Goal: Task Accomplishment & Management: Manage account settings

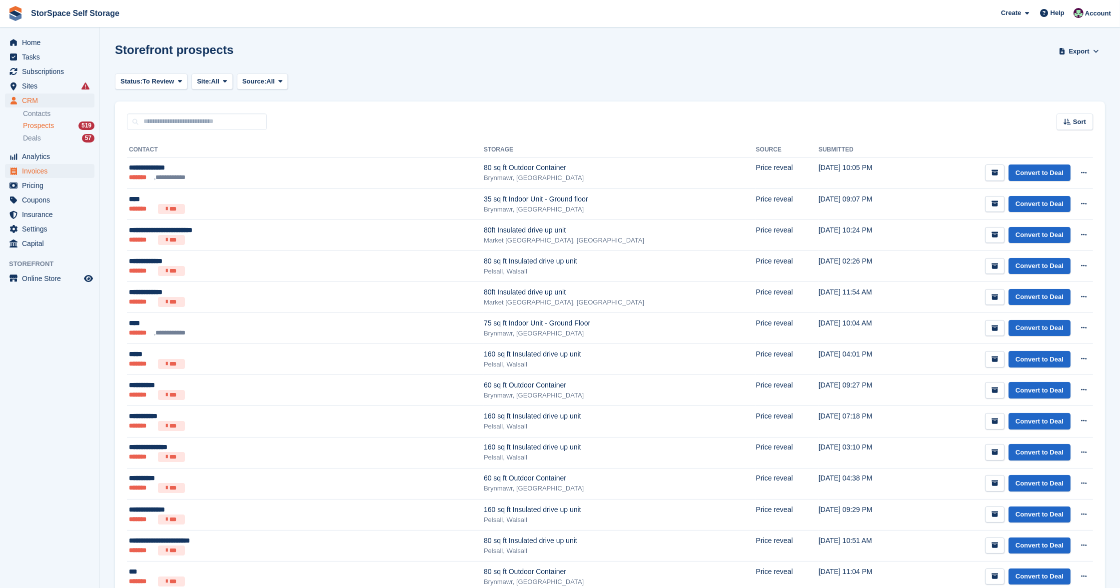
click at [49, 170] on span "Invoices" at bounding box center [52, 171] width 60 height 14
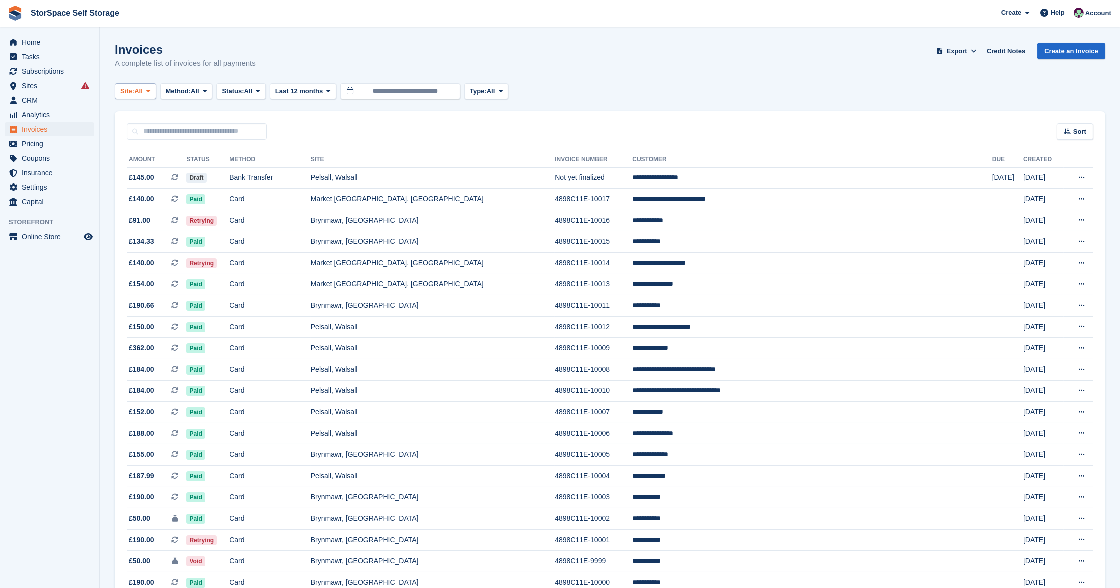
click at [134, 93] on span "Site:" at bounding box center [127, 91] width 14 height 10
click at [158, 169] on link "Market [GEOGRAPHIC_DATA], [GEOGRAPHIC_DATA]" at bounding box center [217, 169] width 197 height 18
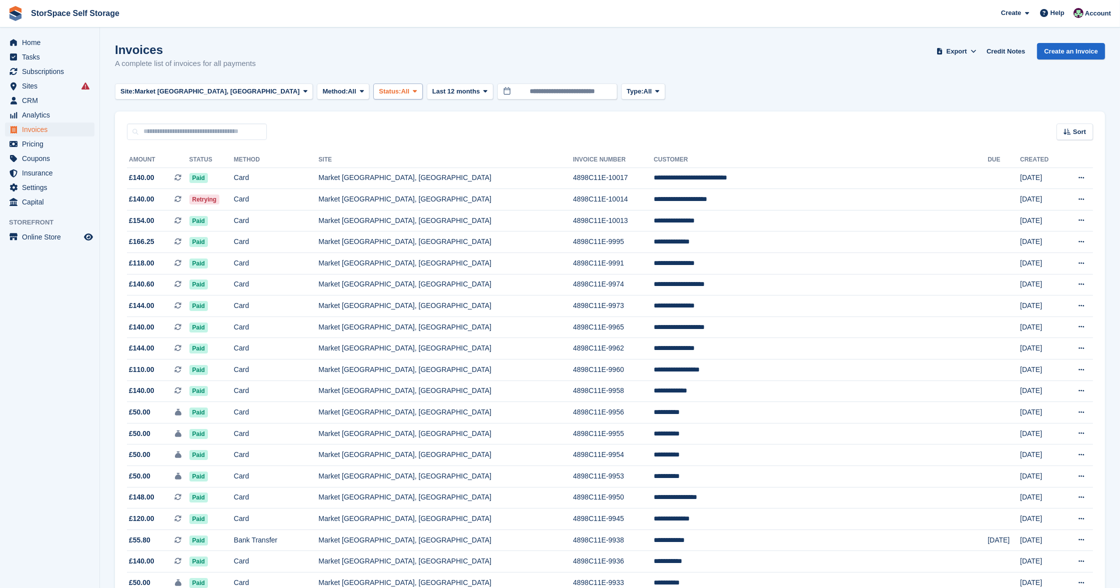
click at [379, 89] on span "Status:" at bounding box center [390, 91] width 22 height 10
click at [378, 168] on link "Open" at bounding box center [421, 169] width 87 height 18
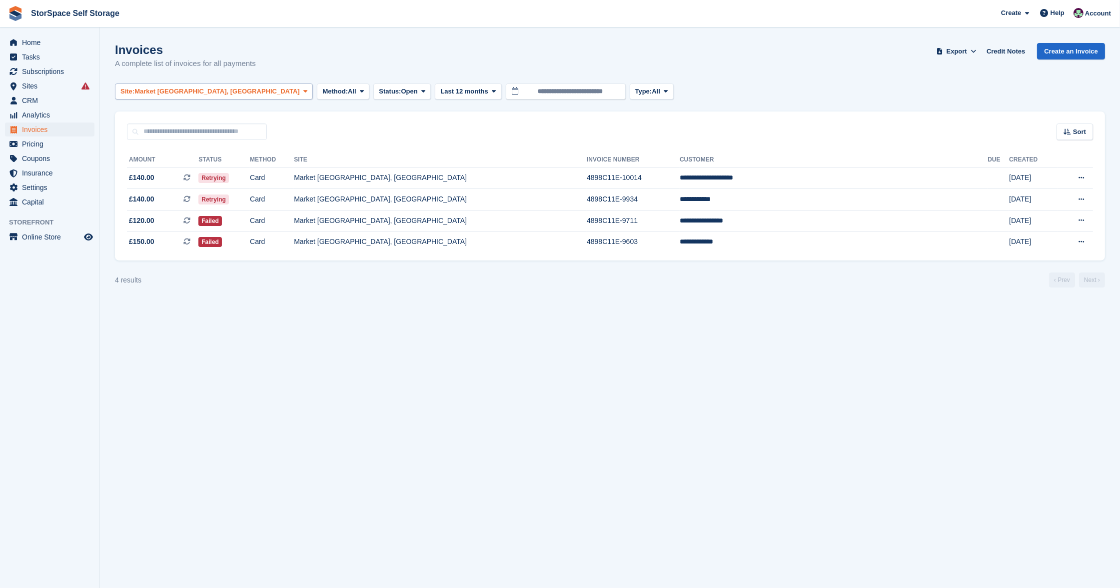
click at [208, 91] on span "Market [GEOGRAPHIC_DATA], [GEOGRAPHIC_DATA]" at bounding box center [216, 91] width 165 height 10
click at [169, 151] on link "Pelsall, Walsall" at bounding box center [217, 151] width 197 height 18
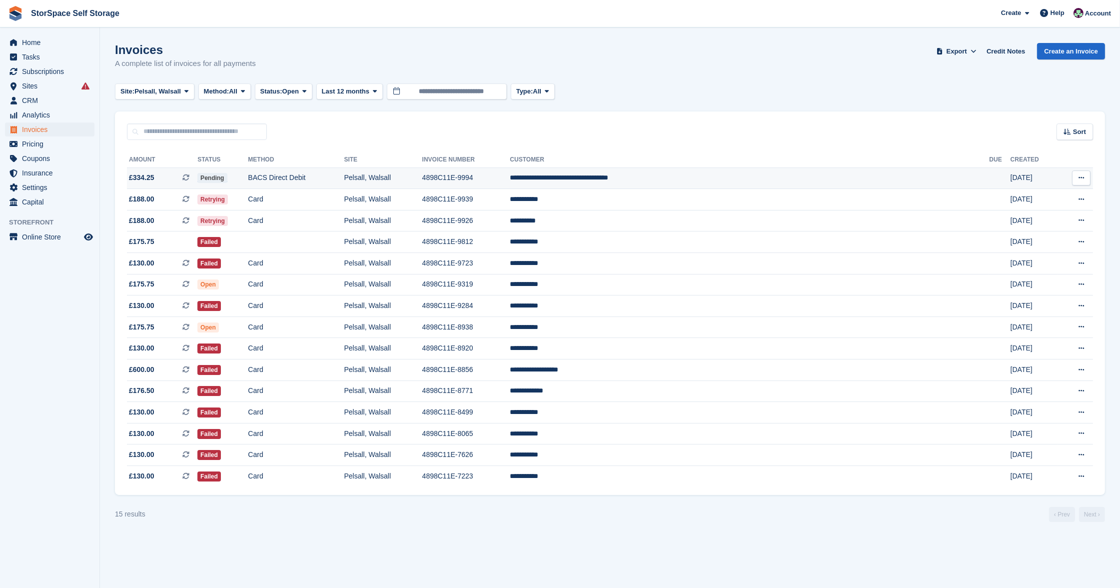
click at [422, 183] on td "Pelsall, Walsall" at bounding box center [383, 177] width 78 height 21
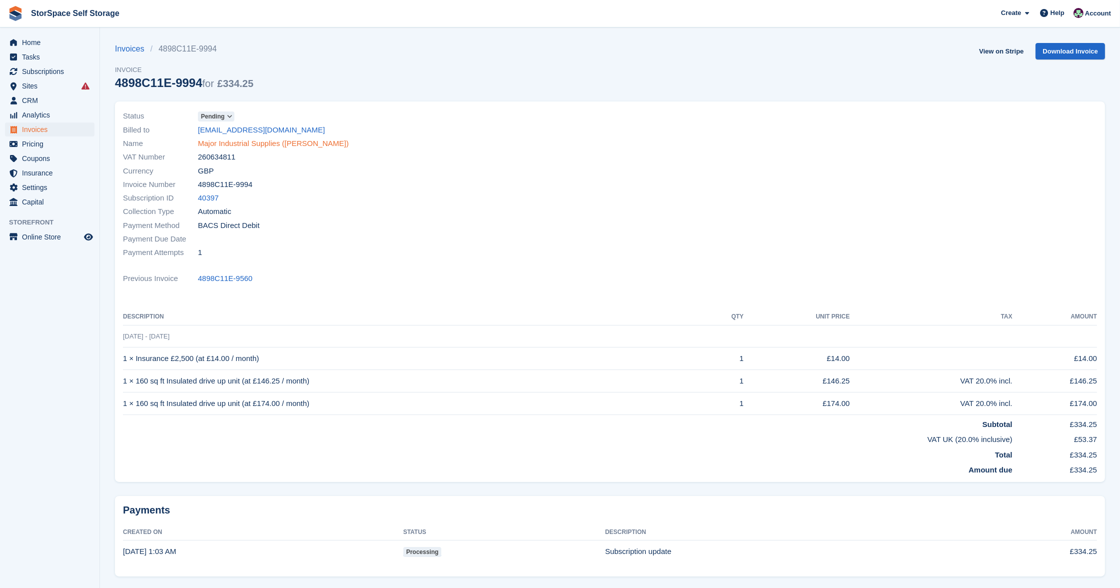
click at [310, 138] on link "Major Industrial Supplies ([PERSON_NAME])" at bounding box center [273, 143] width 151 height 11
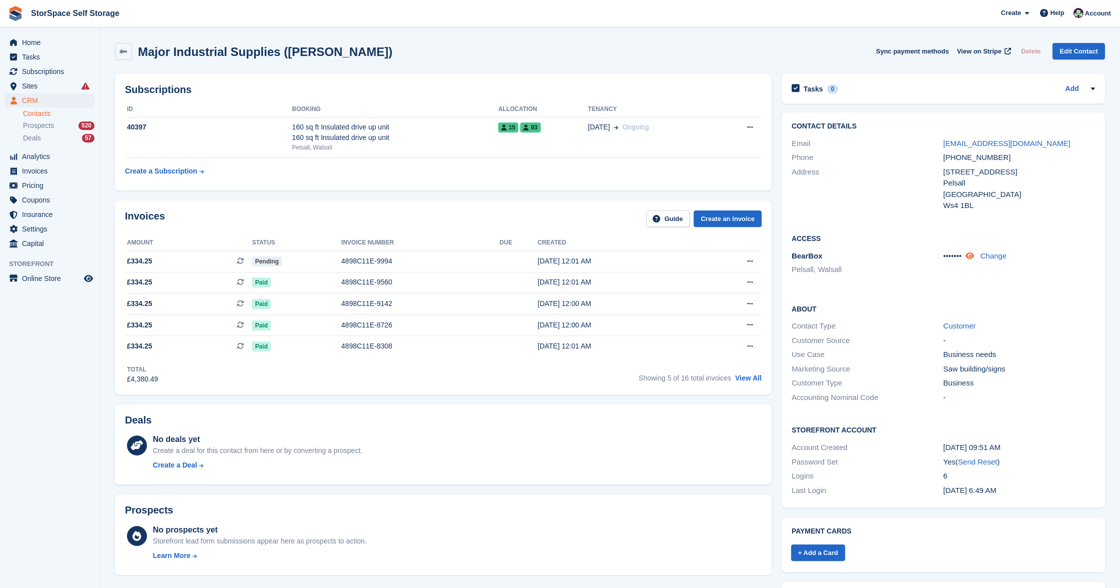
click at [974, 252] on icon at bounding box center [970, 255] width 8 height 7
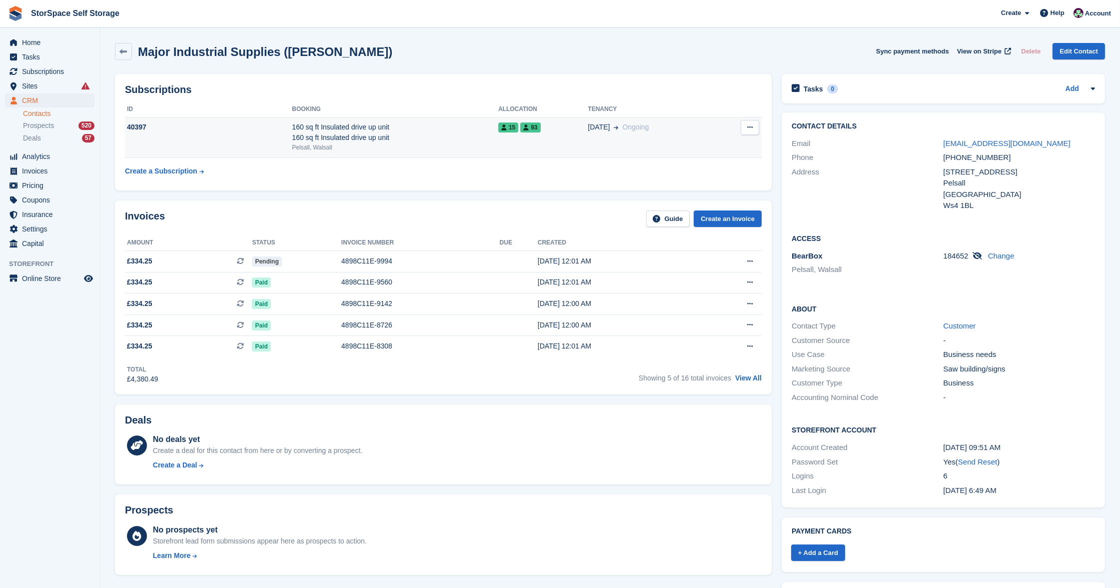
click at [372, 139] on div "160 sq ft Insulated drive up unit 160 sq ft Insulated drive up unit" at bounding box center [395, 132] width 206 height 21
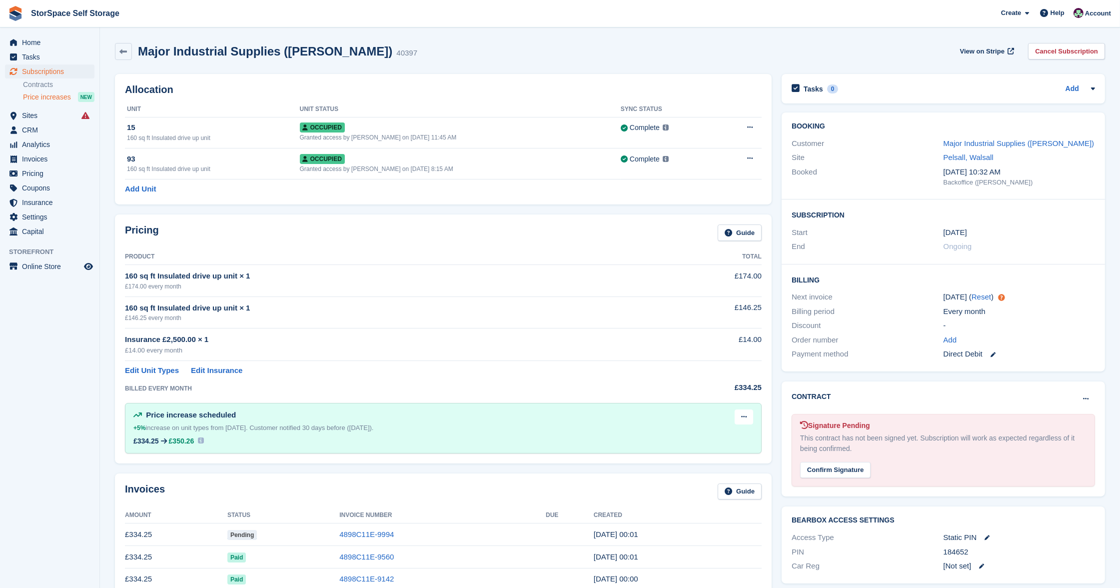
click at [43, 94] on span "Price increases" at bounding box center [47, 96] width 48 height 9
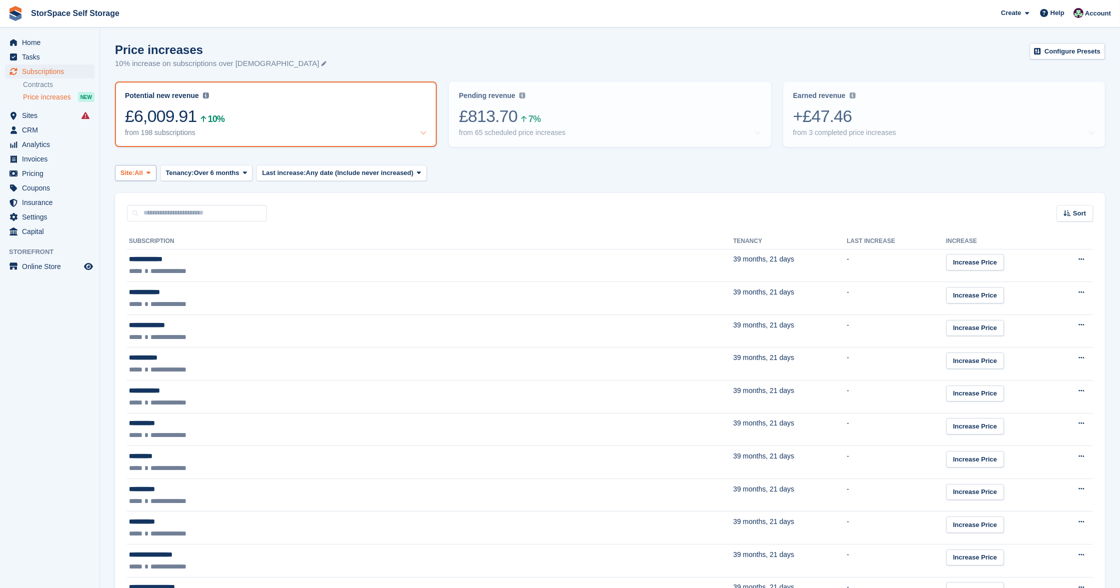
click at [150, 169] on icon at bounding box center [148, 172] width 4 height 6
click at [151, 242] on link "Market [GEOGRAPHIC_DATA], [GEOGRAPHIC_DATA]" at bounding box center [217, 250] width 197 height 18
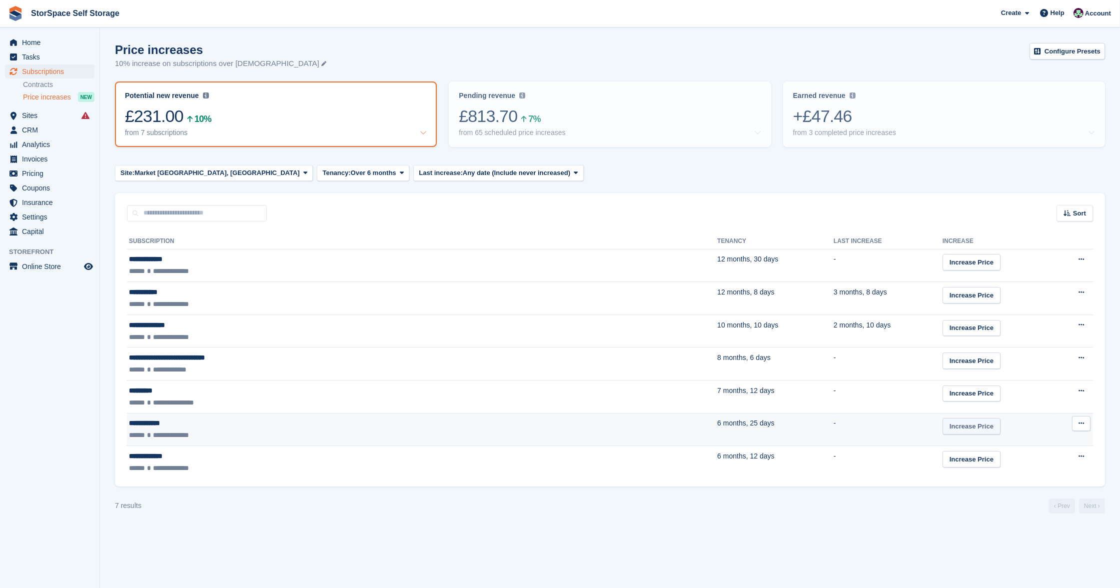
click at [943, 427] on link "Increase Price" at bounding box center [972, 426] width 58 height 16
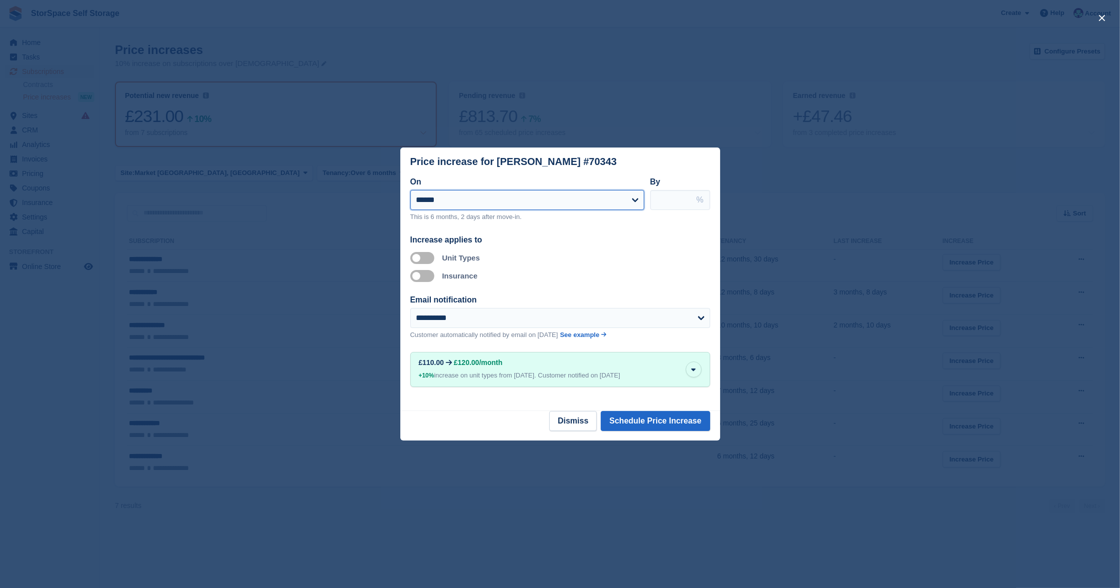
select select "**********"
select select "**"
click at [565, 425] on button "Dismiss" at bounding box center [572, 421] width 47 height 20
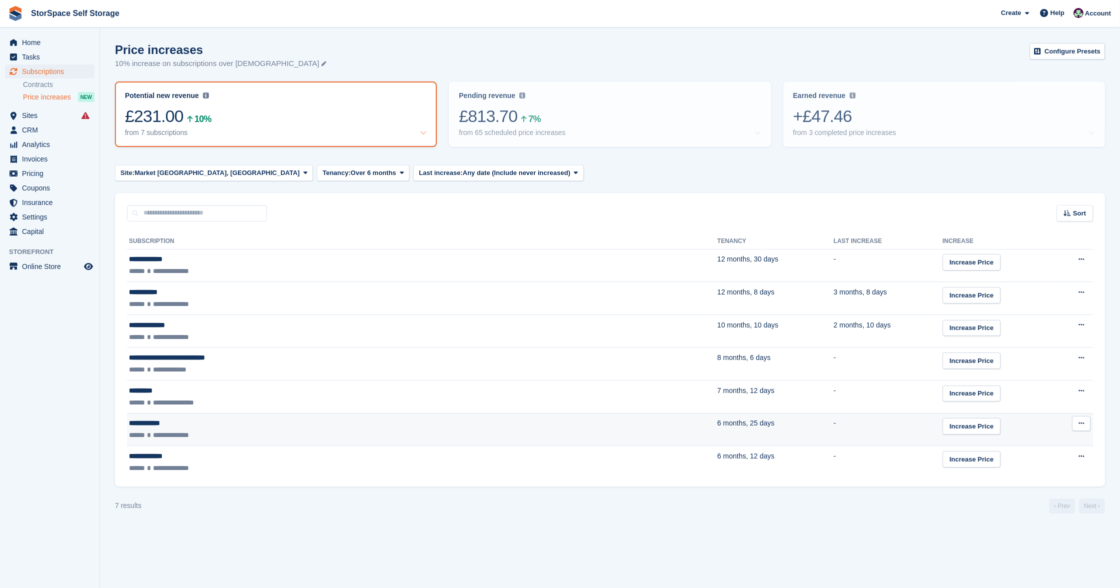
click at [151, 419] on div "**********" at bounding box center [283, 423] width 308 height 10
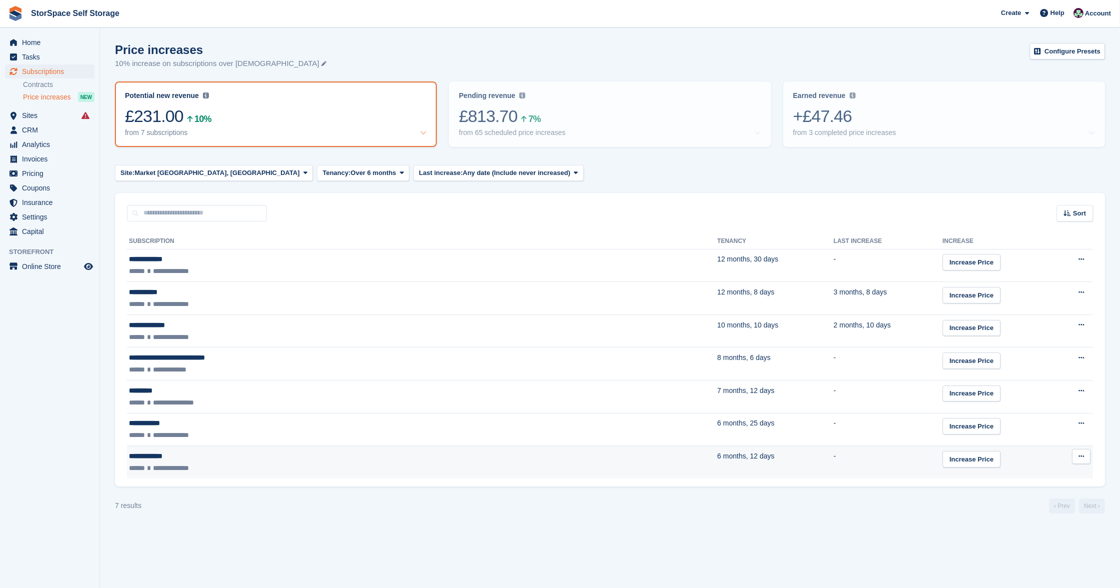
click at [235, 460] on td "**********" at bounding box center [422, 462] width 590 height 32
click at [943, 455] on link "Increase Price" at bounding box center [972, 459] width 58 height 16
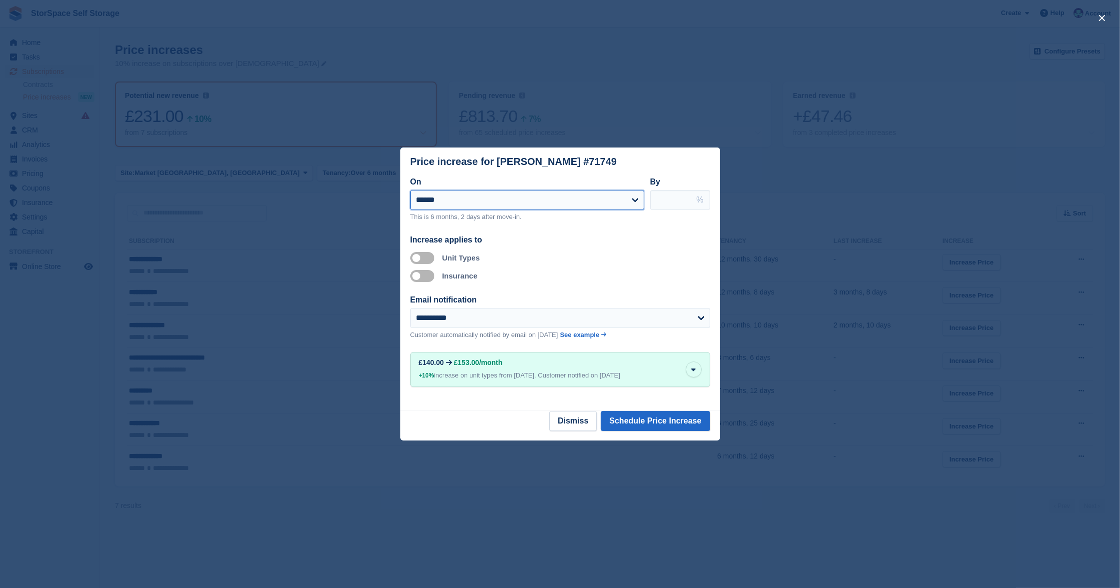
select select "**********"
select select "**"
type input "****"
click at [591, 228] on form "**********" at bounding box center [560, 252] width 300 height 152
click at [667, 426] on button "Schedule Price Increase" at bounding box center [655, 421] width 109 height 20
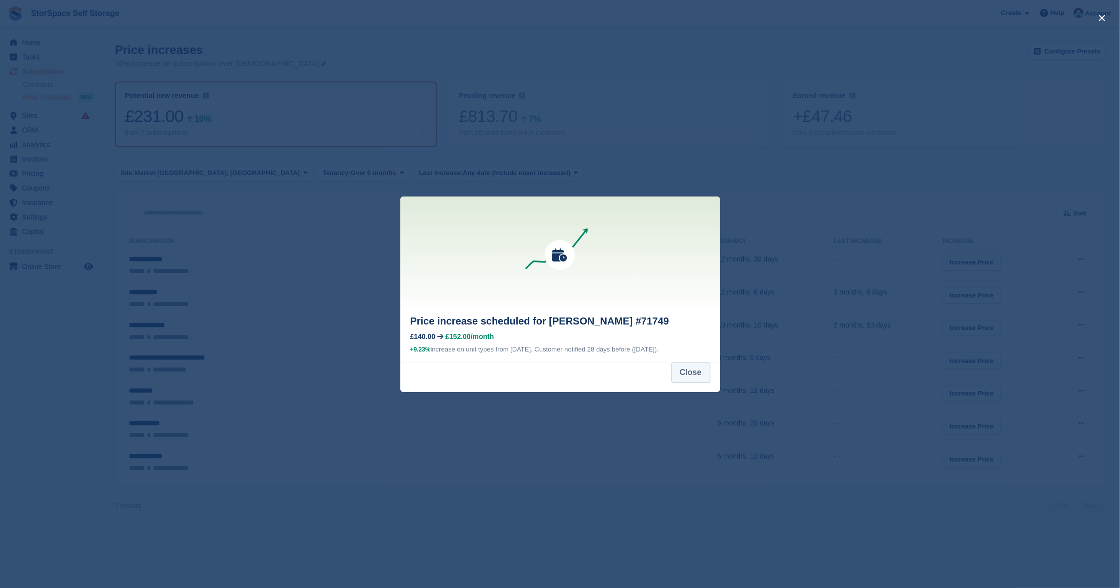
click at [698, 374] on button "Close" at bounding box center [690, 372] width 39 height 20
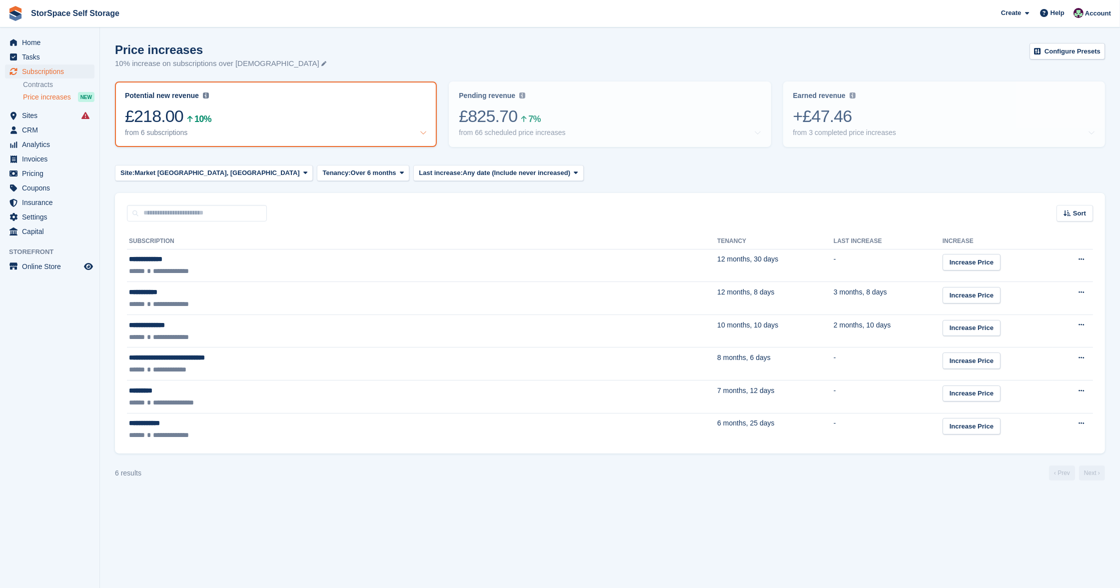
click at [150, 161] on turbo-frame "Price increases 10% increase on subscriptions over 6 months old Configure Prese…" at bounding box center [610, 261] width 990 height 437
click at [155, 177] on button "Site: Market Drayton, Shropshire" at bounding box center [214, 173] width 198 height 16
click at [170, 225] on link "Pelsall, Walsall" at bounding box center [217, 232] width 197 height 18
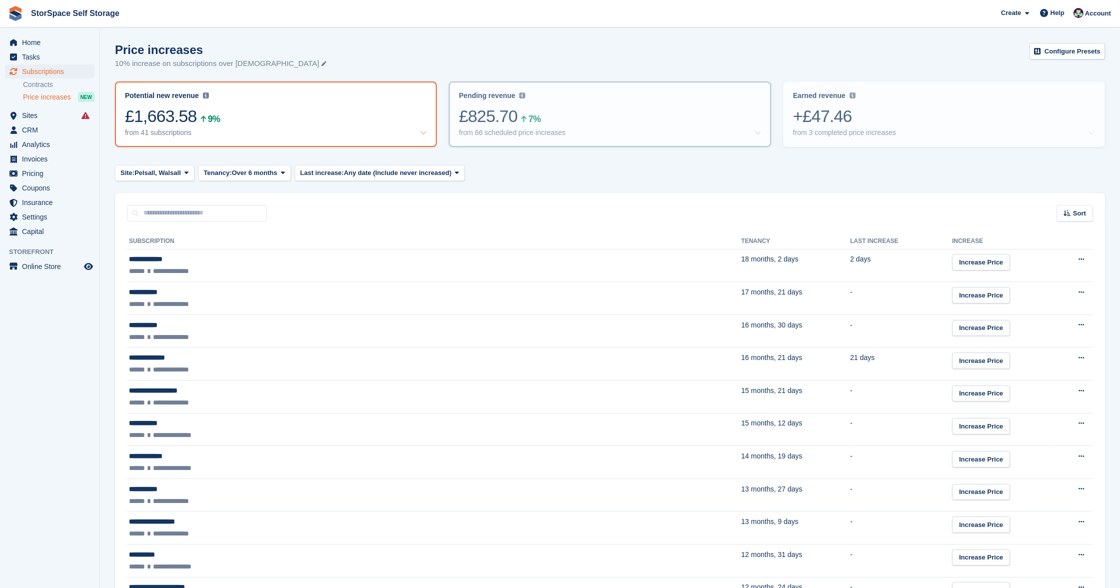
click at [624, 97] on div "Pending revenue Recurring revenue based on the 66 price increases you've set up…" at bounding box center [610, 95] width 302 height 8
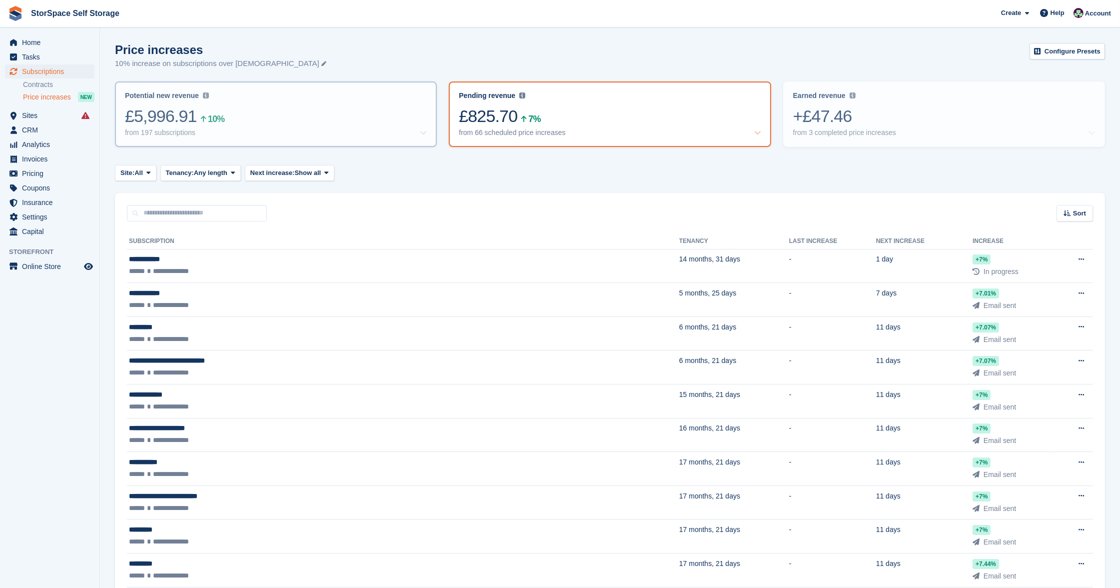
click at [345, 128] on div "from 197 subscriptions" at bounding box center [276, 132] width 302 height 8
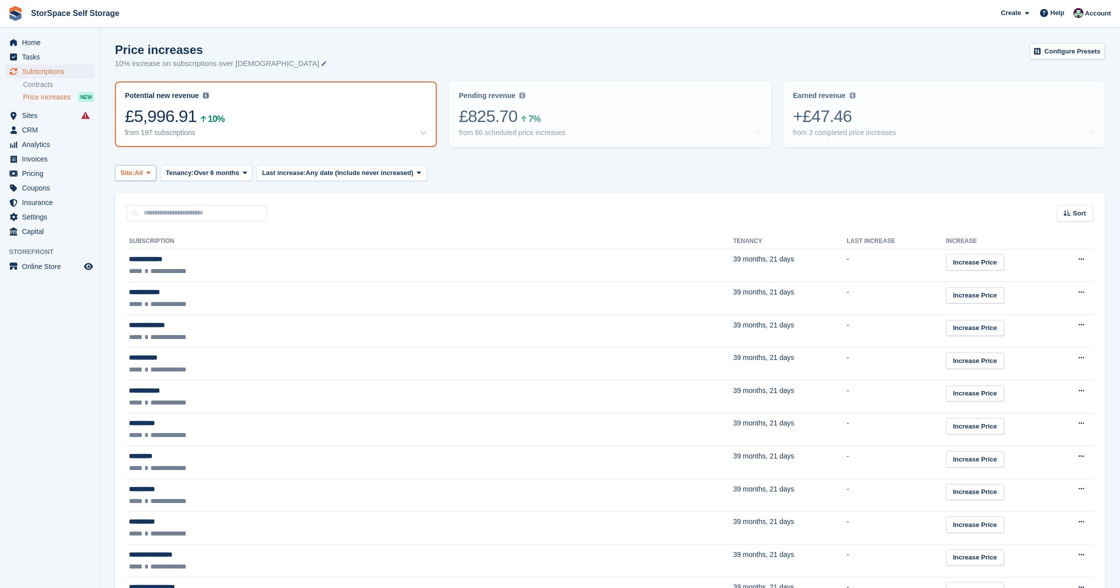
click at [141, 169] on span "All" at bounding box center [138, 173] width 8 height 10
click at [162, 247] on link "Market [GEOGRAPHIC_DATA], [GEOGRAPHIC_DATA]" at bounding box center [217, 250] width 197 height 18
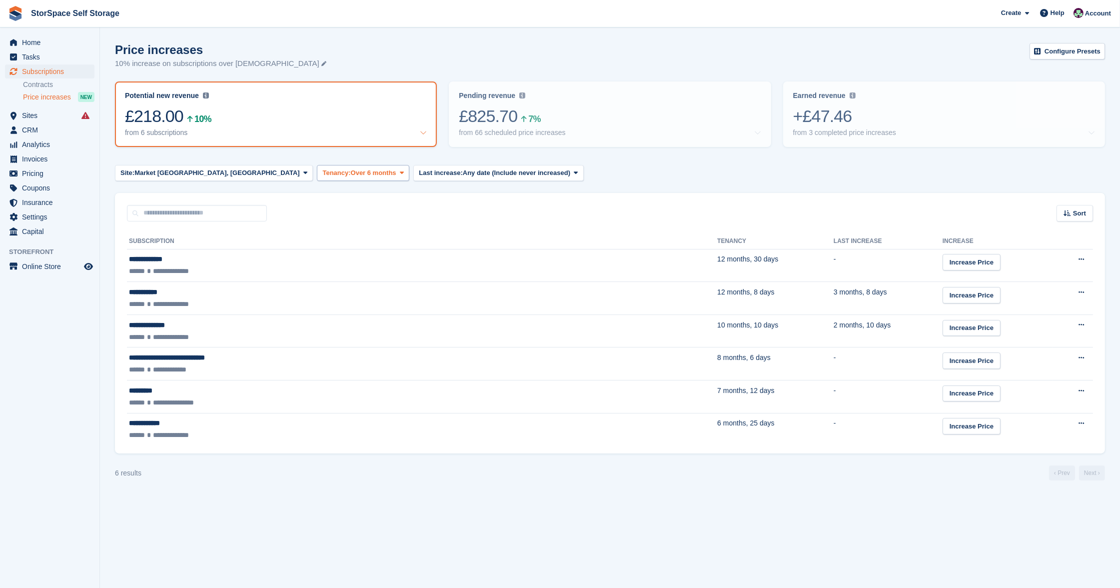
click at [317, 175] on button "Tenancy: Over 6 months" at bounding box center [363, 173] width 92 height 16
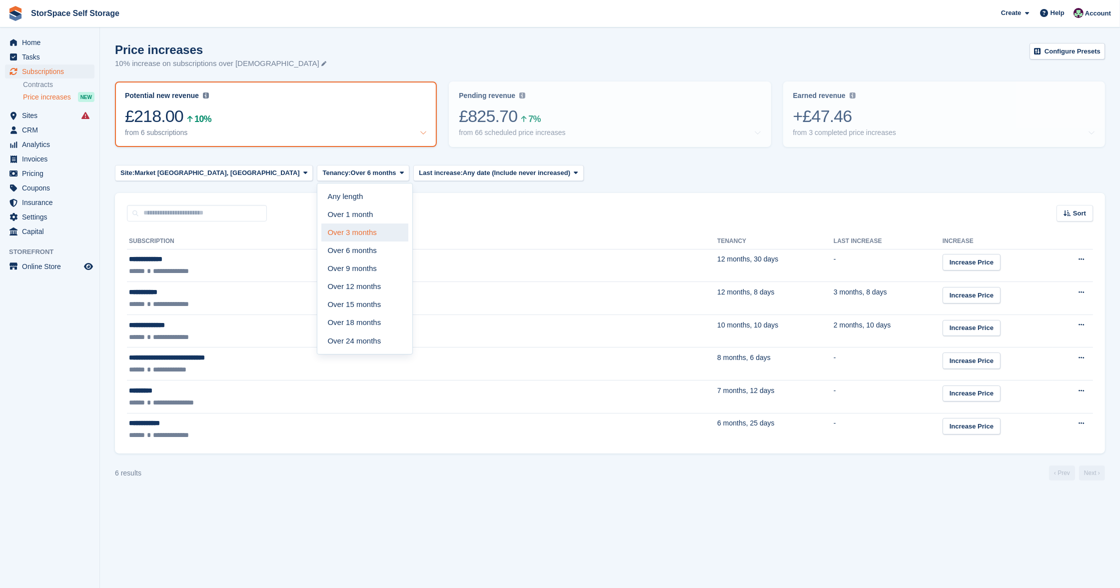
click at [321, 229] on link "Over 3 months" at bounding box center [364, 232] width 87 height 18
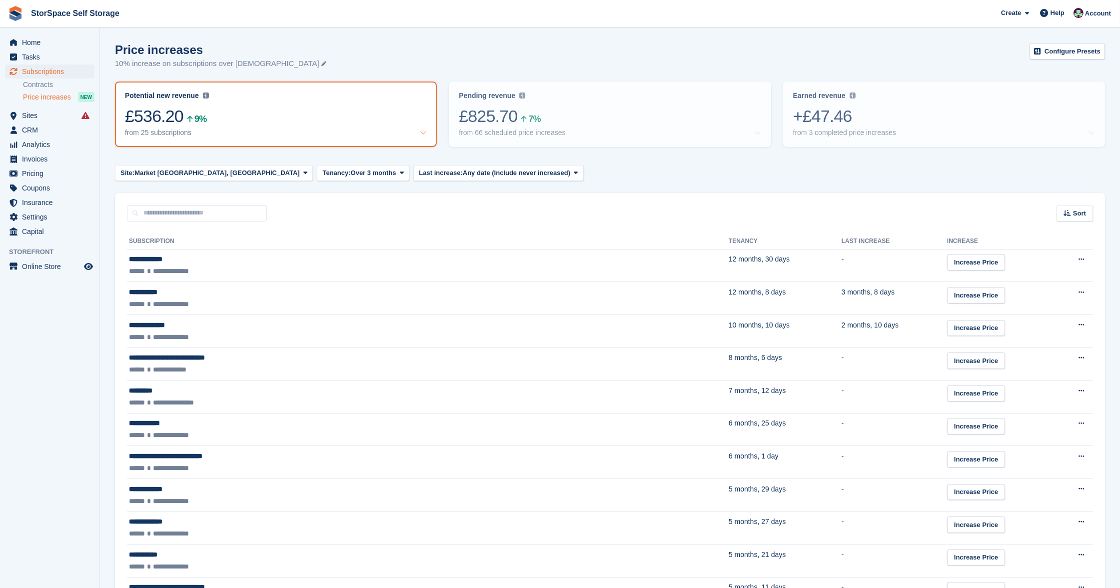
scroll to position [12, 0]
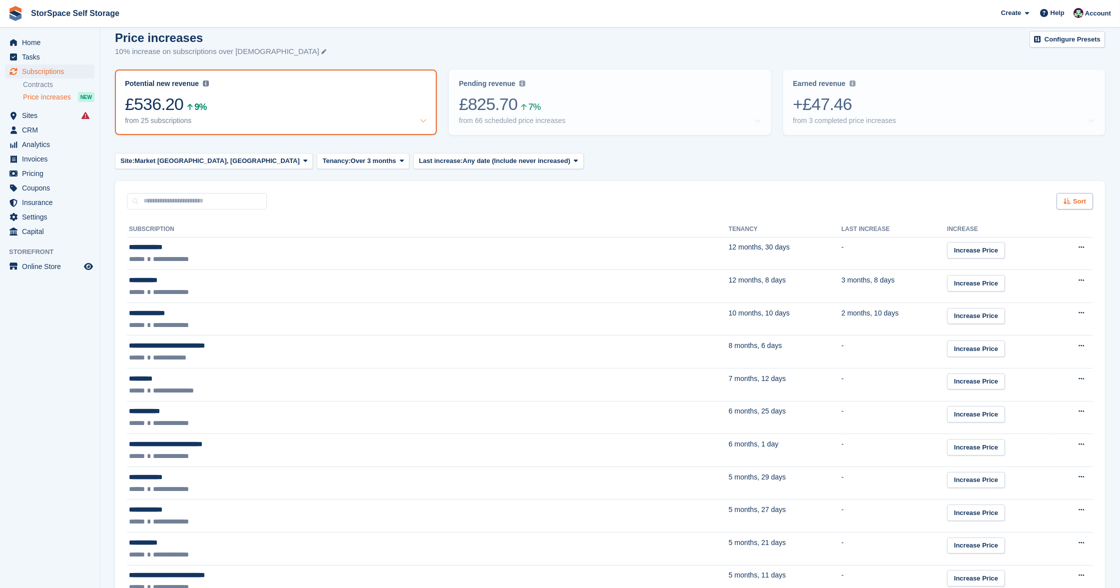
click at [1083, 196] on span "Sort" at bounding box center [1079, 201] width 13 height 10
click at [1041, 301] on span "Tenancy (shortest first)" at bounding box center [1045, 305] width 77 height 8
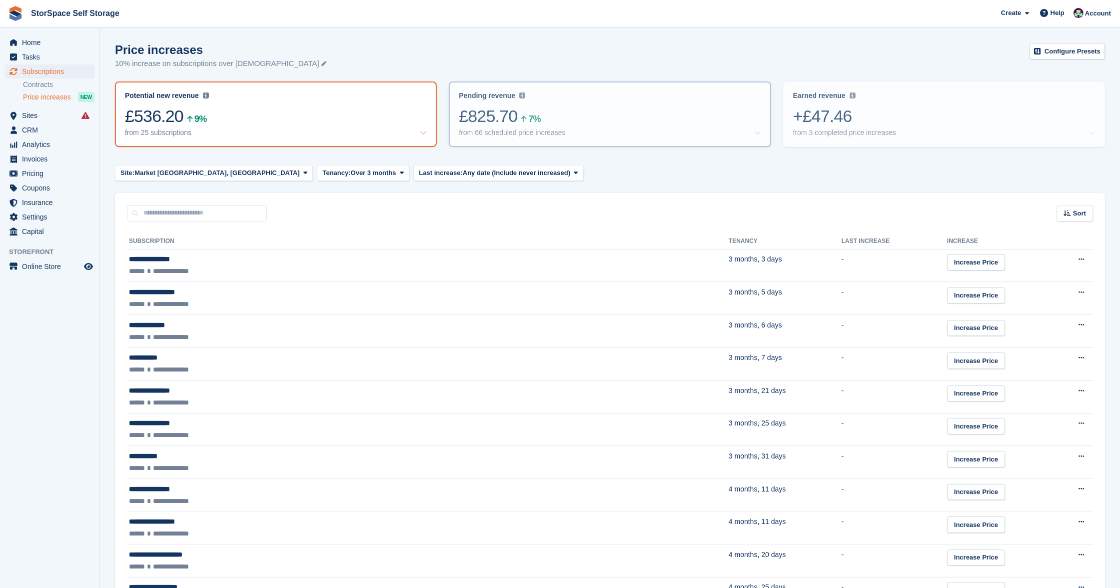
click at [609, 102] on div "Pending revenue Recurring revenue based on the 66 price increases you've set up…" at bounding box center [610, 113] width 320 height 63
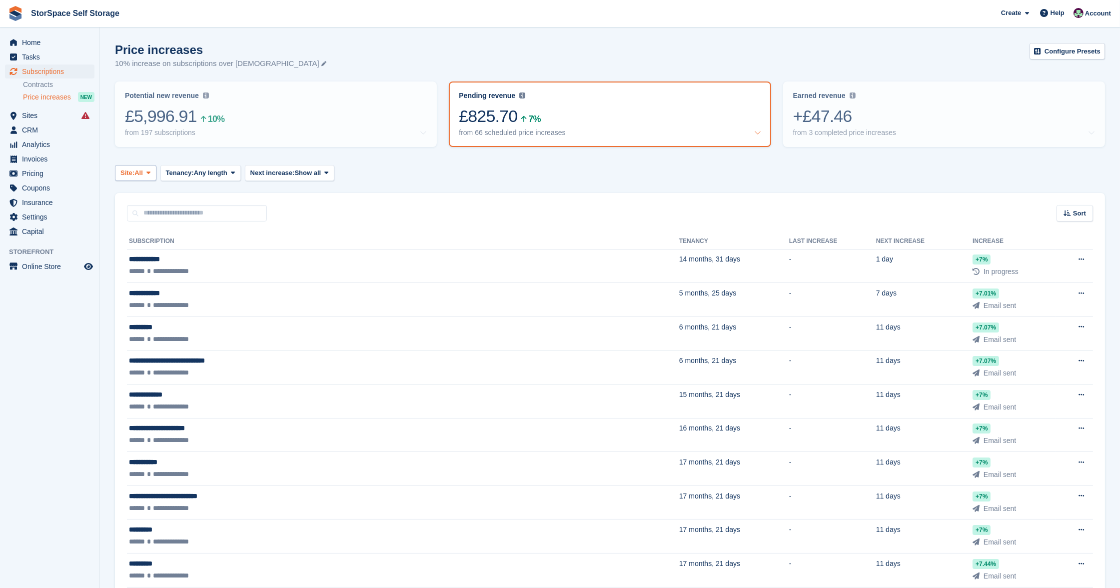
click at [130, 171] on span "Site:" at bounding box center [127, 173] width 14 height 10
click at [164, 247] on link "Market [GEOGRAPHIC_DATA], [GEOGRAPHIC_DATA]" at bounding box center [217, 250] width 197 height 18
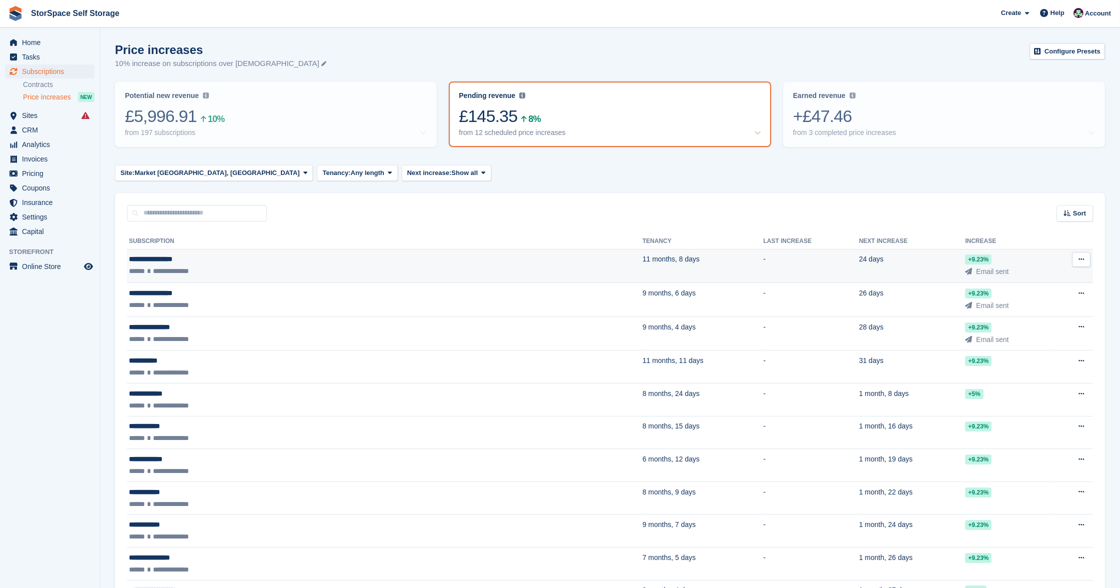
click at [199, 262] on div "**********" at bounding box center [258, 259] width 258 height 10
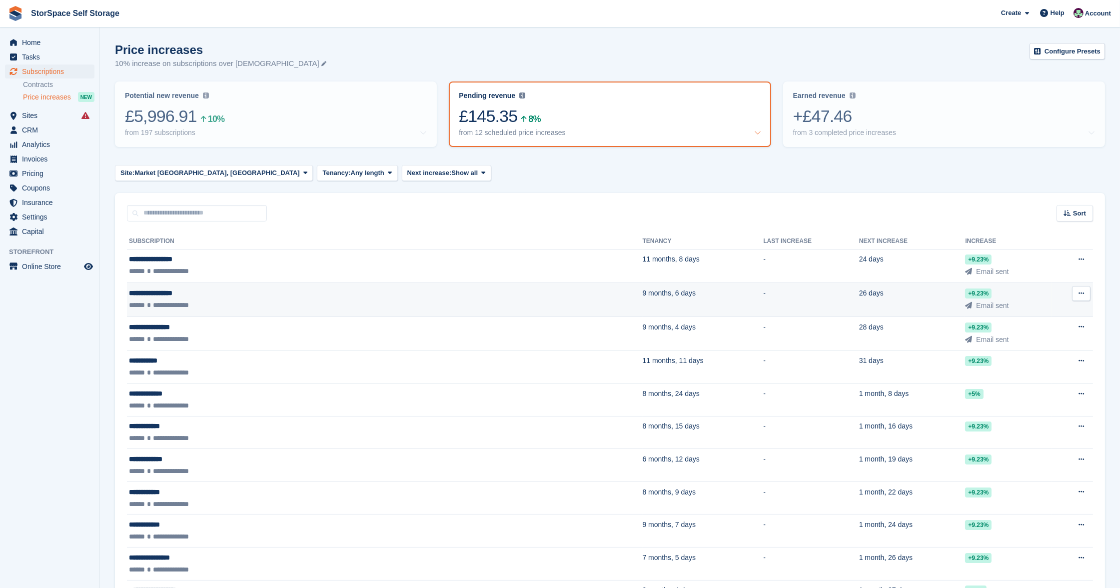
click at [323, 292] on div "**********" at bounding box center [258, 293] width 258 height 10
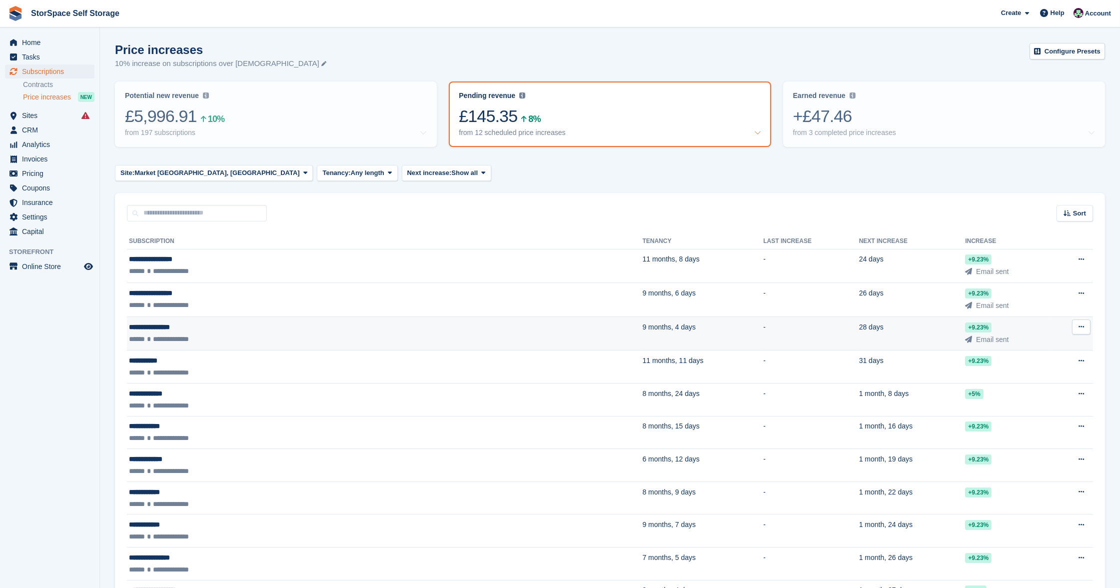
click at [272, 334] on div "**********" at bounding box center [258, 339] width 258 height 10
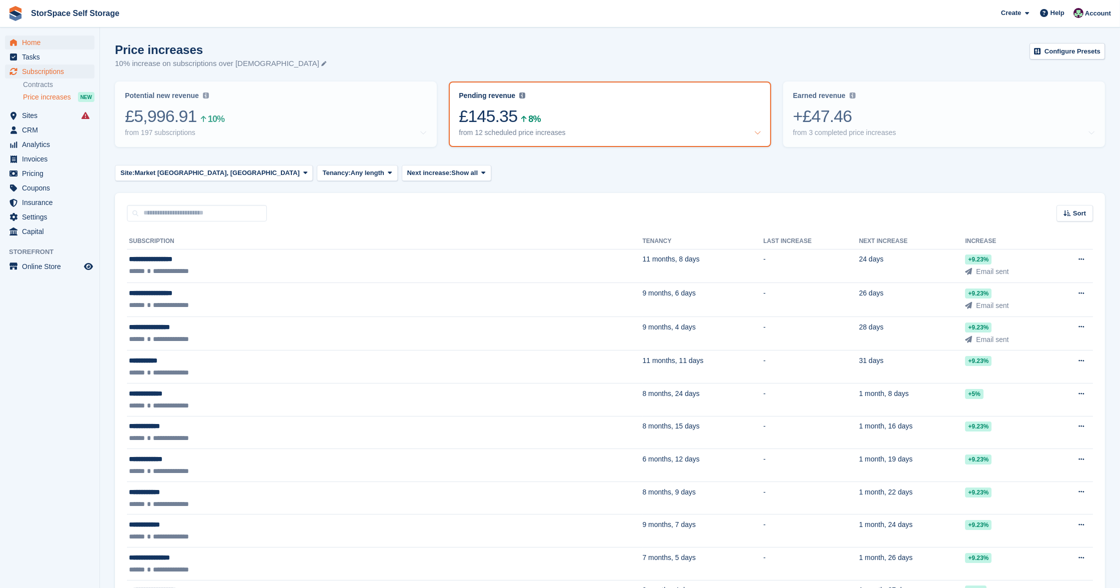
click at [49, 39] on span "Home" at bounding box center [52, 42] width 60 height 14
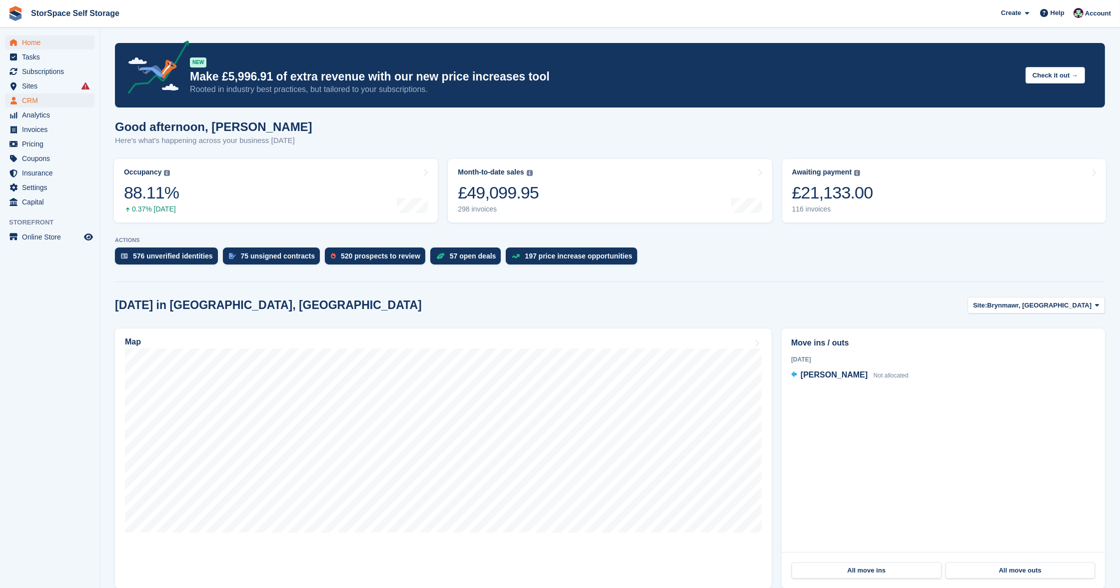
click at [41, 101] on span "CRM" at bounding box center [52, 100] width 60 height 14
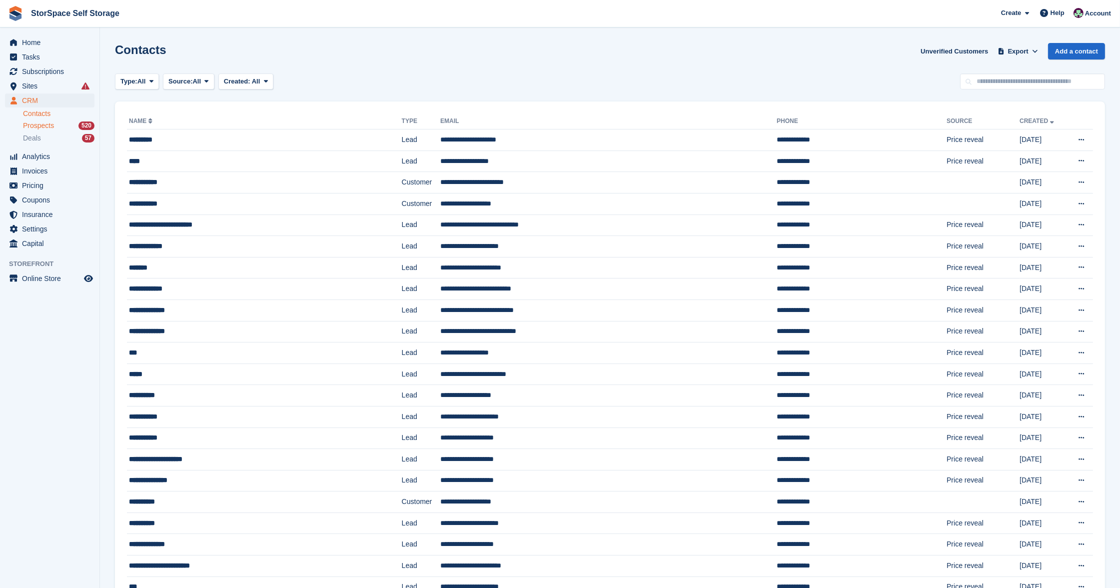
click at [45, 126] on span "Prospects" at bounding box center [38, 125] width 31 height 9
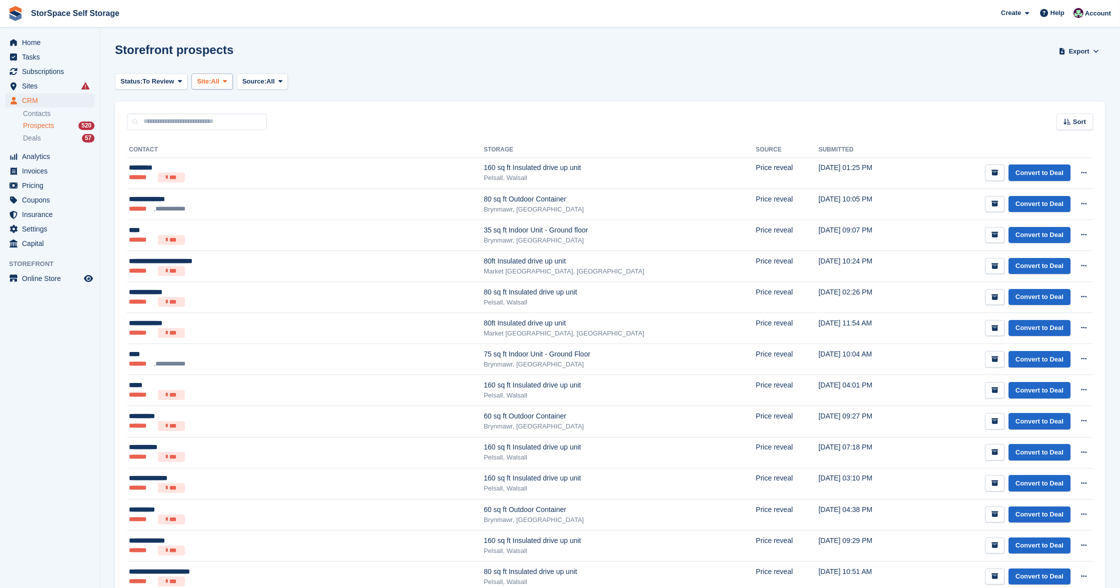
click at [211, 82] on span "Site:" at bounding box center [204, 81] width 14 height 10
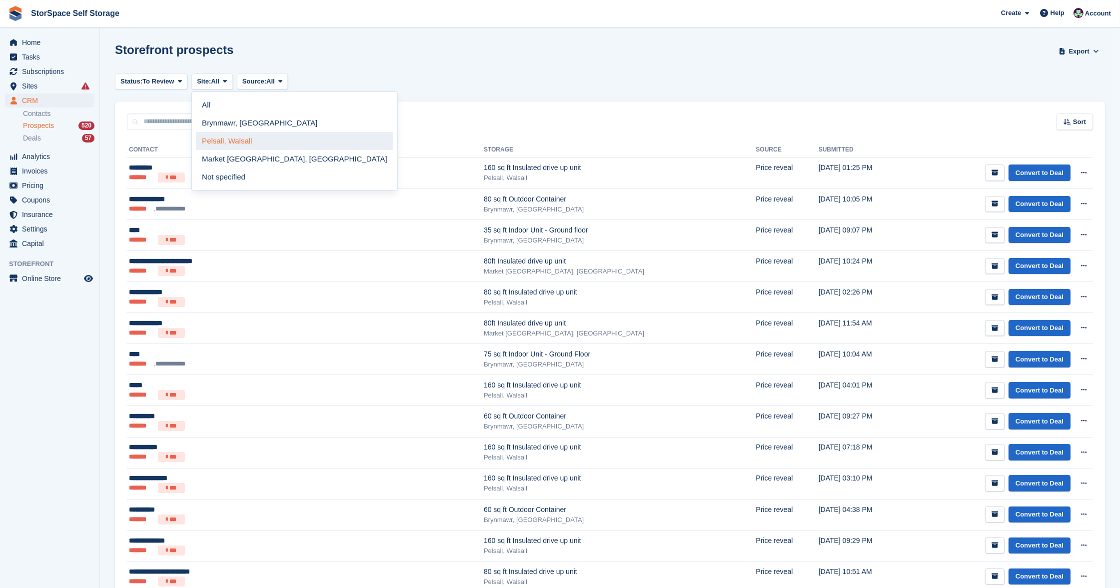
click at [244, 133] on link "Pelsall, Walsall" at bounding box center [294, 141] width 197 height 18
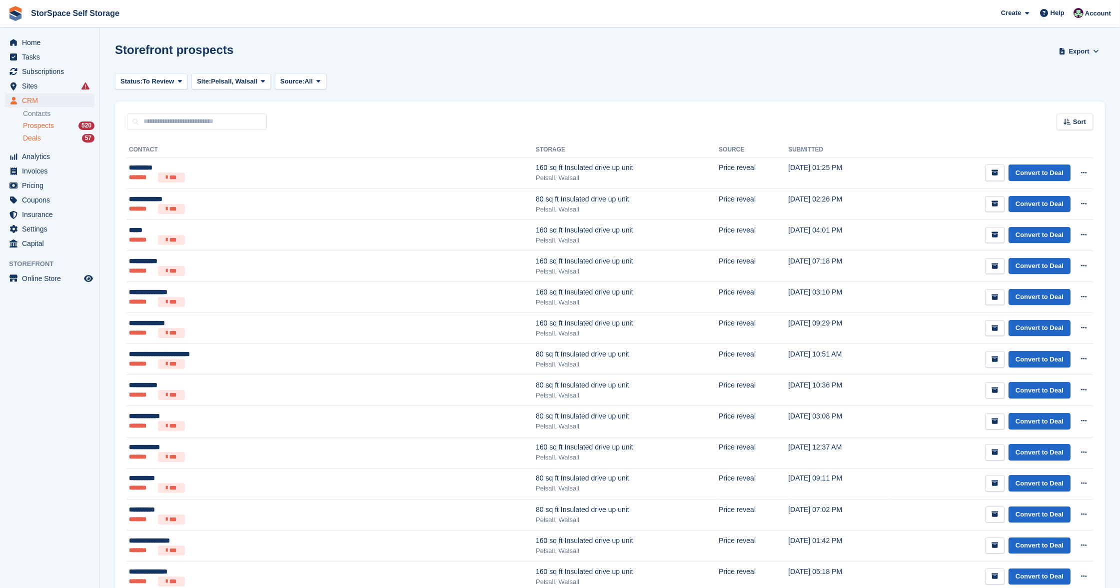
click at [39, 137] on span "Deals" at bounding box center [32, 137] width 18 height 9
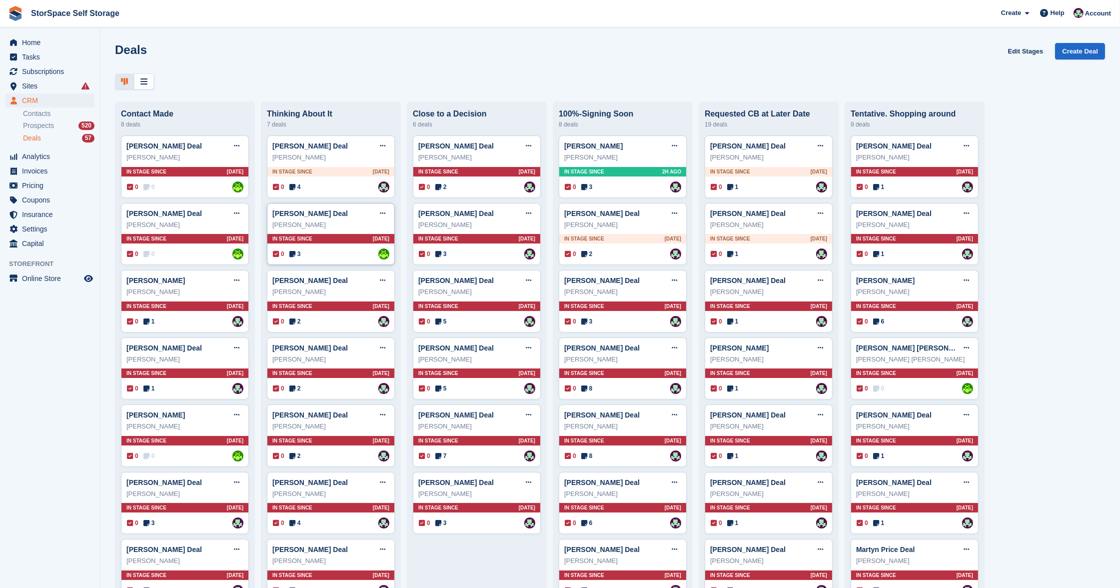
click at [337, 245] on div "[PERSON_NAME] Deal Edit deal [PERSON_NAME] as won [PERSON_NAME] as lost Delete …" at bounding box center [331, 234] width 128 height 62
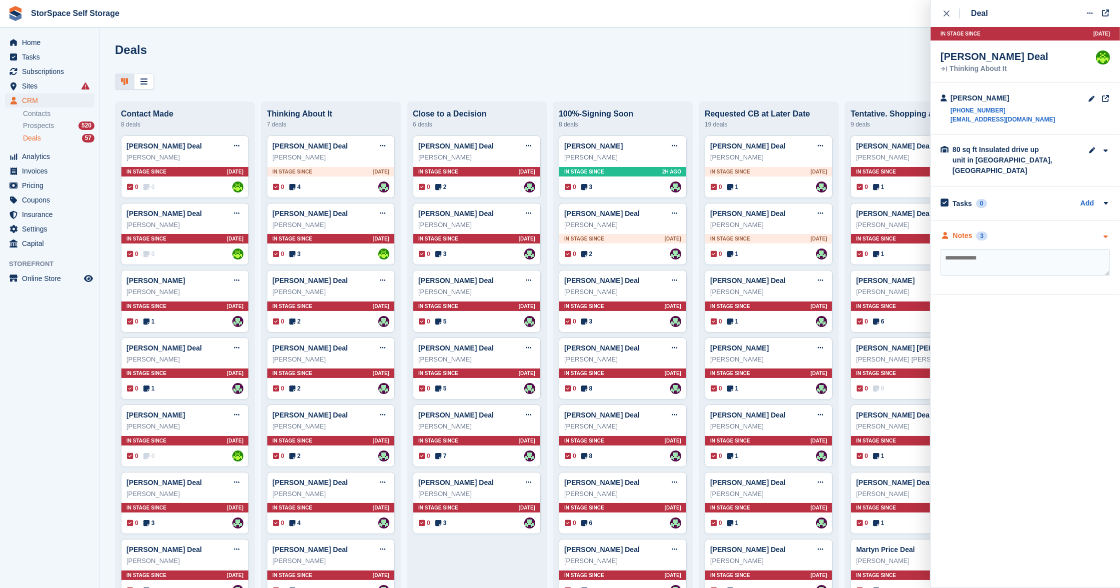
click at [1022, 230] on div "Notes 3" at bounding box center [1025, 235] width 169 height 10
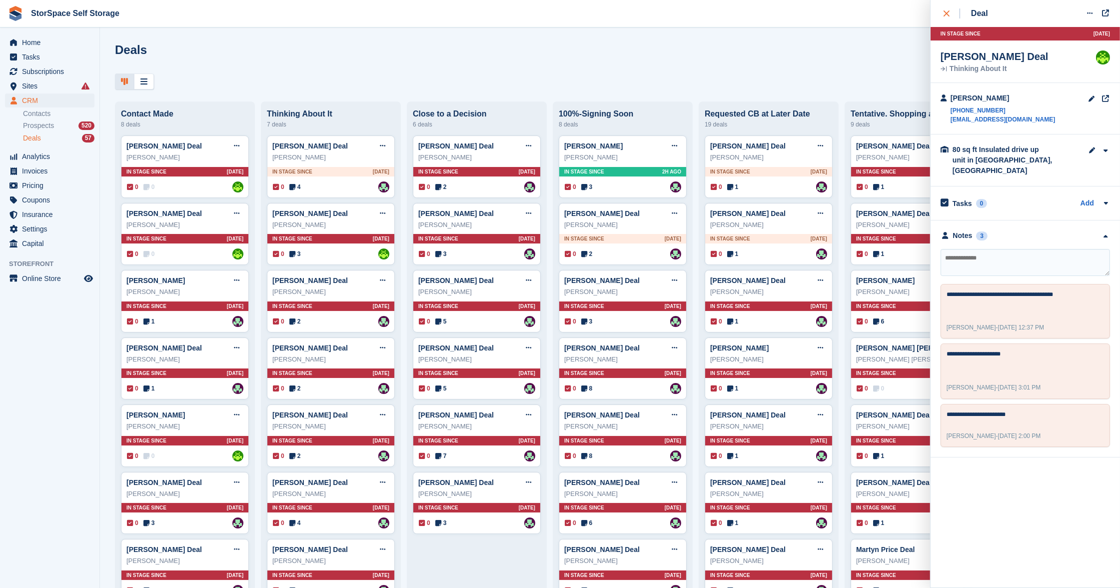
click at [949, 16] on div "close" at bounding box center [952, 13] width 16 height 10
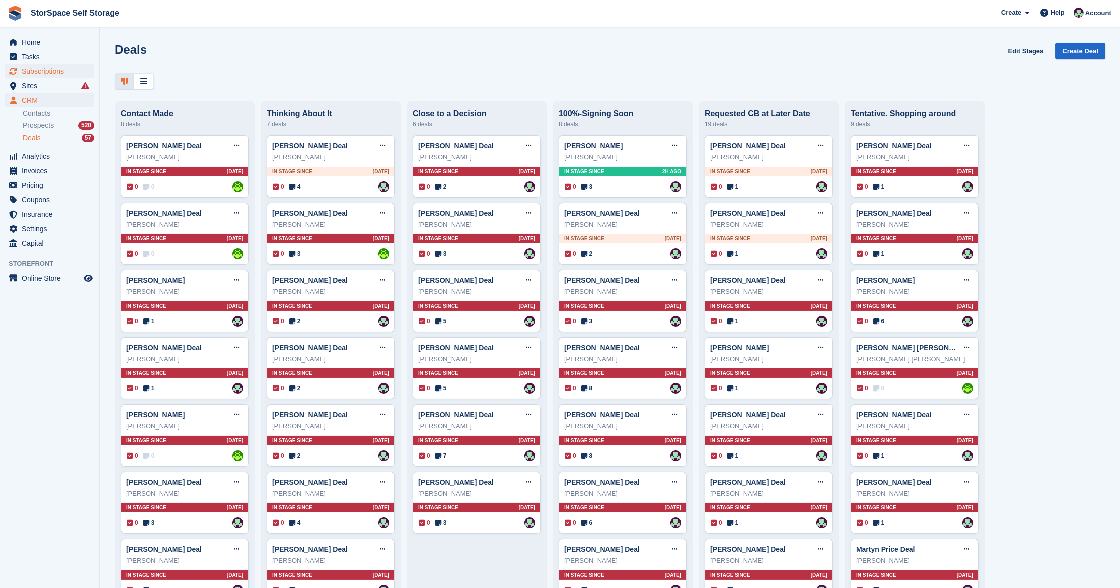
click at [45, 70] on span "Subscriptions" at bounding box center [52, 71] width 60 height 14
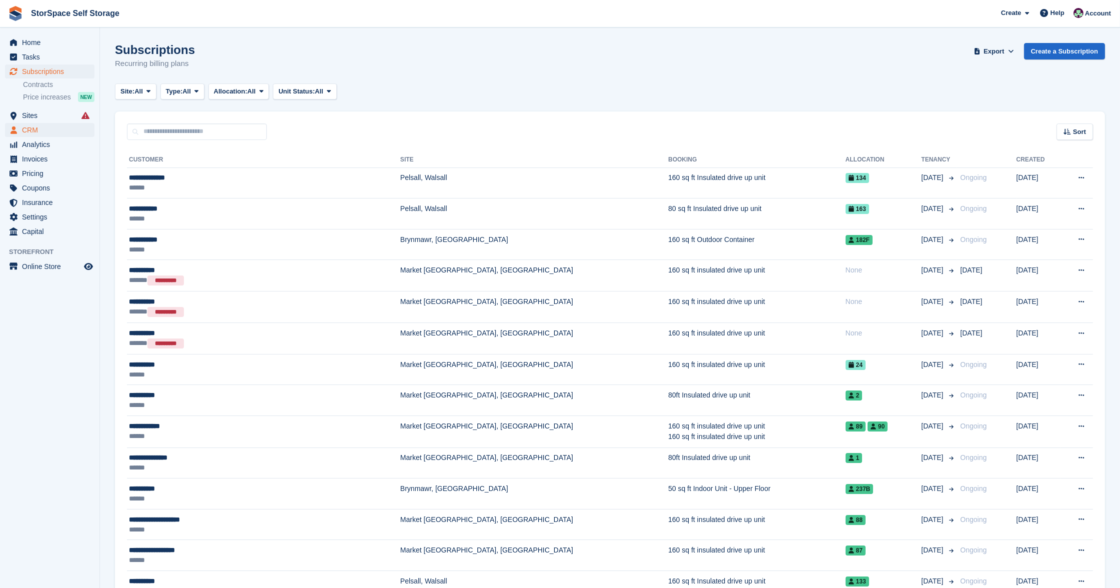
click at [47, 131] on span "CRM" at bounding box center [52, 130] width 60 height 14
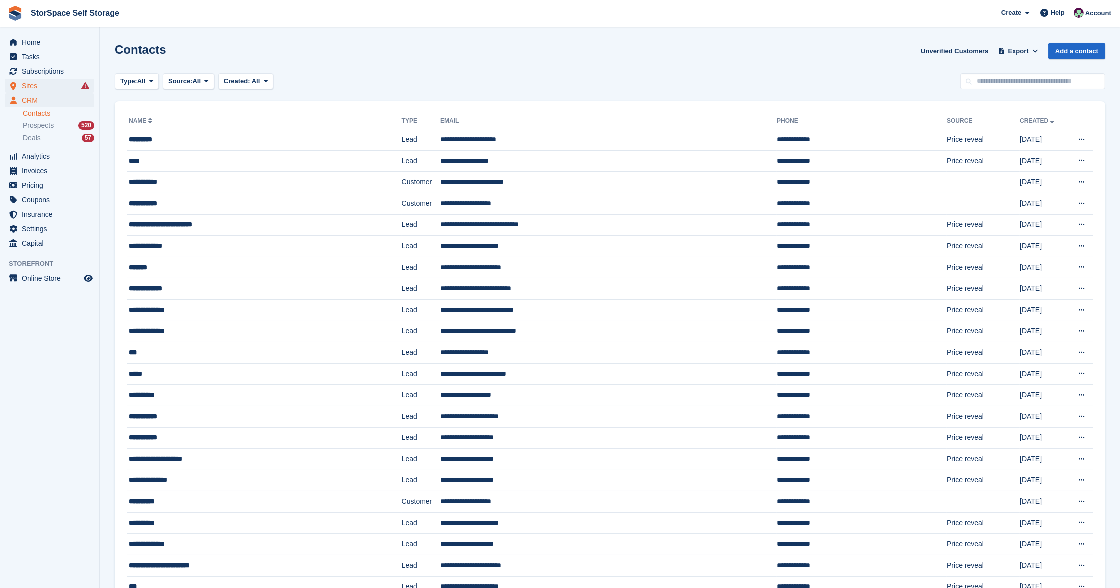
click at [35, 85] on span "Sites" at bounding box center [52, 86] width 60 height 14
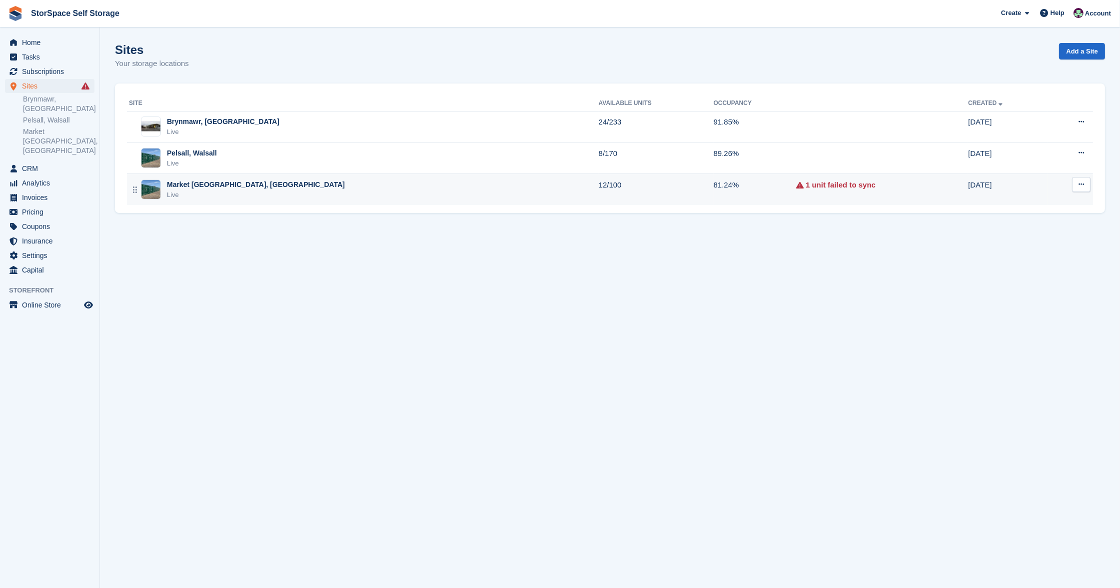
click at [265, 175] on td "Market Drayton, Shropshire Live" at bounding box center [363, 189] width 472 height 31
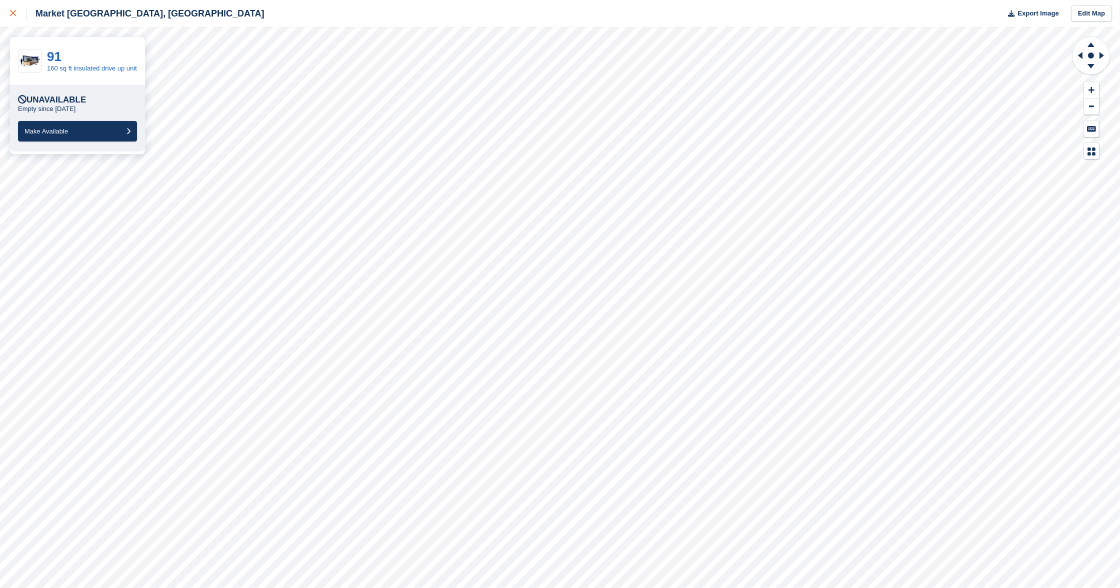
click at [12, 12] on icon at bounding box center [13, 13] width 6 height 6
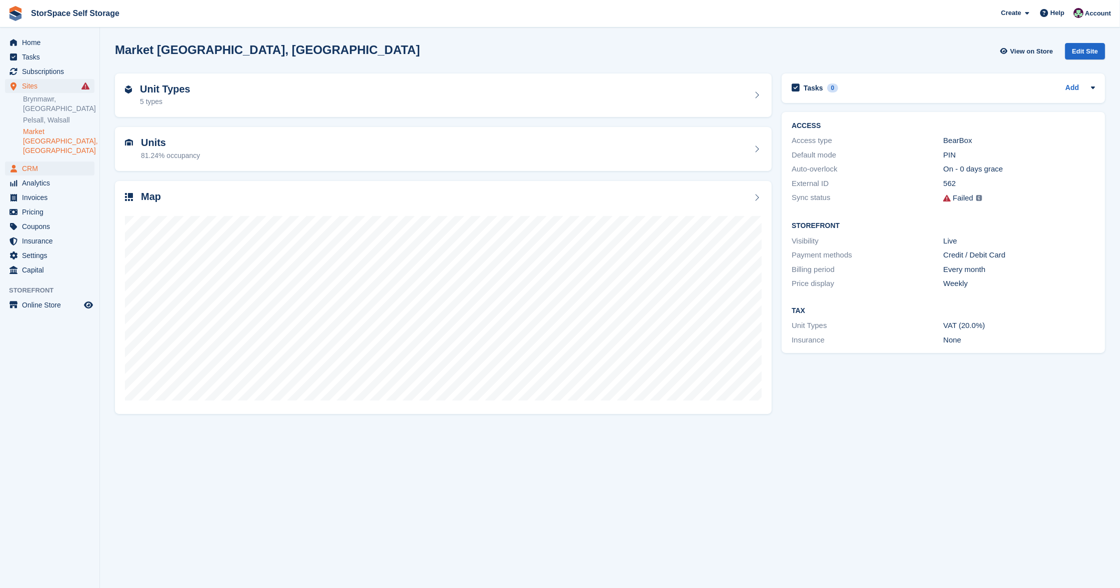
click at [55, 161] on span "CRM" at bounding box center [52, 168] width 60 height 14
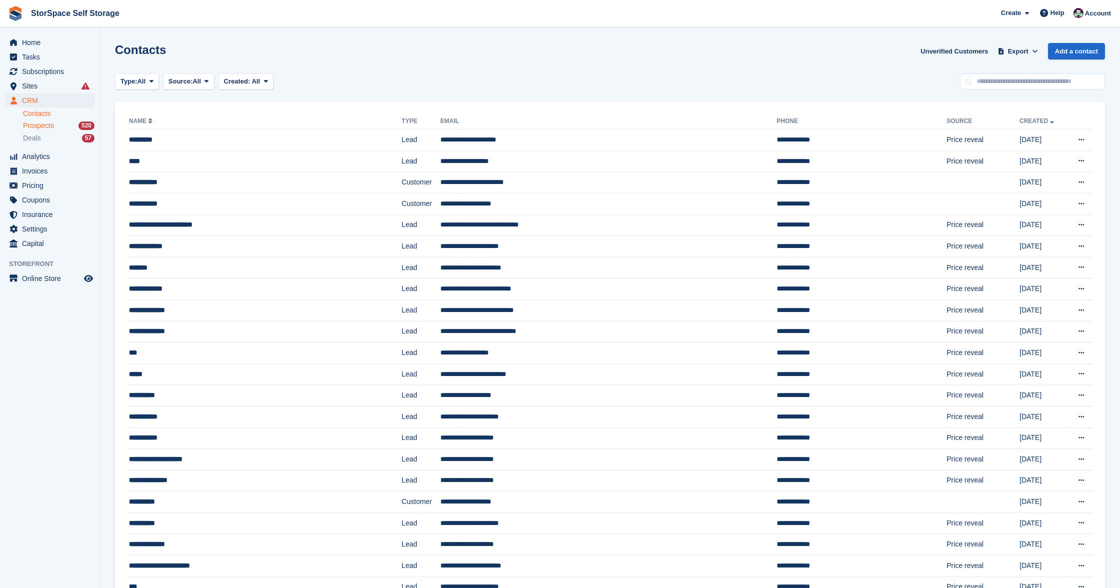
click at [35, 130] on link "Prospects 520" at bounding box center [58, 125] width 71 height 10
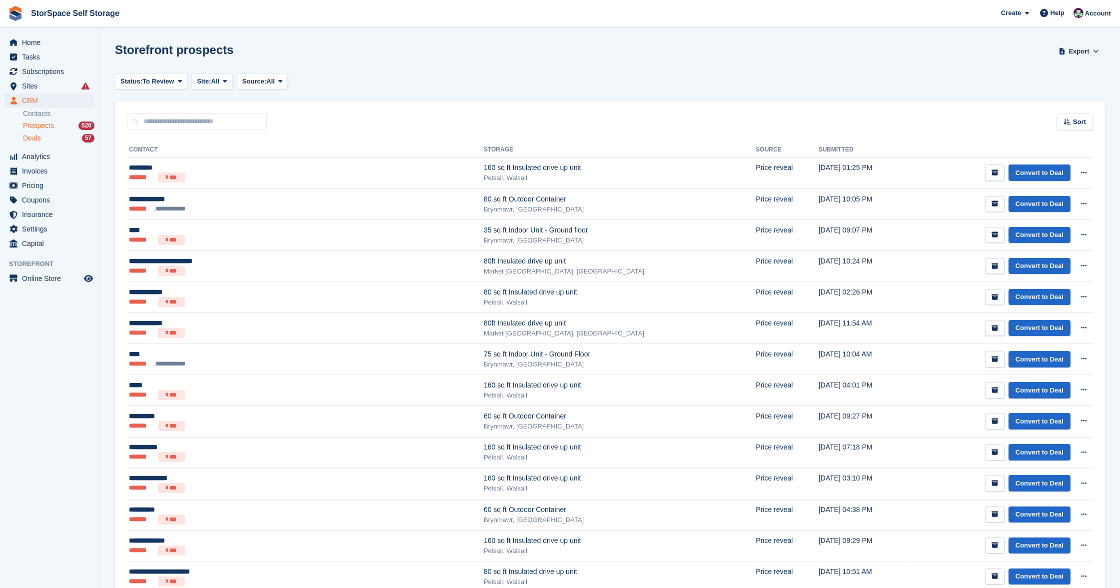
click at [30, 137] on span "Deals" at bounding box center [32, 137] width 18 height 9
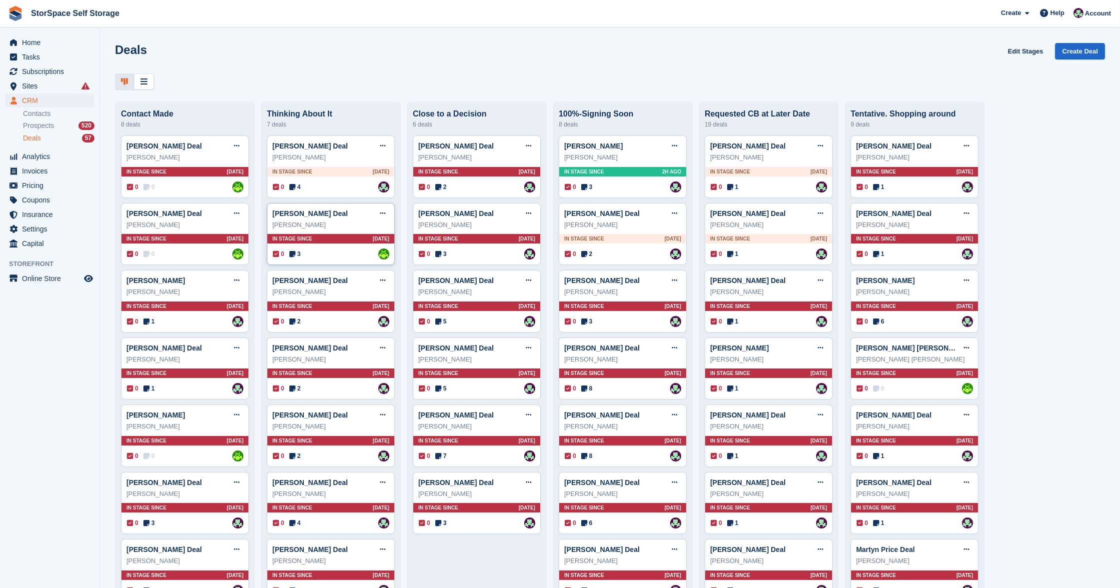
click at [328, 250] on div "0 3 Assigned to paul catt" at bounding box center [331, 253] width 116 height 11
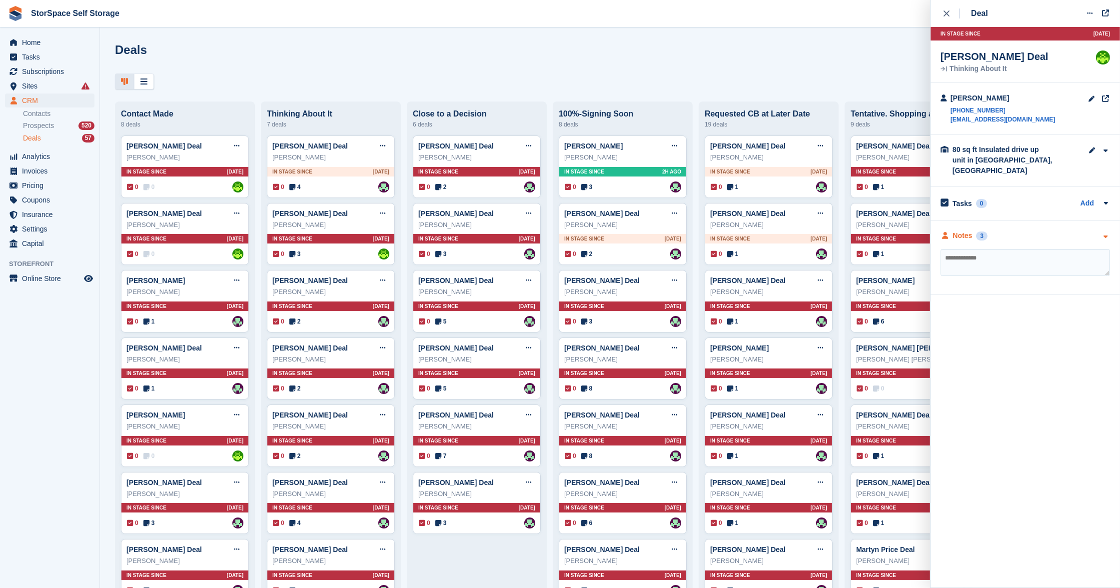
click at [1028, 230] on div "Notes 3" at bounding box center [1025, 235] width 169 height 10
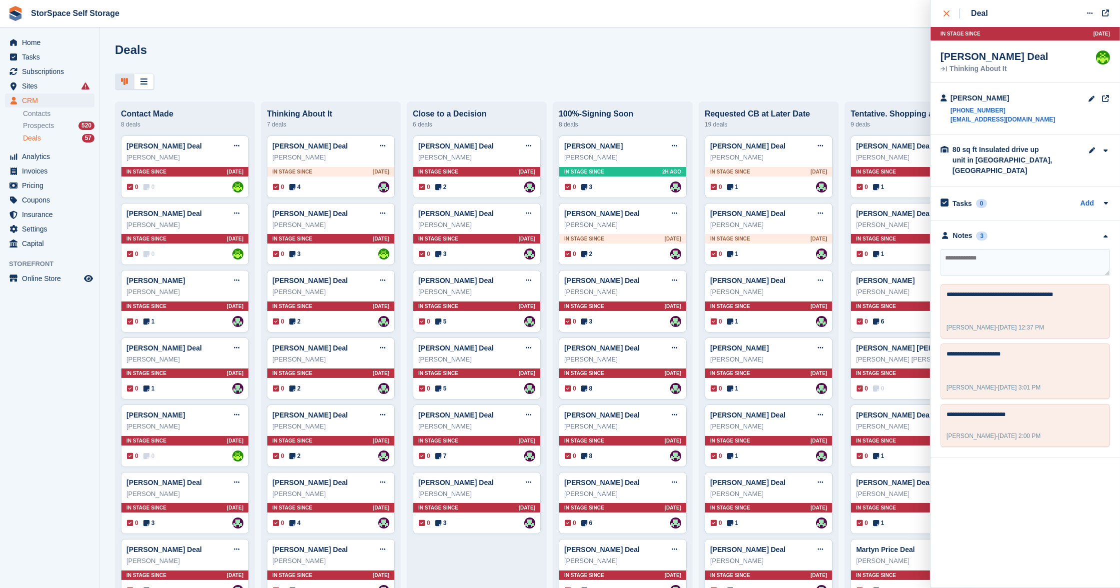
click at [948, 11] on icon "close" at bounding box center [947, 13] width 6 height 6
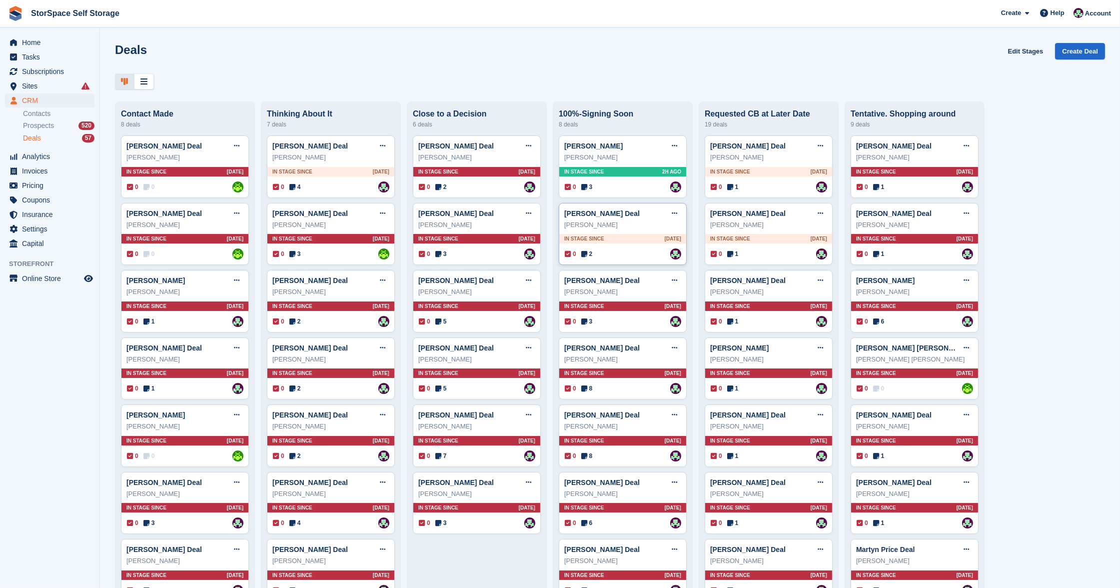
click at [614, 247] on div "PAUL VALLETTA Deal Edit deal Mark as won Mark as lost Delete deal PAUL VALLETTA…" at bounding box center [623, 234] width 128 height 62
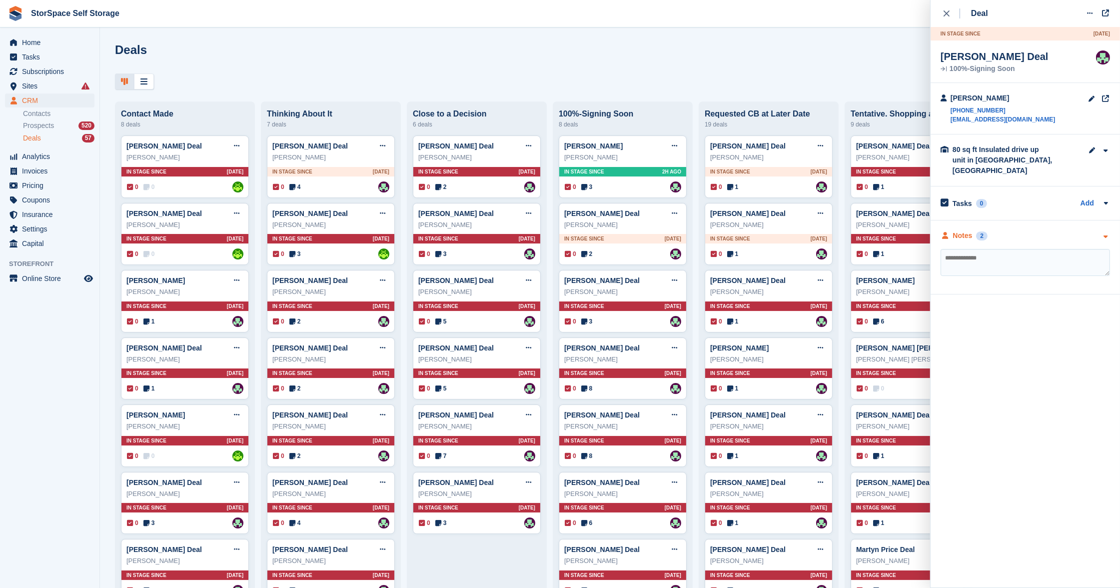
click at [1021, 230] on div "Notes 2" at bounding box center [1025, 235] width 169 height 10
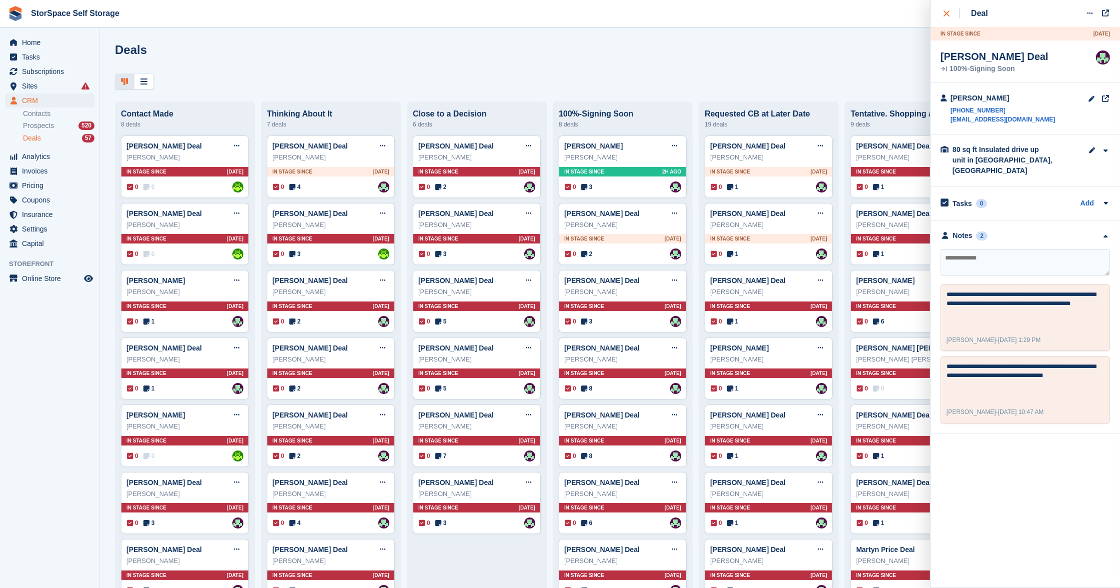
click at [950, 12] on div "close" at bounding box center [952, 13] width 16 height 10
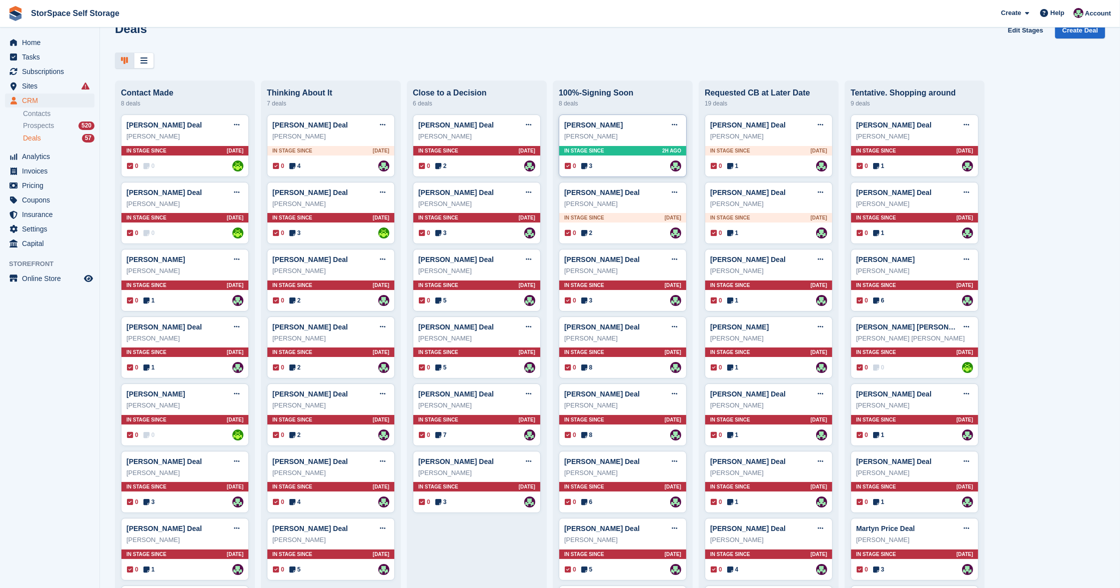
scroll to position [102, 0]
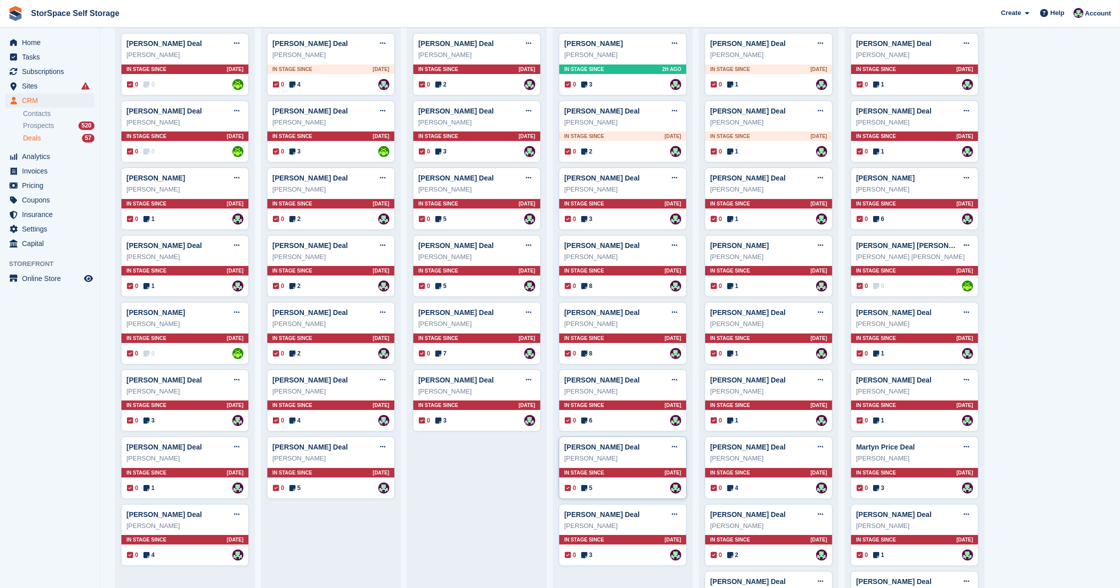
click at [632, 469] on div "In stage since 13D AGO" at bounding box center [622, 472] width 127 height 9
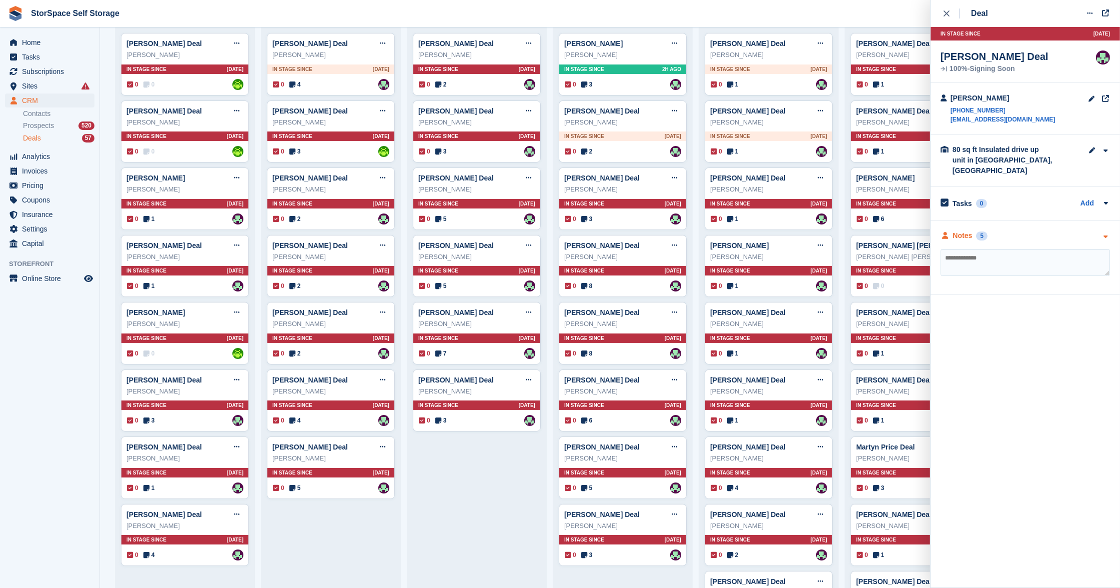
click at [1005, 230] on div "Notes 5" at bounding box center [1025, 235] width 169 height 10
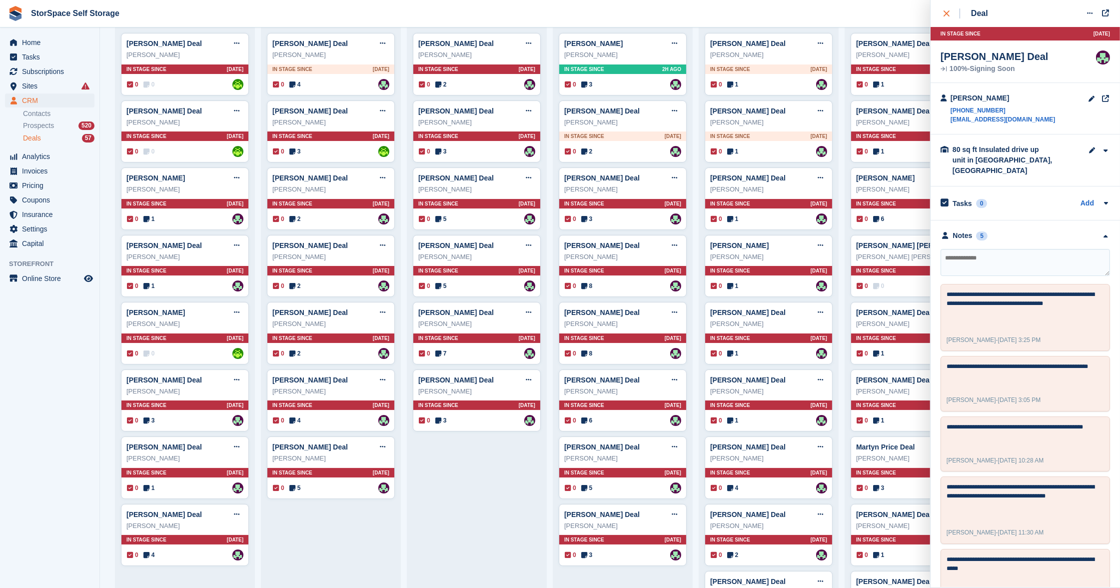
click at [947, 15] on icon "close" at bounding box center [947, 13] width 6 height 6
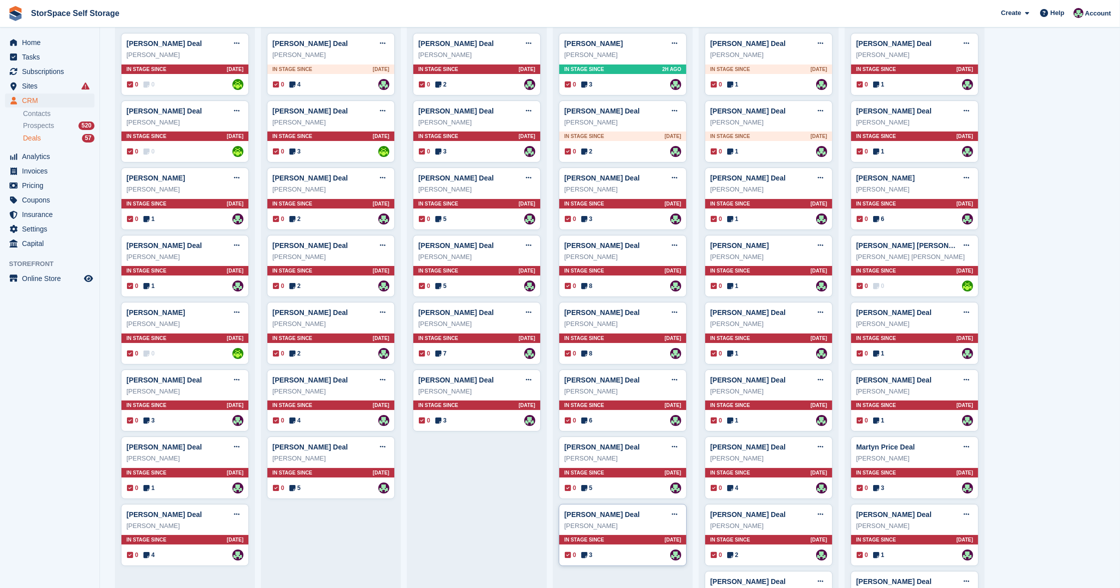
click at [654, 535] on div "In stage since 7D AGO" at bounding box center [622, 539] width 127 height 9
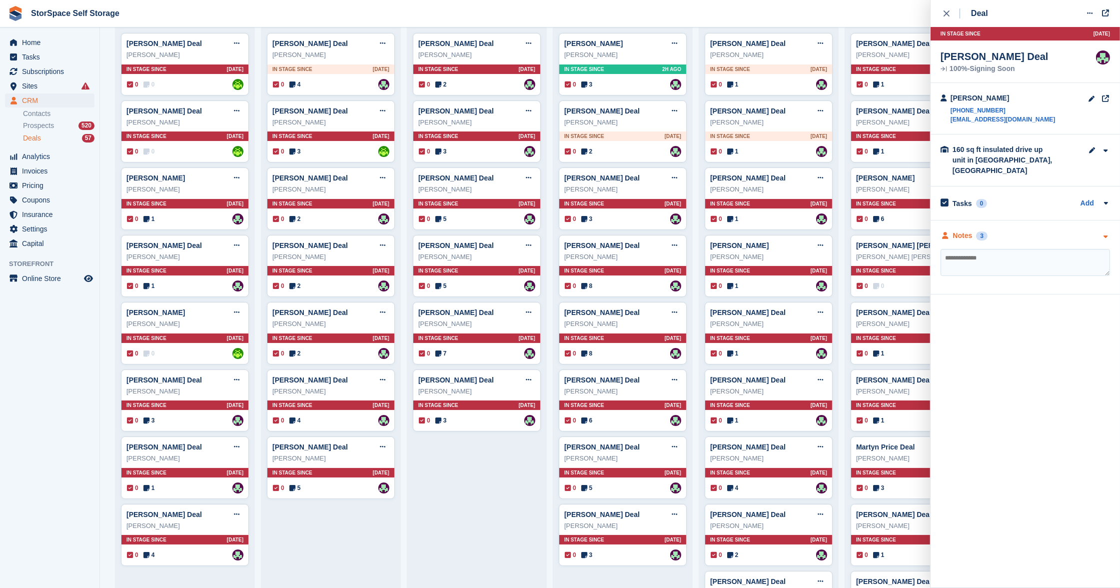
click at [1027, 234] on div "Notes 3" at bounding box center [1025, 235] width 169 height 10
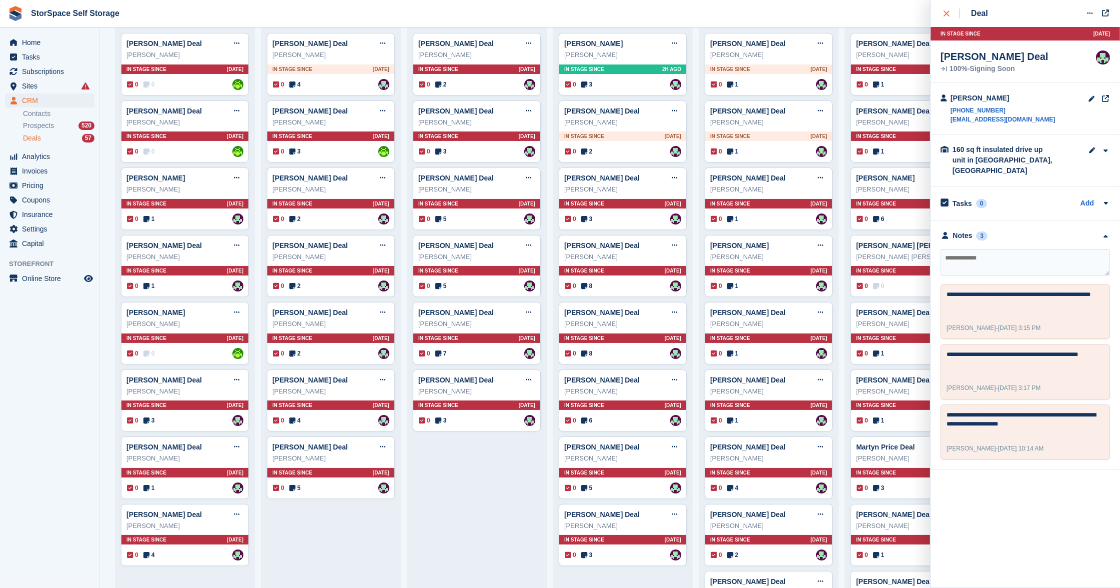
click at [949, 15] on icon "close" at bounding box center [947, 13] width 6 height 6
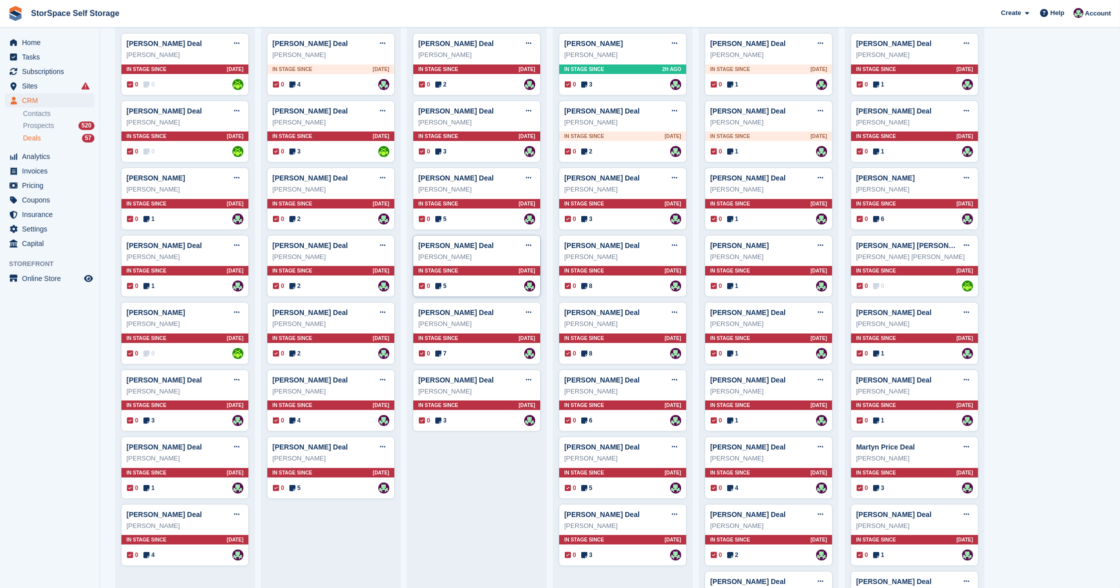
click at [469, 261] on div "Gavin Hulett Deal Edit deal Mark as won Mark as lost Delete deal Gavin Hulett I…" at bounding box center [477, 266] width 128 height 62
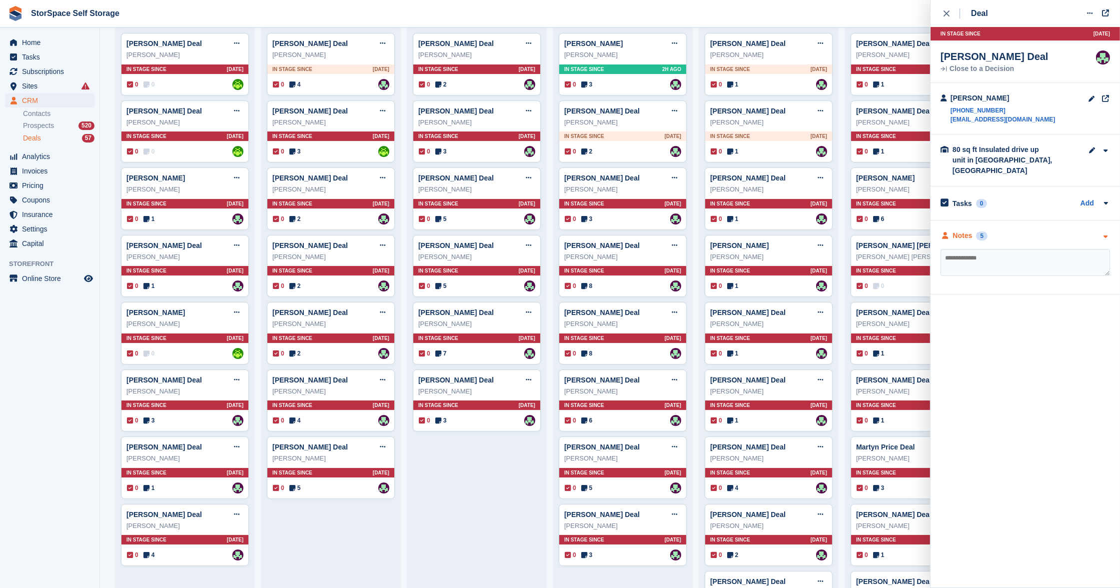
click at [1021, 230] on div "Notes 5" at bounding box center [1025, 235] width 169 height 10
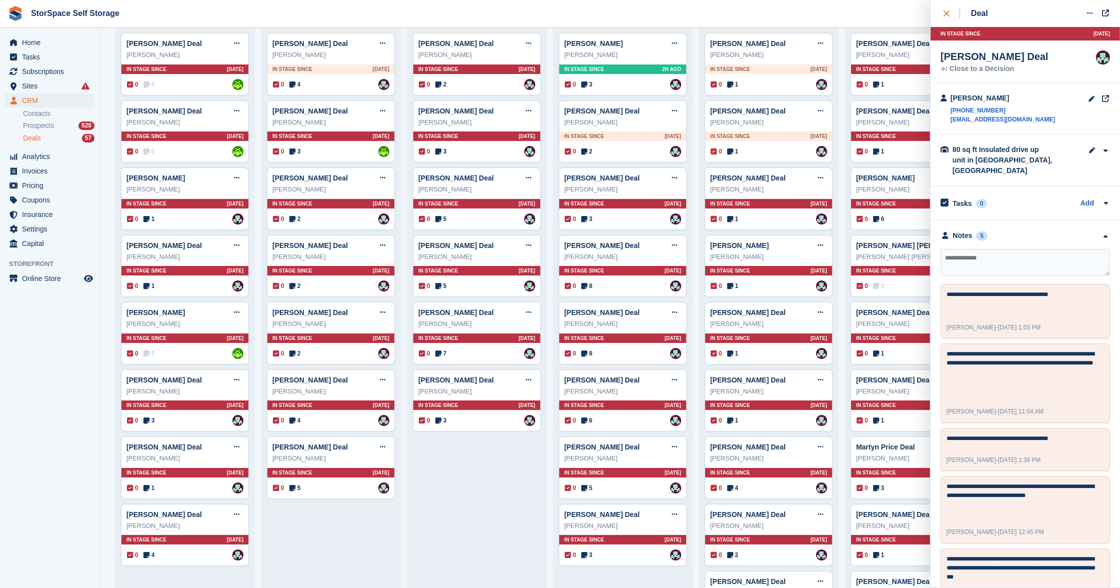
click at [951, 9] on div "close" at bounding box center [952, 13] width 16 height 10
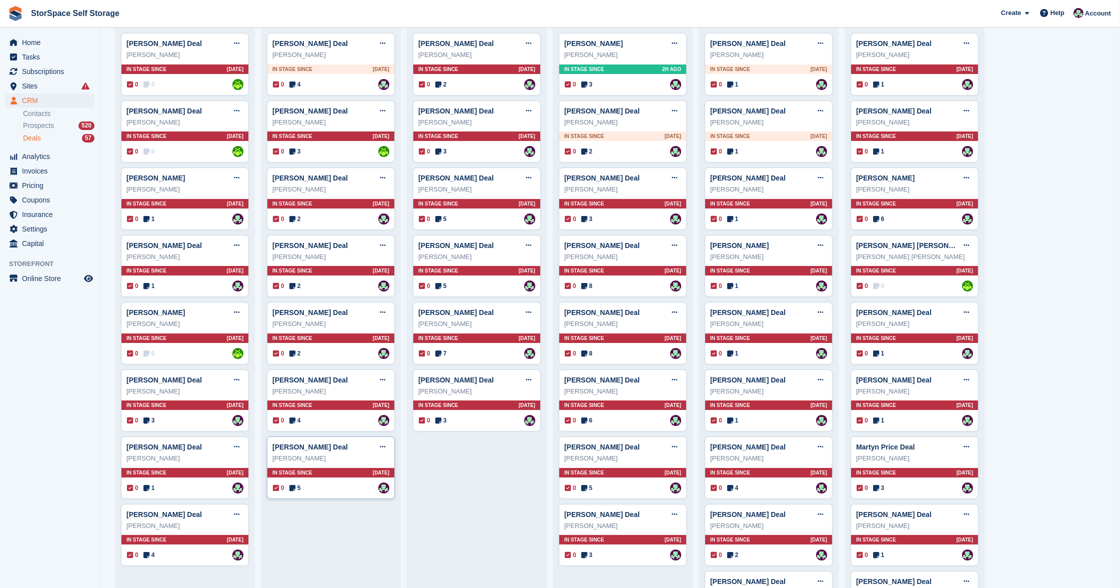
click at [323, 468] on div "In stage since 128D AGO" at bounding box center [330, 472] width 127 height 9
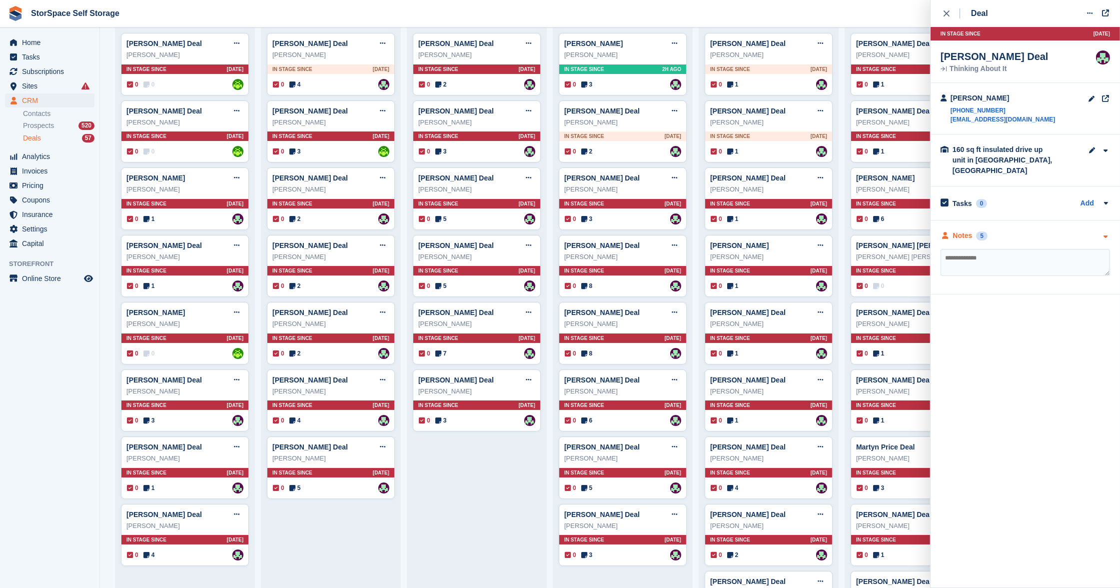
click at [1021, 234] on div "Notes 5" at bounding box center [1025, 235] width 169 height 10
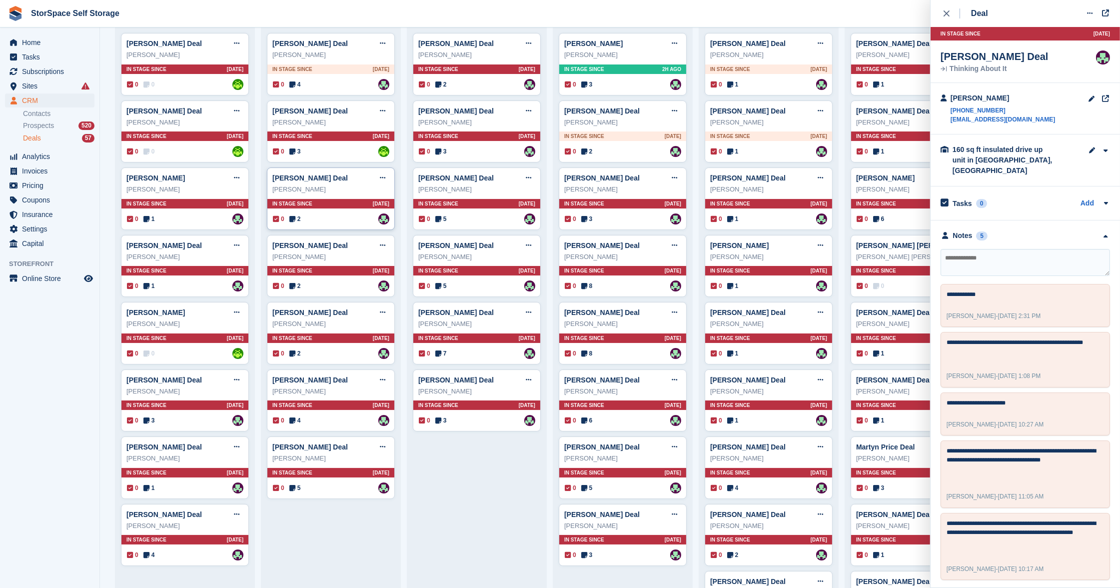
click at [324, 209] on div "Victoria Evans Deal Edit deal Mark as won Mark as lost Delete deal Victoria Eva…" at bounding box center [331, 198] width 128 height 62
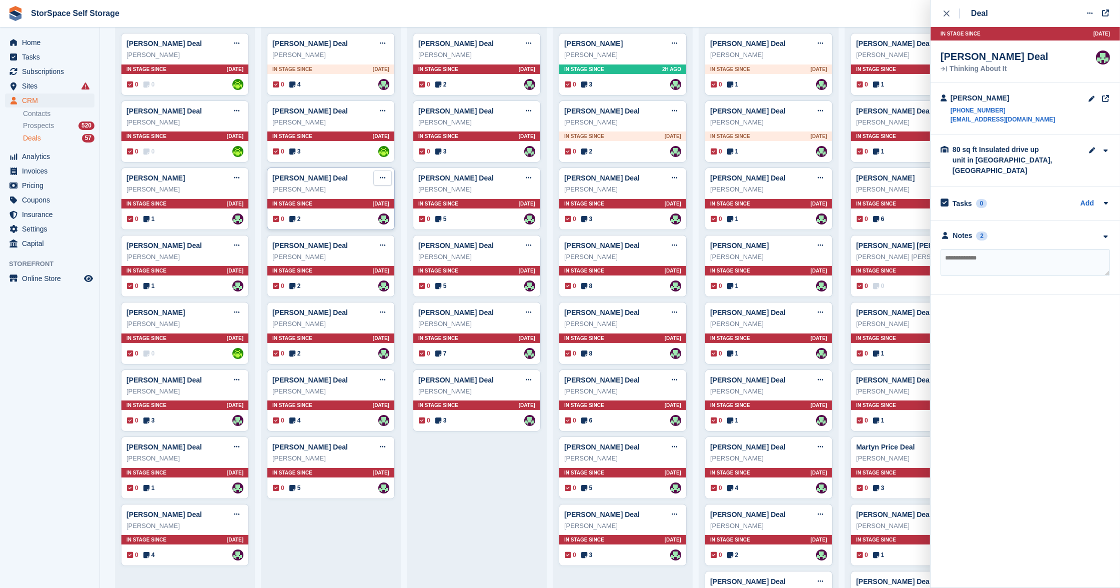
click at [382, 174] on icon at bounding box center [382, 177] width 5 height 6
click at [330, 217] on p "Mark as won" at bounding box center [343, 218] width 87 height 13
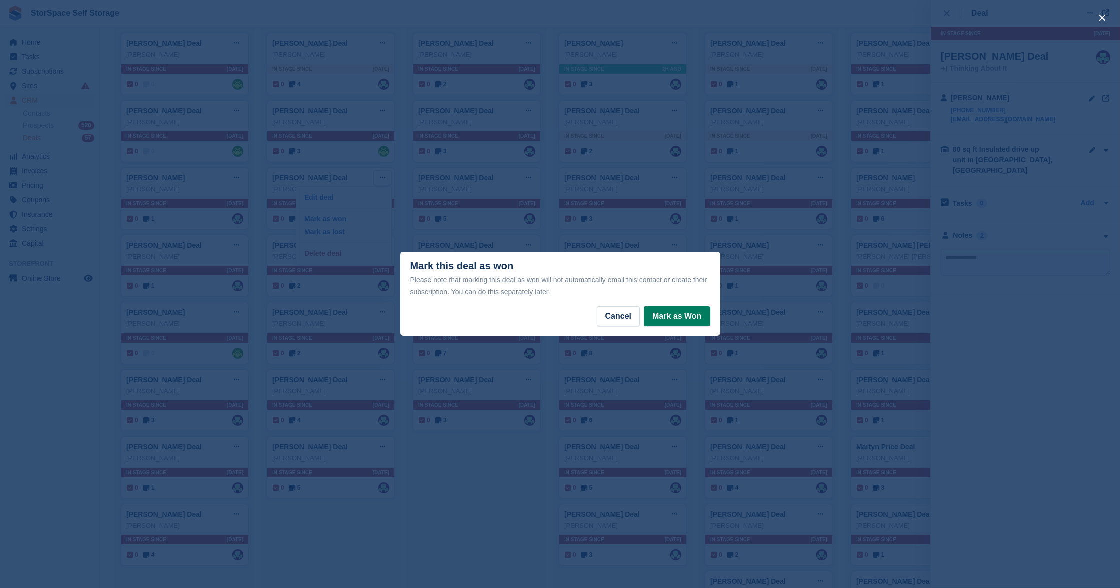
click at [661, 318] on button "Mark as Won" at bounding box center [677, 316] width 66 height 20
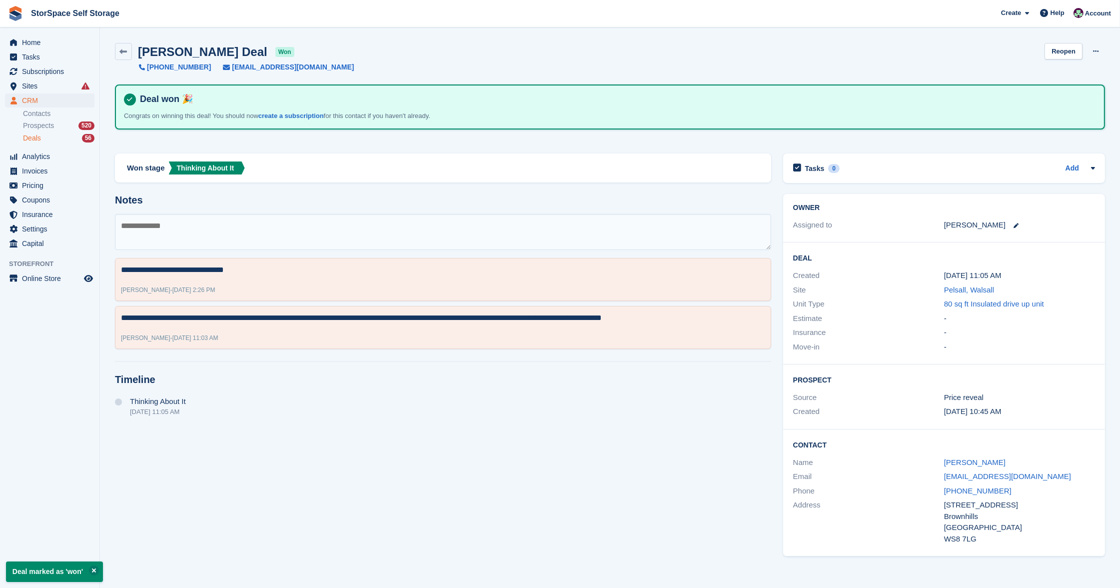
click at [362, 211] on div "**********" at bounding box center [443, 354] width 668 height 415
click at [355, 223] on textarea at bounding box center [443, 232] width 656 height 36
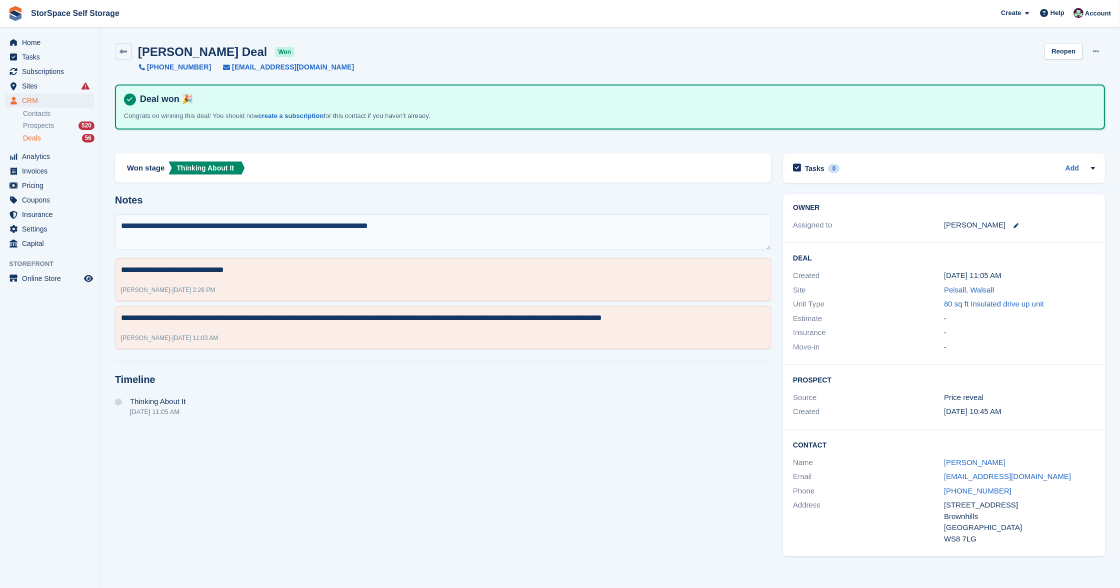
type textarea "**********"
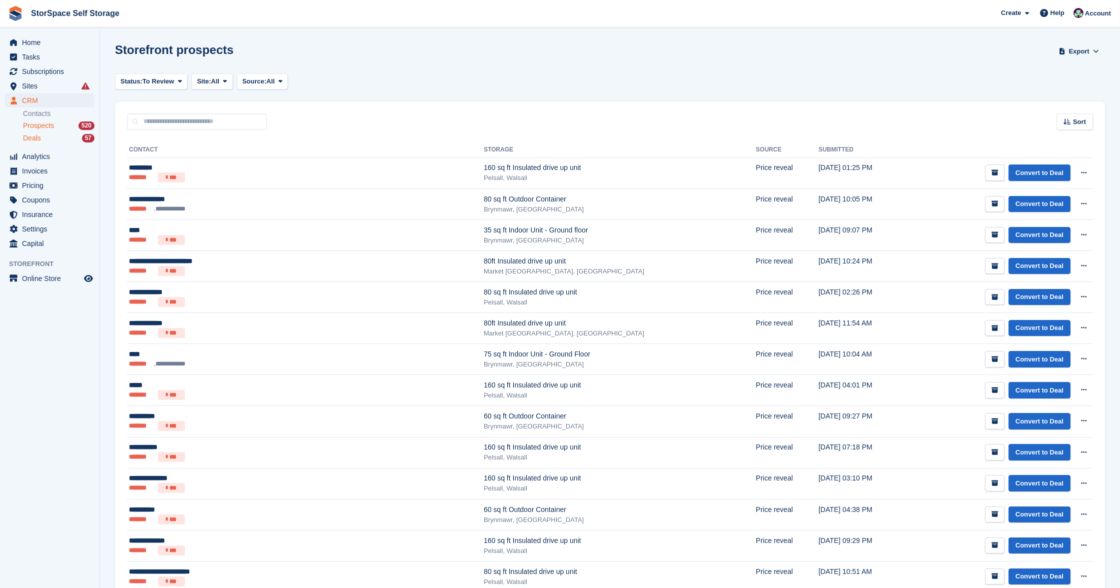
click at [39, 135] on span "Deals" at bounding box center [32, 137] width 18 height 9
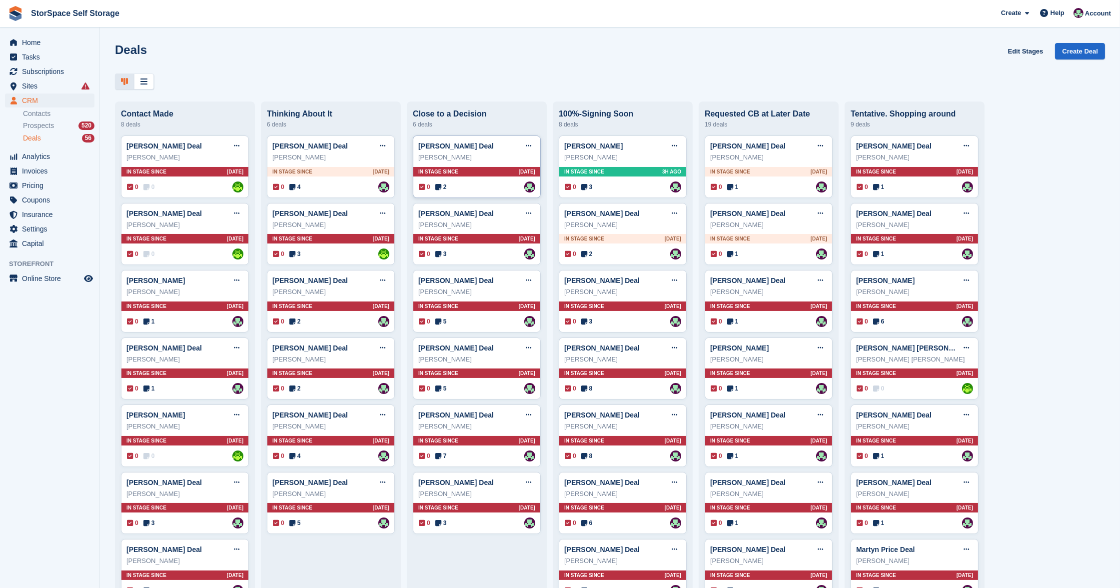
click at [475, 167] on div "In stage since 29D AGO" at bounding box center [476, 171] width 127 height 9
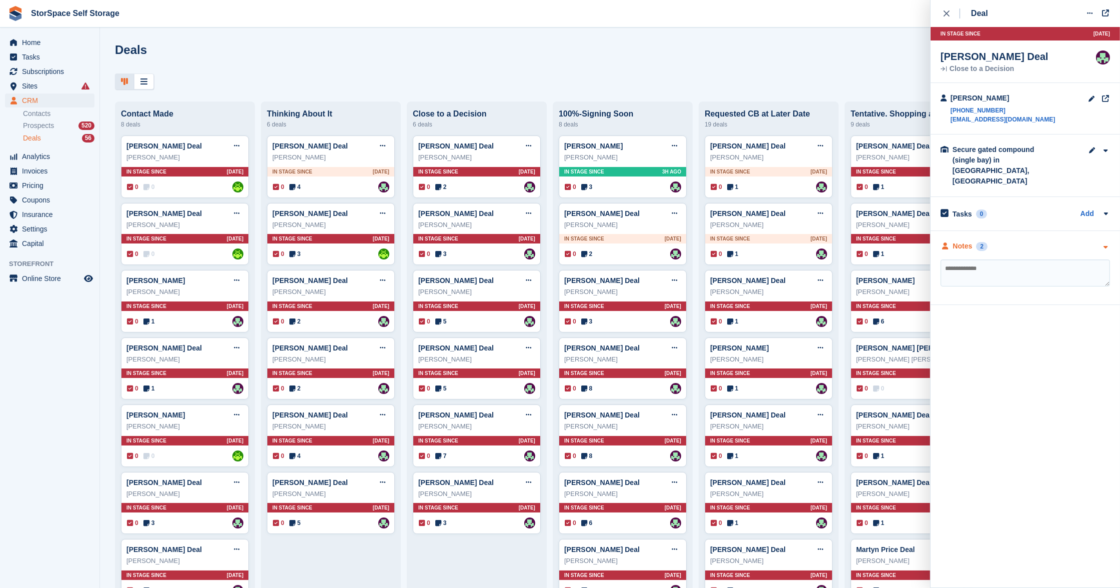
click at [1048, 241] on div "Notes 2" at bounding box center [1025, 246] width 169 height 10
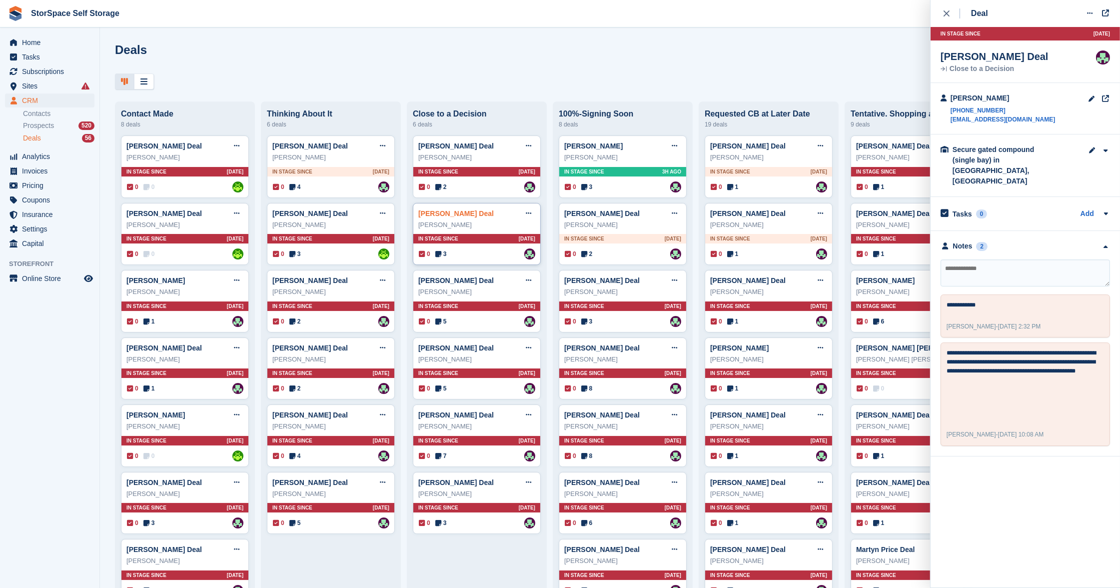
click at [468, 215] on link "Ed Hareley Deal" at bounding box center [455, 213] width 75 height 8
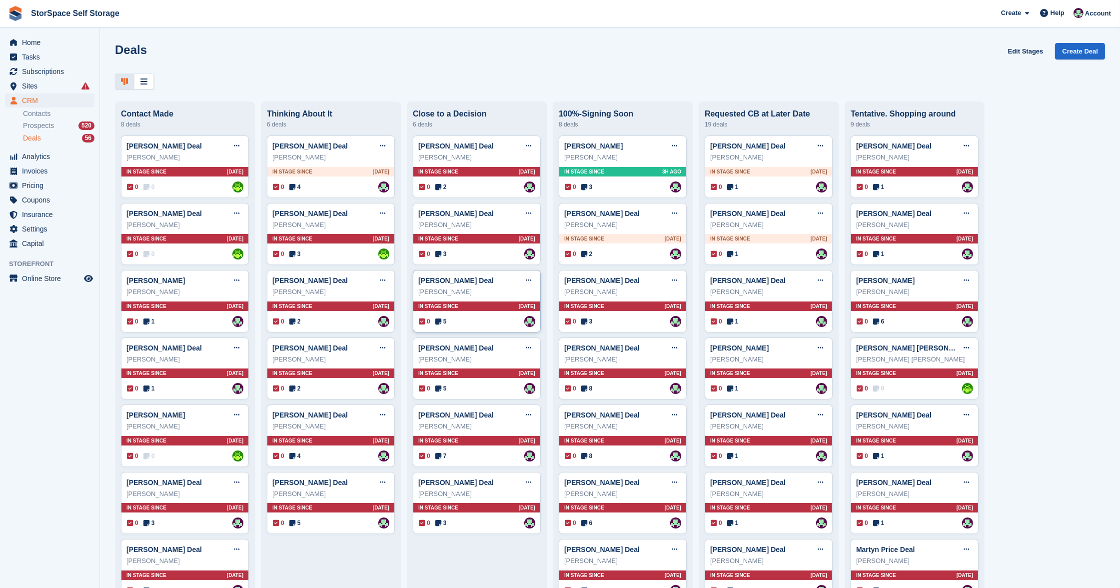
click at [467, 309] on div "In stage since 56D AGO" at bounding box center [476, 305] width 127 height 9
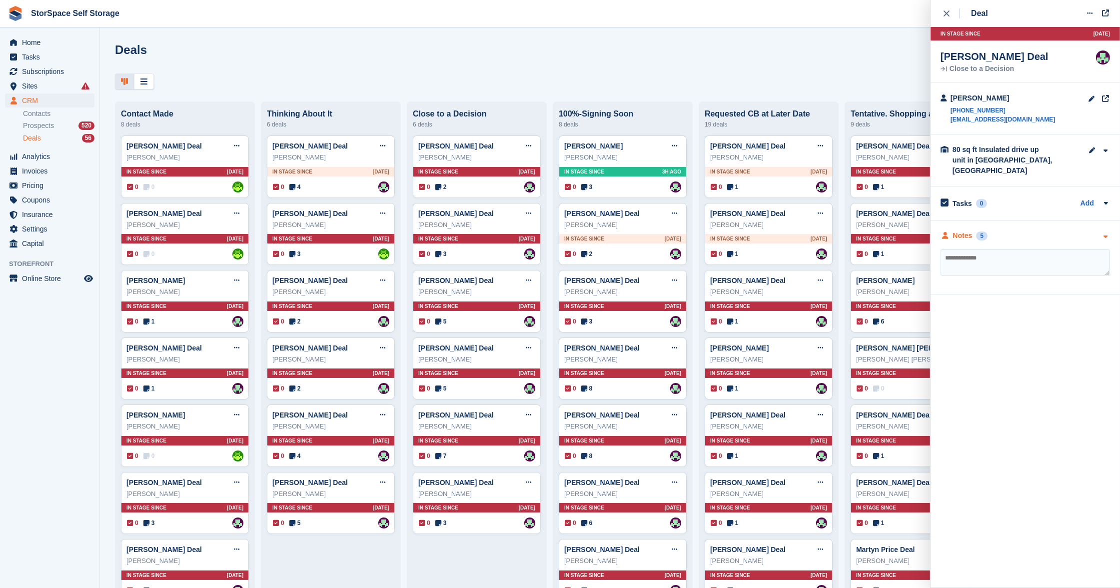
click at [1038, 230] on div "Notes 5" at bounding box center [1025, 235] width 169 height 10
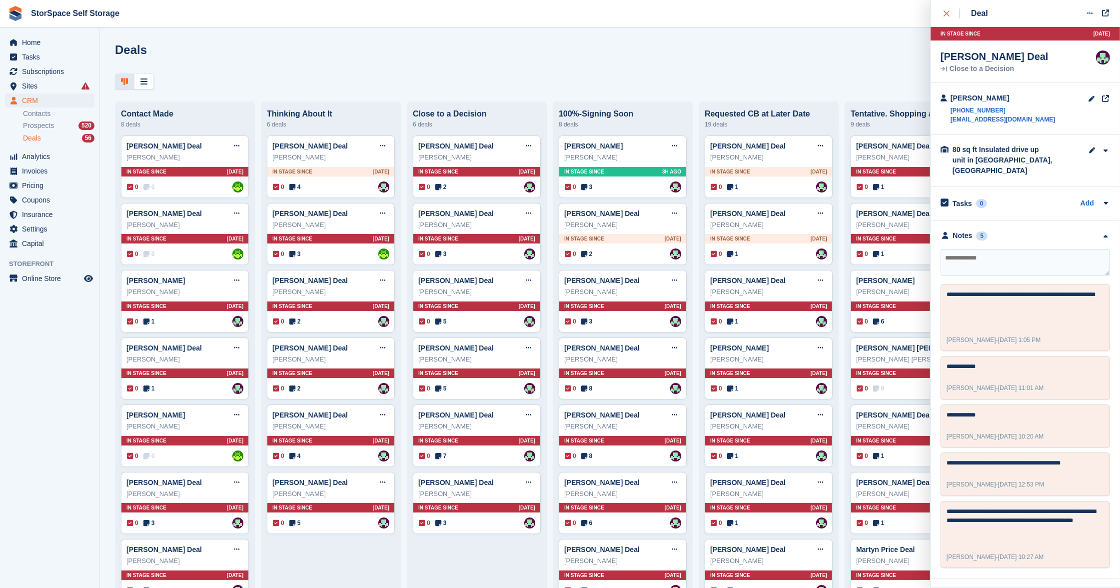
click at [952, 11] on div "close" at bounding box center [952, 13] width 16 height 10
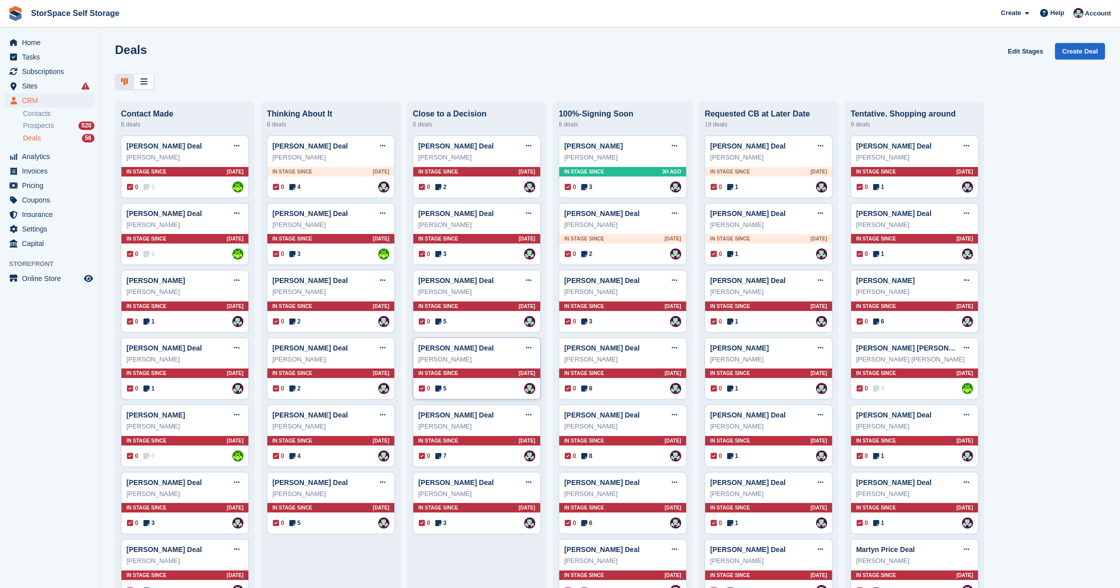
click at [475, 362] on div "Gavin Hulett" at bounding box center [476, 359] width 117 height 10
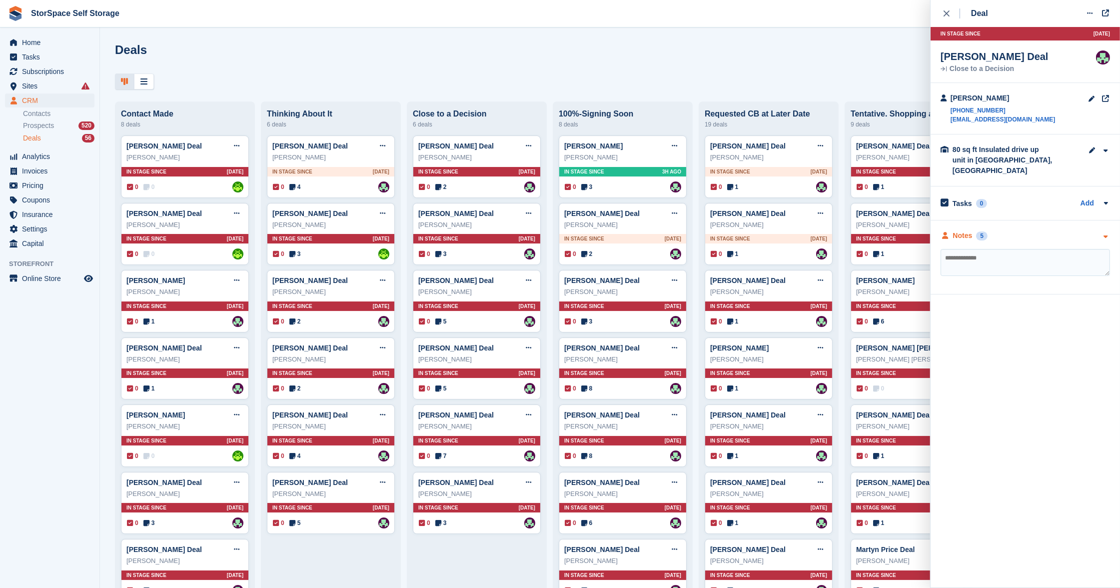
click at [1045, 230] on div "Notes 5" at bounding box center [1025, 235] width 169 height 10
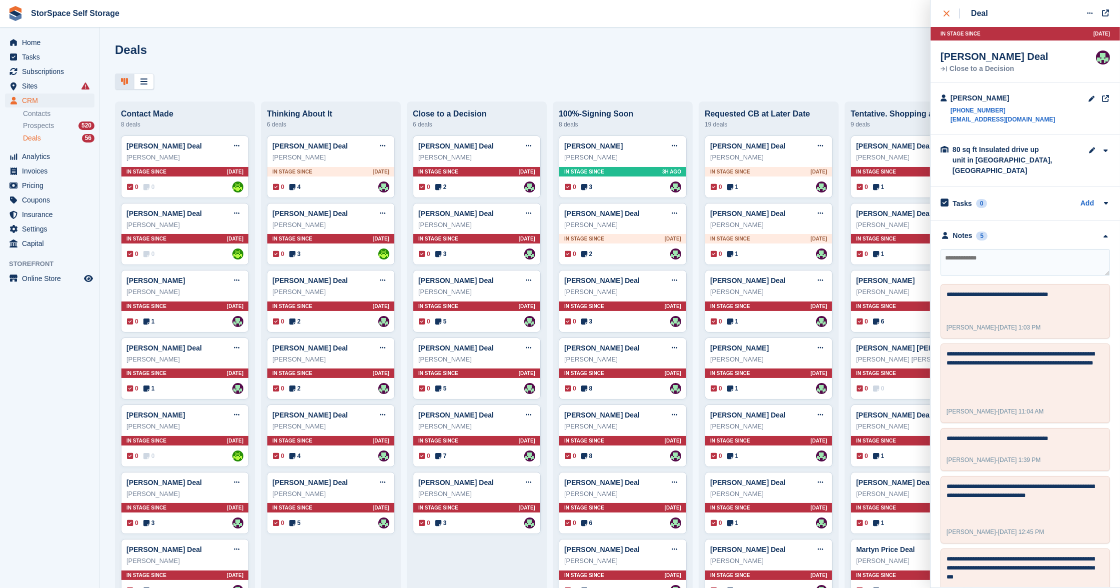
click at [946, 10] on icon "close" at bounding box center [947, 13] width 6 height 6
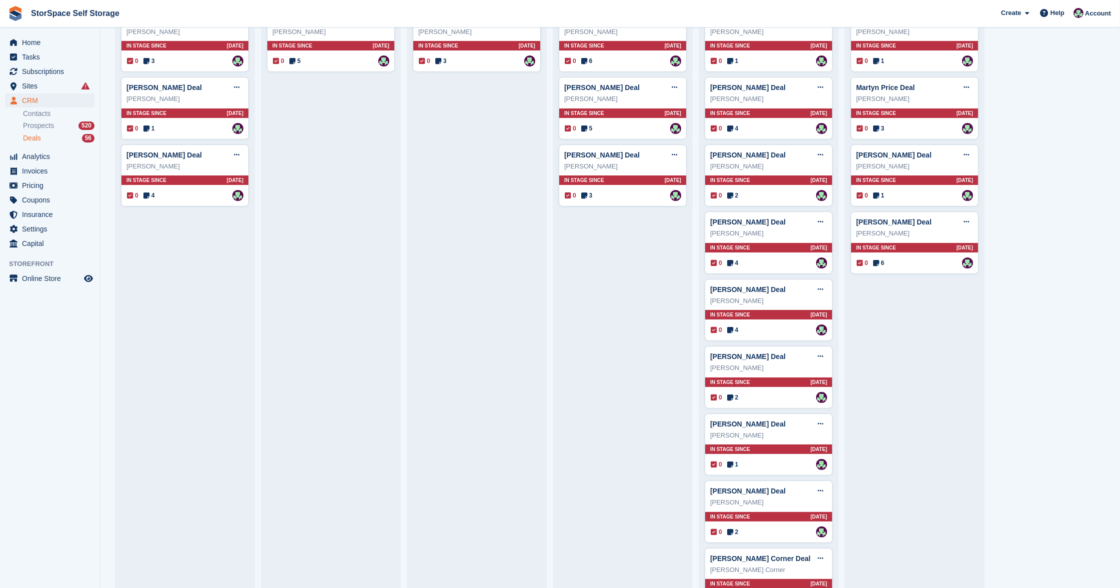
scroll to position [132, 0]
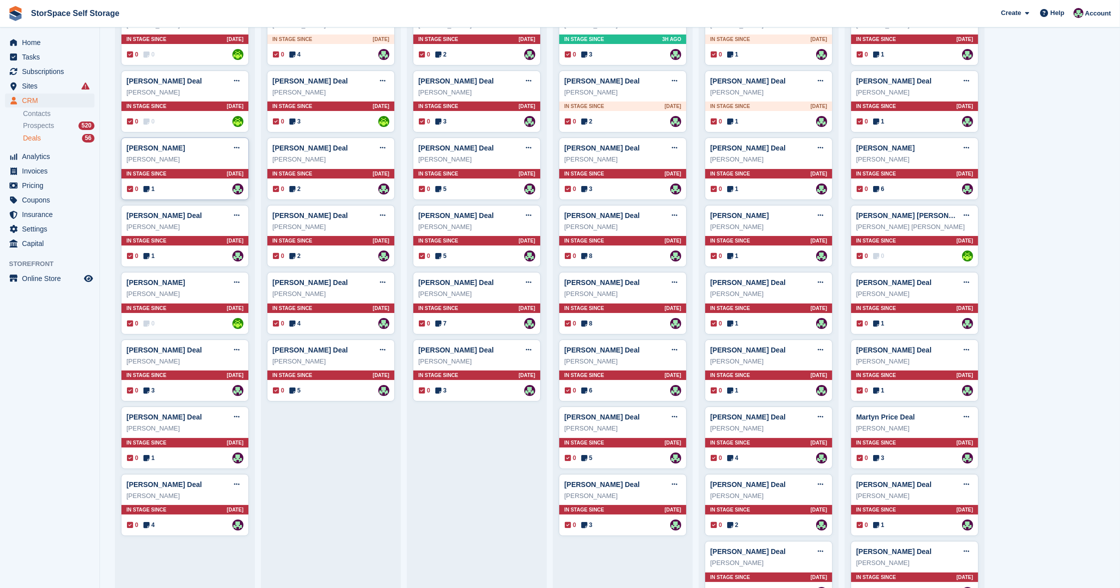
click at [188, 177] on div "Amir Aziz Deal Edit deal Mark as won Mark as lost Delete deal Amir Aziz In stag…" at bounding box center [185, 168] width 128 height 62
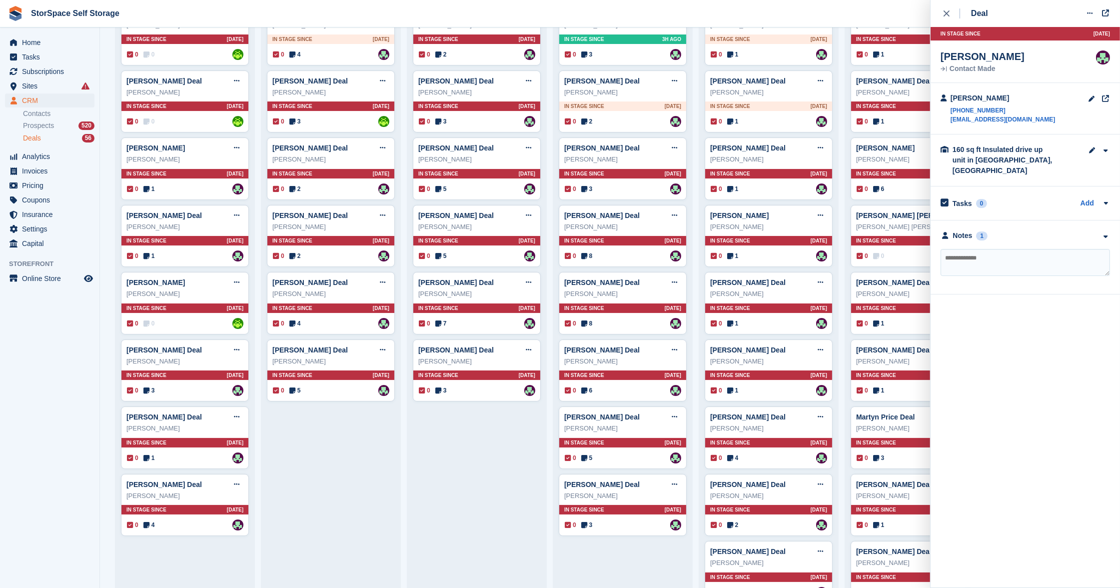
click at [1016, 229] on div "**********" at bounding box center [1025, 257] width 189 height 74
click at [1025, 230] on div "Notes 1" at bounding box center [1025, 235] width 169 height 10
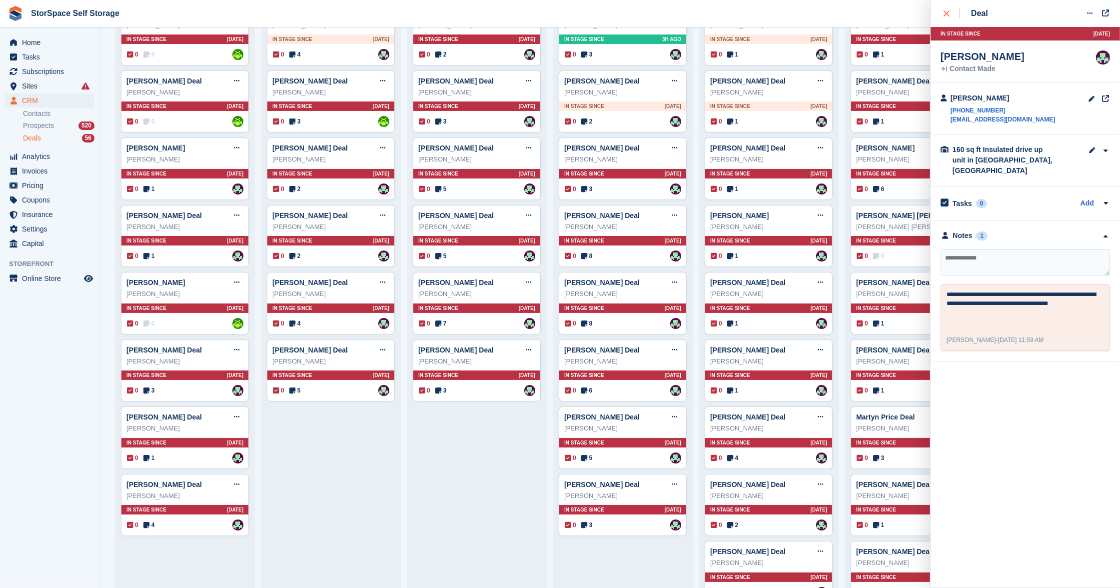
click at [951, 7] on button "close" at bounding box center [952, 13] width 22 height 27
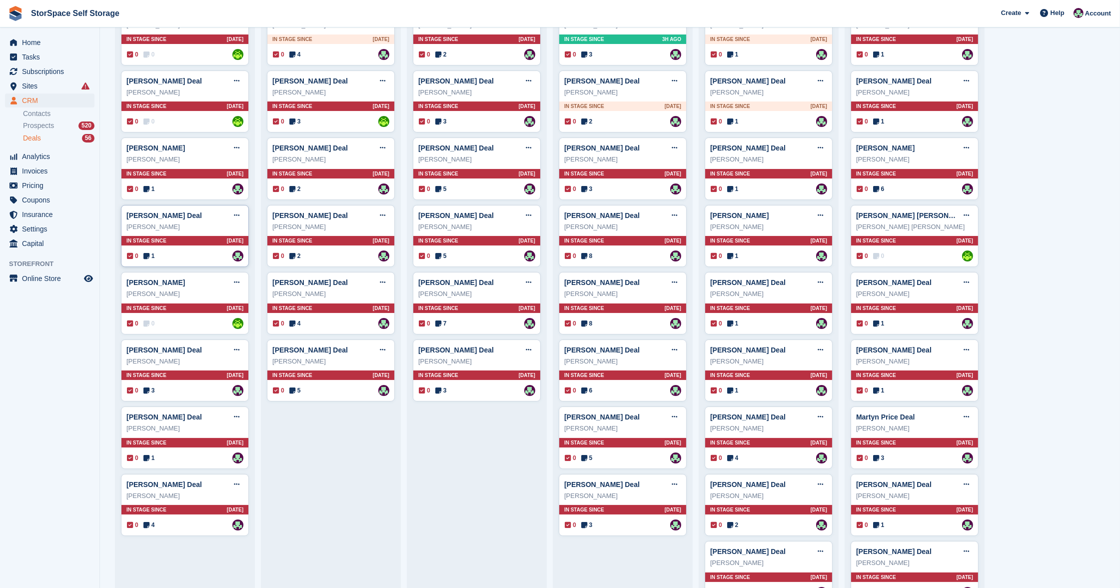
click at [185, 237] on div "In stage since 30D AGO" at bounding box center [184, 240] width 127 height 9
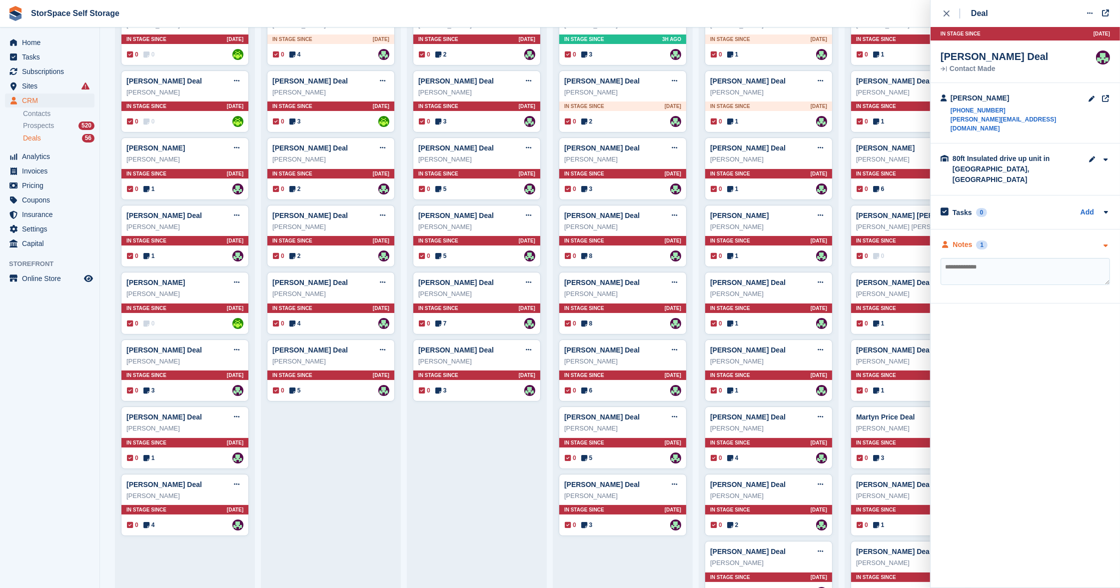
click at [1025, 239] on div "Notes 1" at bounding box center [1025, 244] width 169 height 10
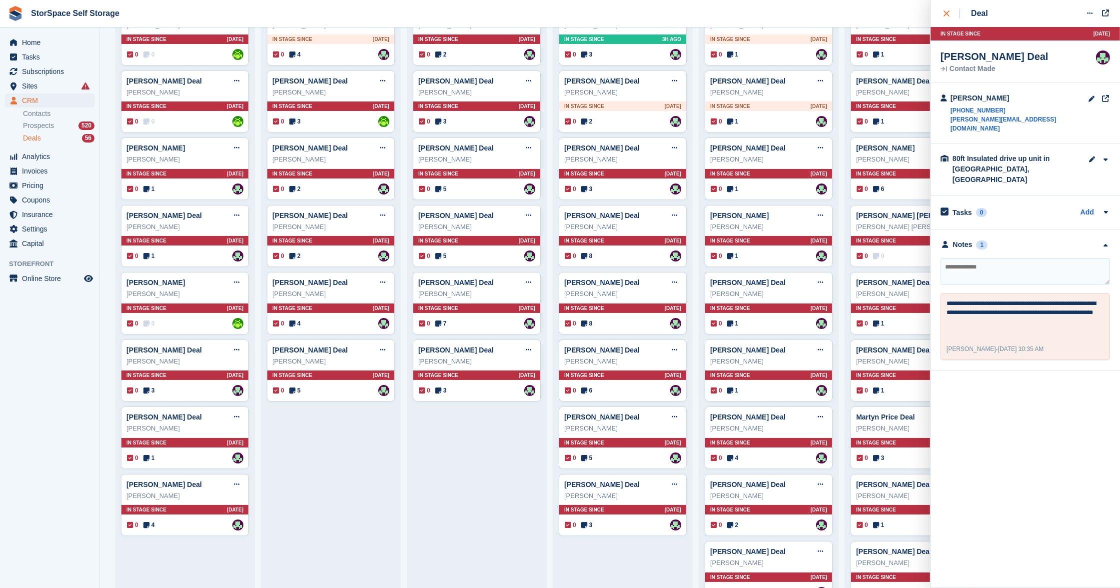
click at [945, 15] on icon "close" at bounding box center [947, 13] width 6 height 6
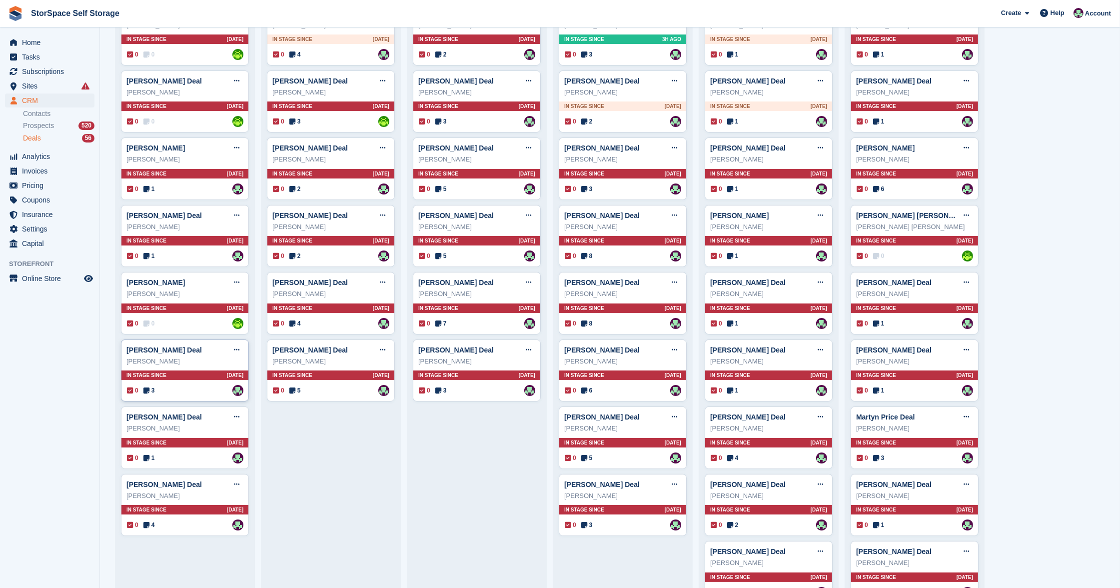
click at [188, 365] on div "Susan Everitt Deal Edit deal Mark as won Mark as lost Delete deal Susan Everitt…" at bounding box center [185, 370] width 128 height 62
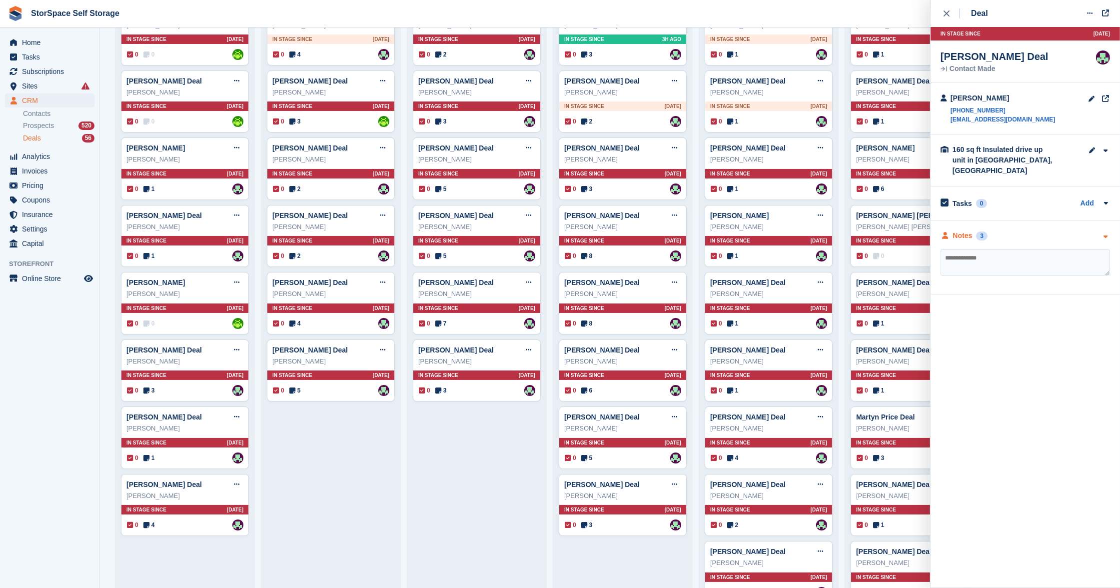
click at [1021, 230] on div "Notes 3" at bounding box center [1025, 235] width 169 height 10
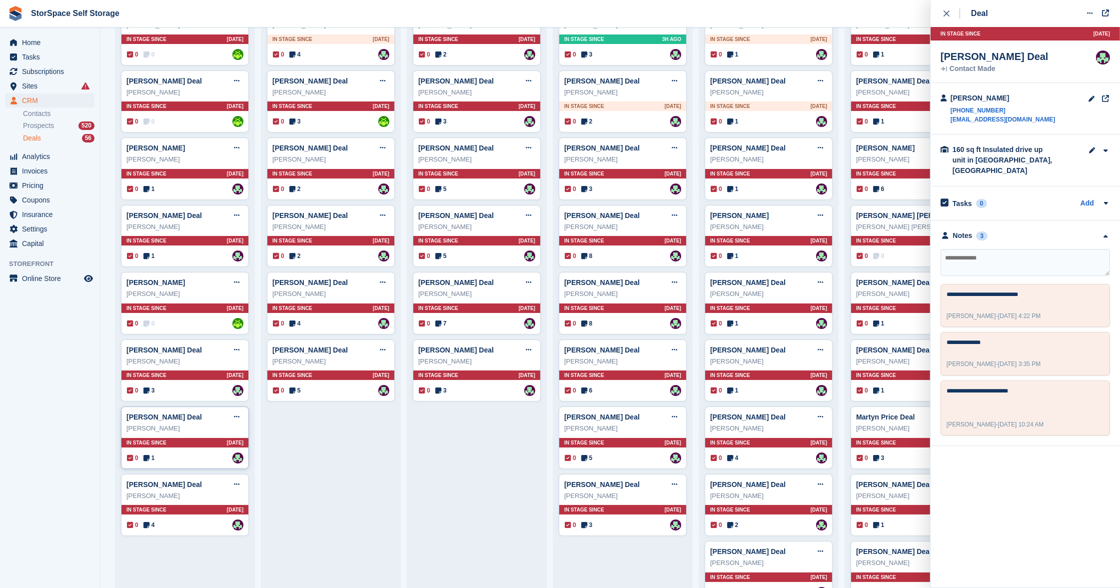
click at [202, 432] on div "Steve Burchell Deal Edit deal Mark as won Mark as lost Delete deal Steve Burche…" at bounding box center [185, 437] width 128 height 62
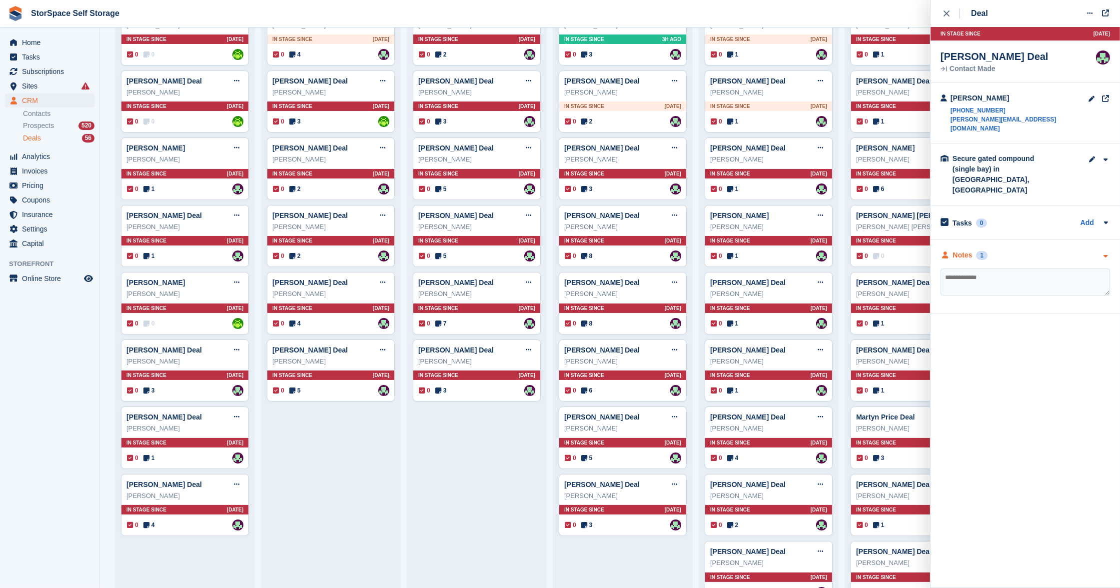
click at [1009, 250] on div "Notes 1" at bounding box center [1025, 255] width 169 height 10
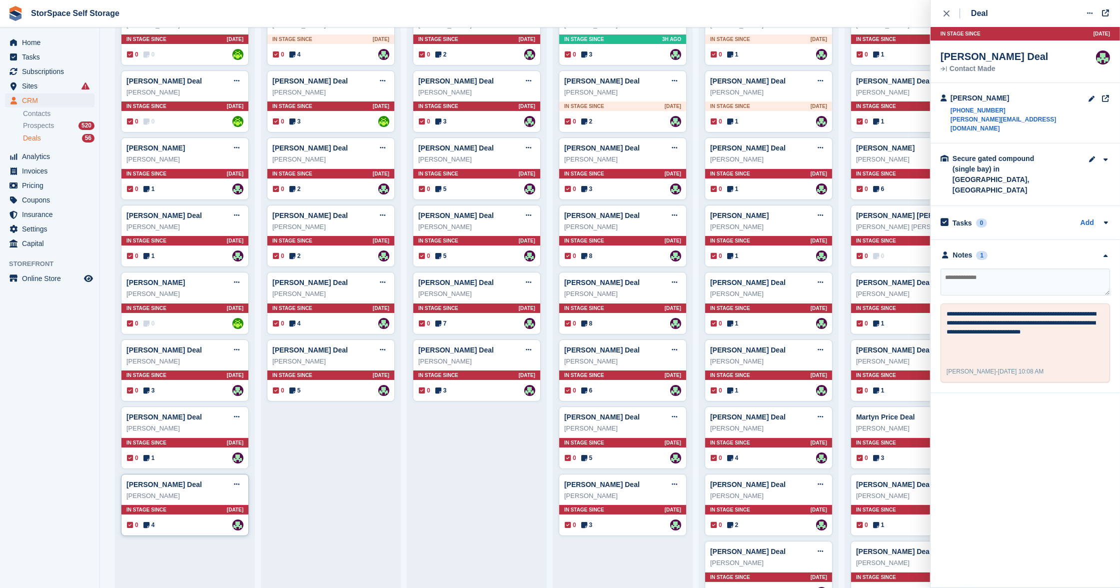
click at [192, 491] on div "Colin Smith" at bounding box center [184, 496] width 117 height 10
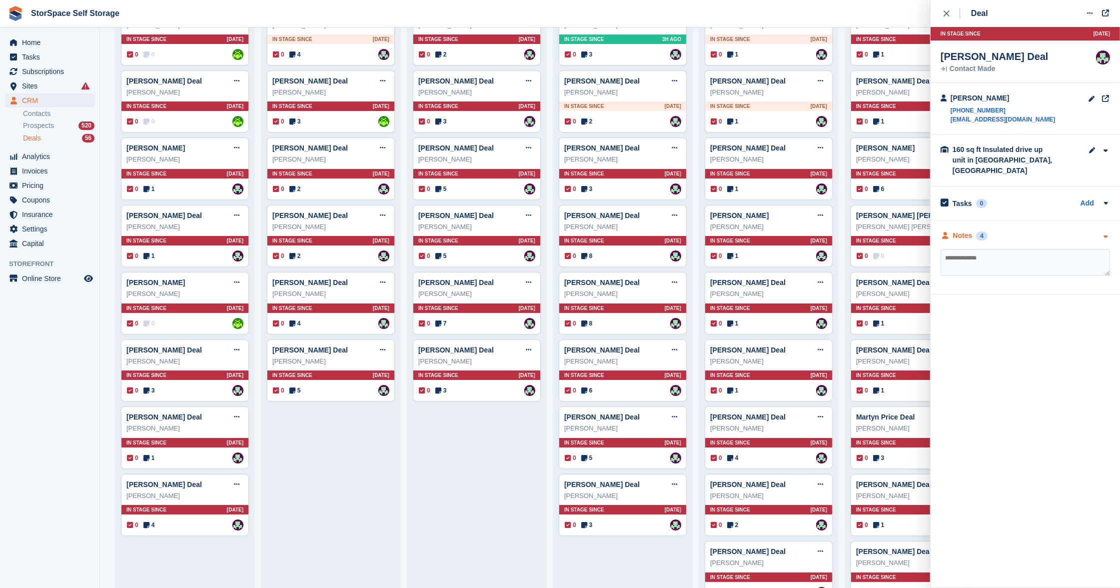
click at [1025, 230] on div "Notes 4" at bounding box center [1025, 235] width 169 height 10
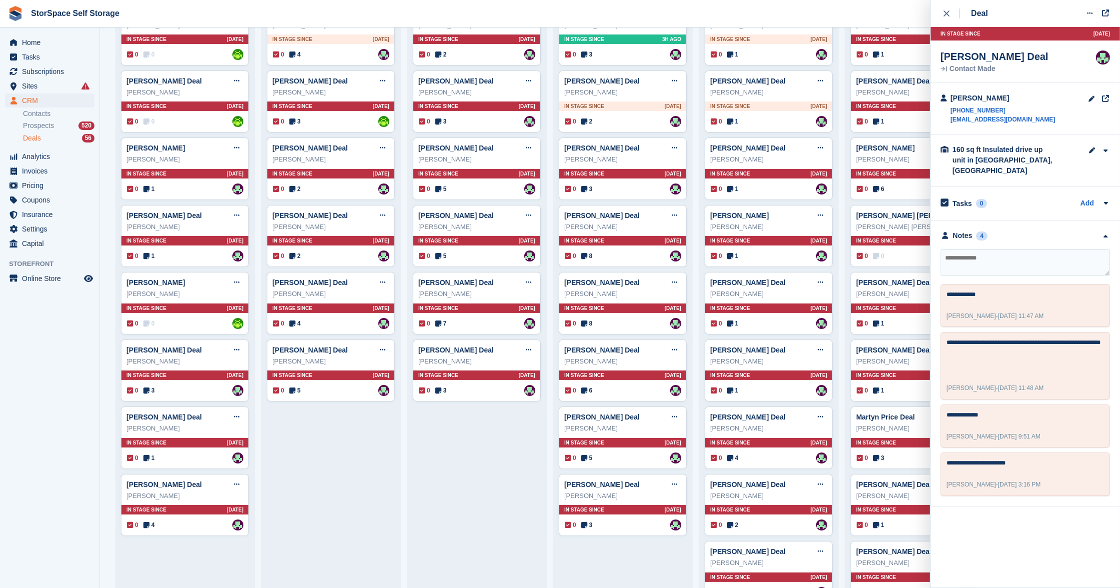
click at [1000, 249] on textarea at bounding box center [1025, 262] width 169 height 27
click at [947, 11] on icon "close" at bounding box center [947, 13] width 6 height 6
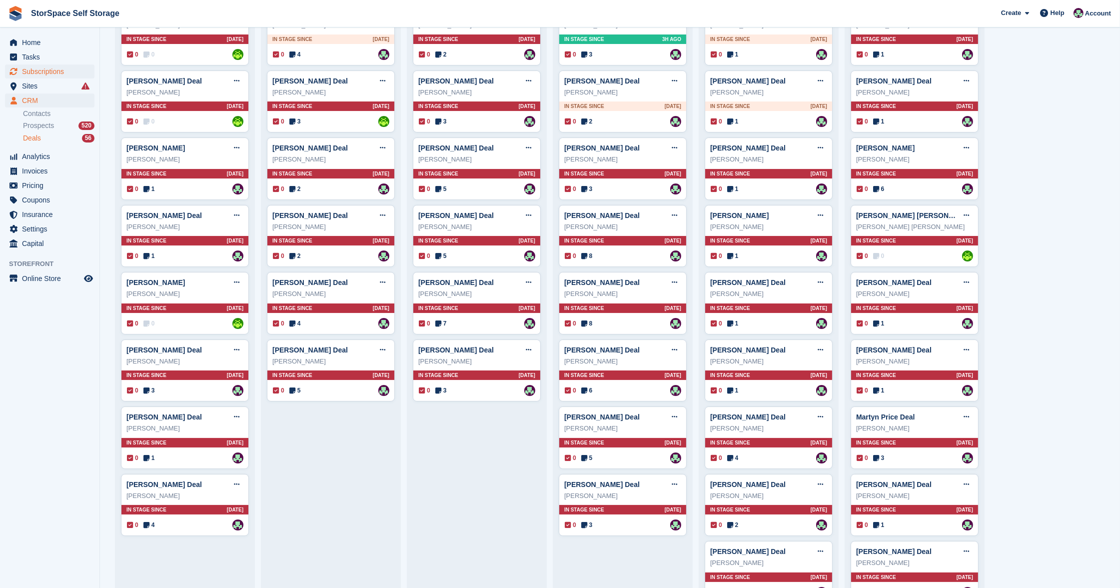
click at [59, 72] on span "Subscriptions" at bounding box center [52, 71] width 60 height 14
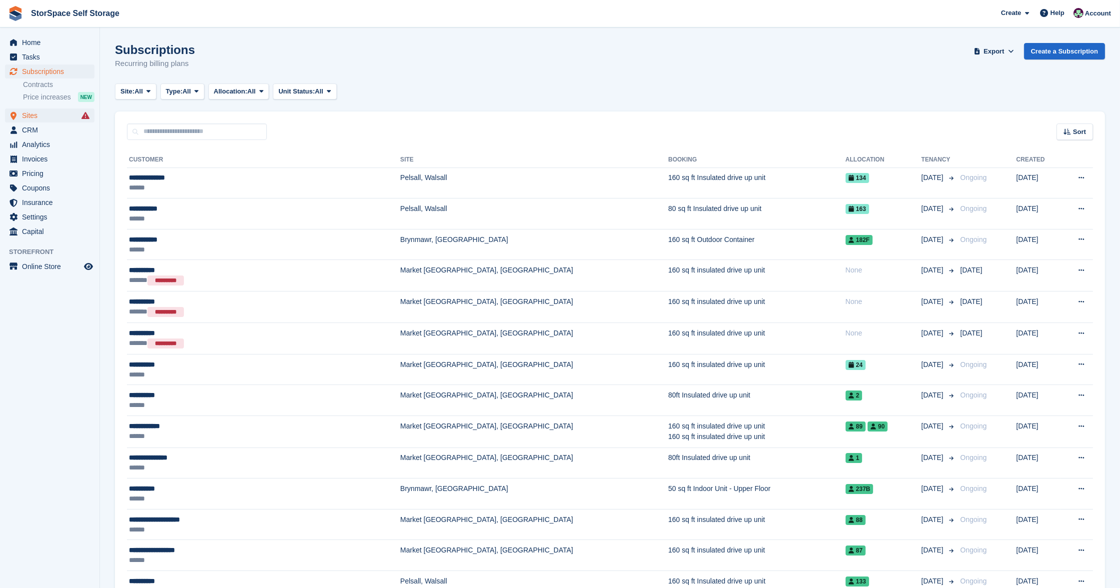
click at [37, 115] on span "Sites" at bounding box center [52, 115] width 60 height 14
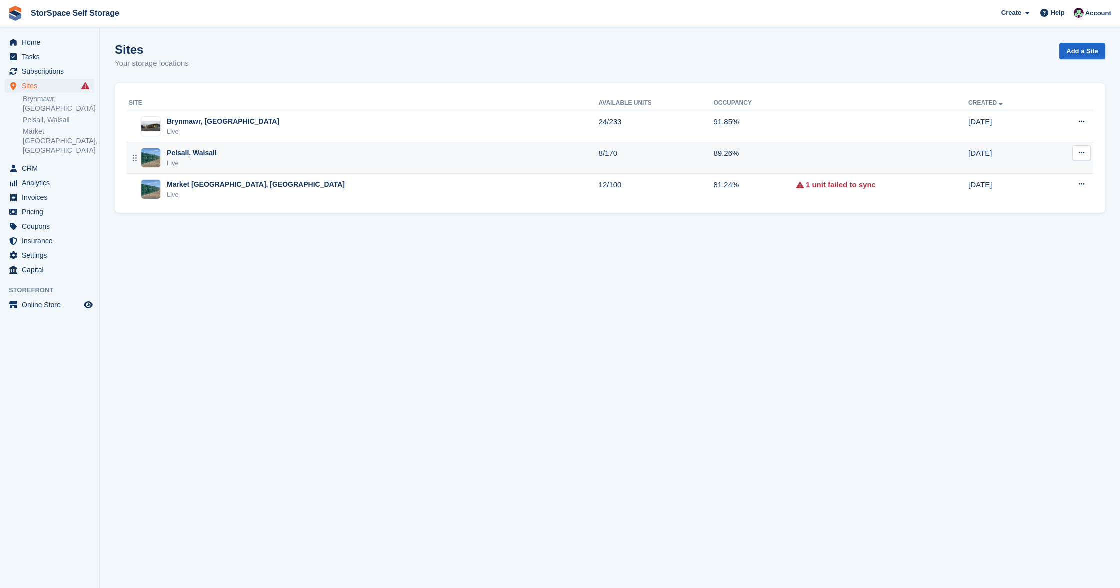
click at [235, 149] on div "Pelsall, Walsall Live" at bounding box center [364, 158] width 470 height 20
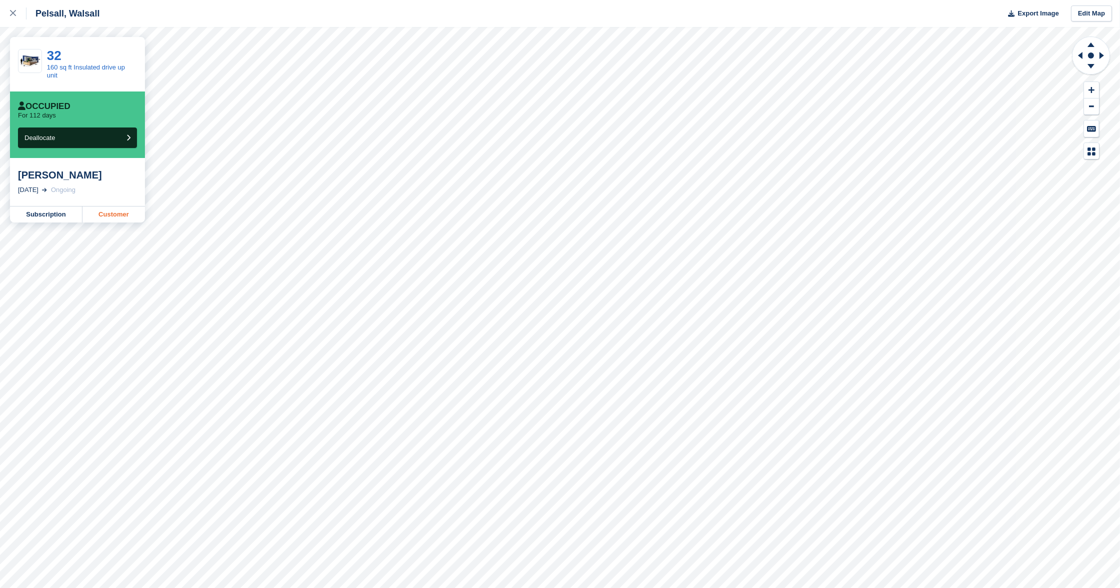
click at [114, 210] on link "Customer" at bounding box center [113, 214] width 62 height 16
click at [117, 211] on link "Customer" at bounding box center [113, 214] width 62 height 16
click at [119, 208] on link "Customer" at bounding box center [113, 214] width 62 height 16
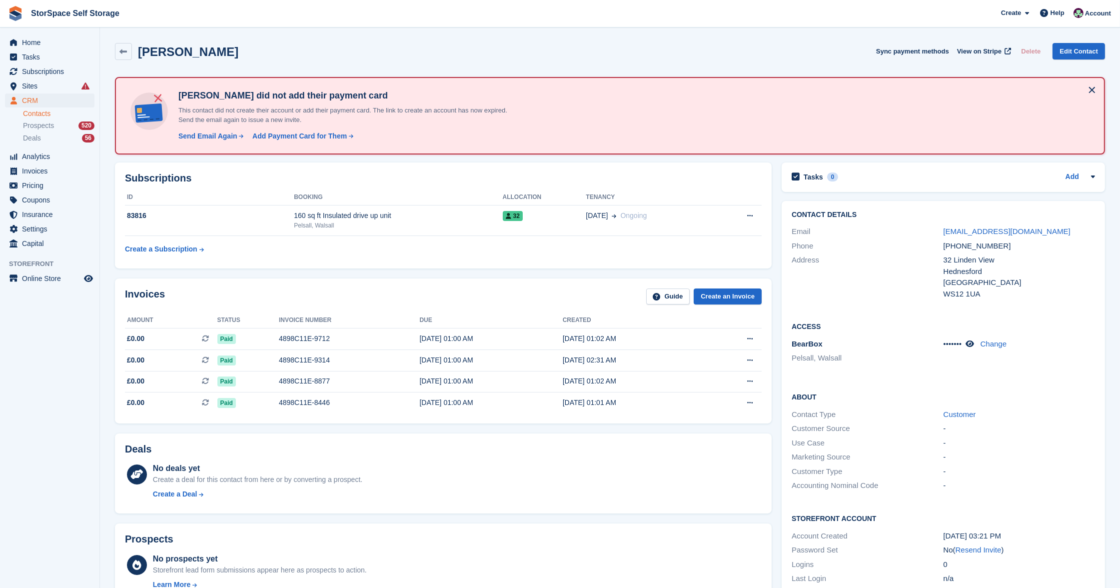
scroll to position [331, 0]
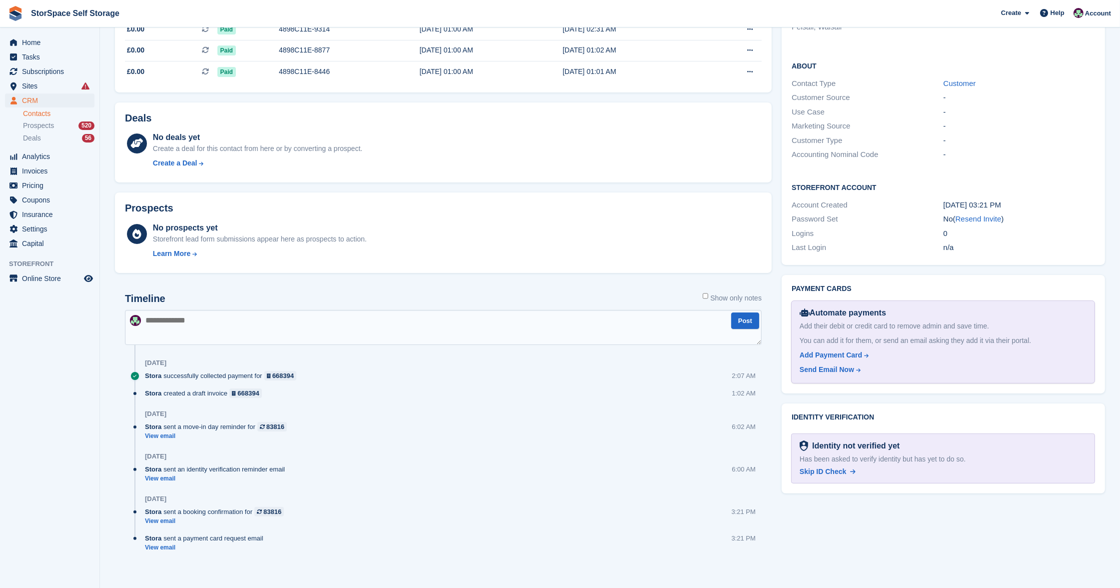
click at [322, 322] on textarea at bounding box center [443, 327] width 637 height 35
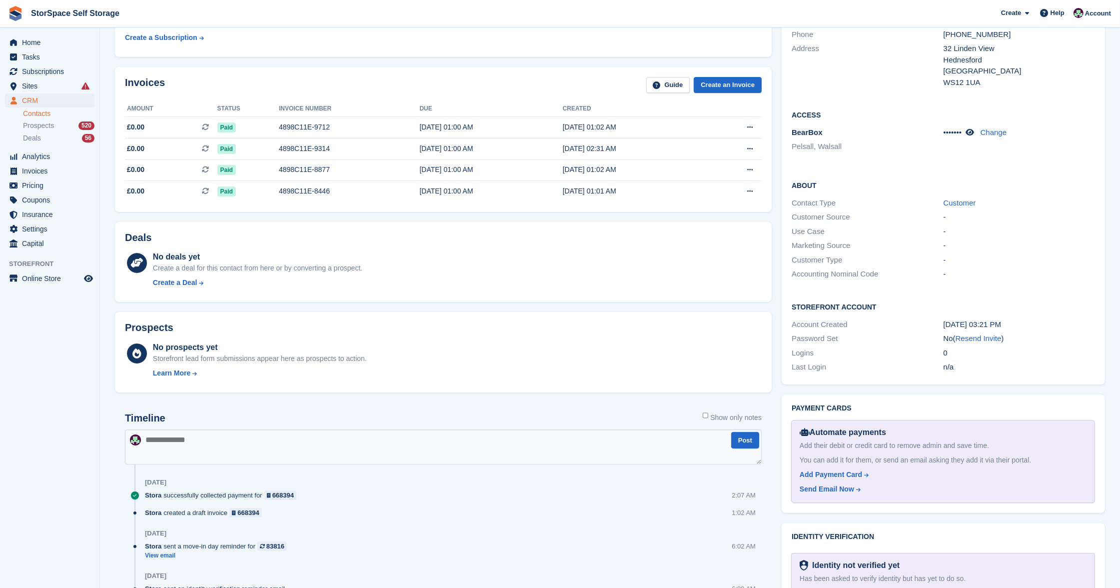
scroll to position [306, 0]
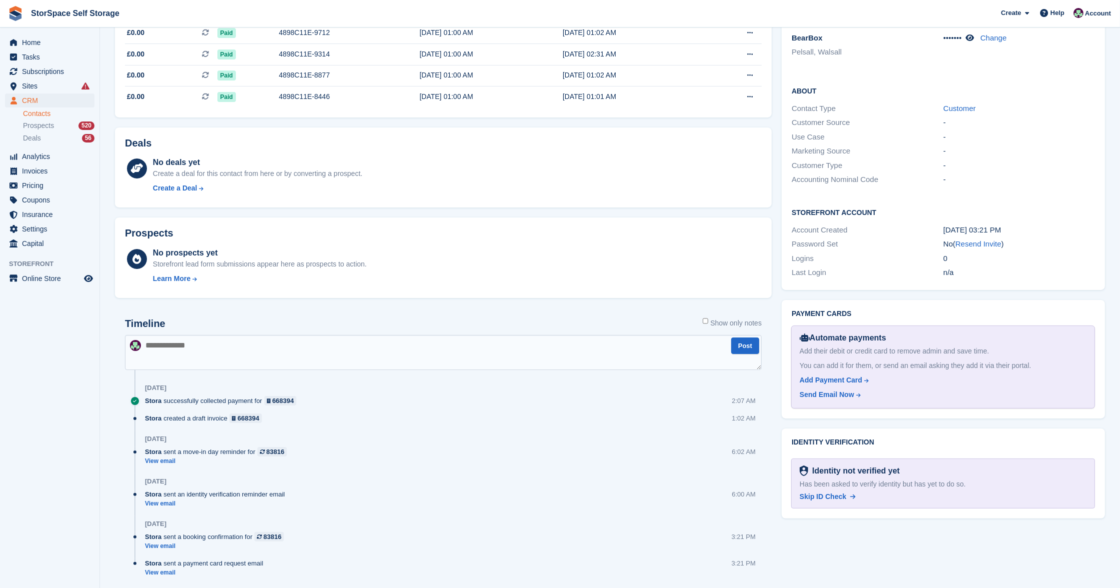
click at [284, 339] on textarea at bounding box center [443, 352] width 637 height 35
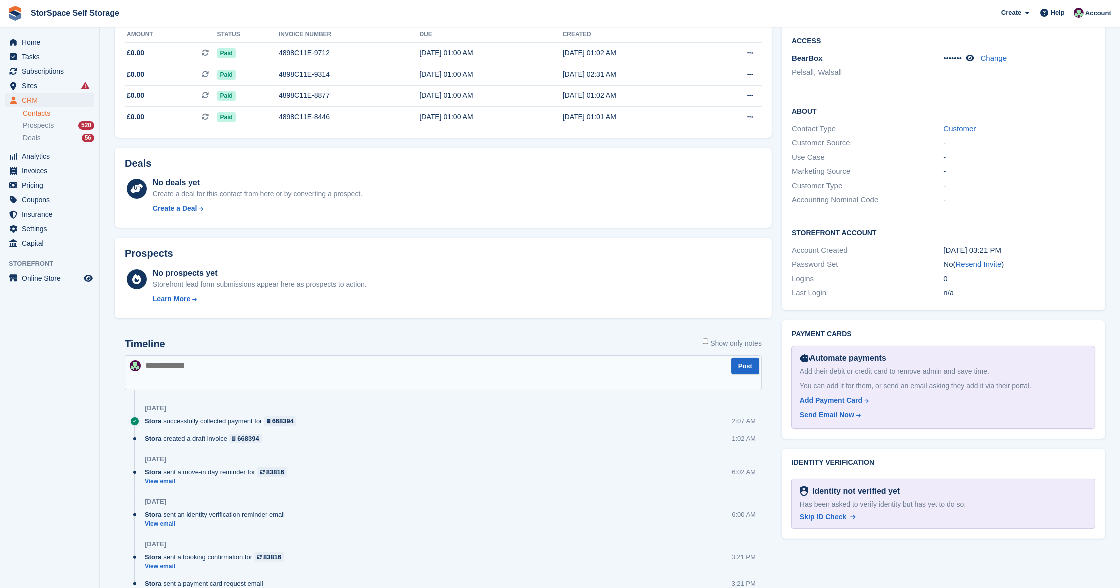
click at [239, 357] on textarea at bounding box center [443, 372] width 637 height 35
type textarea "**********"
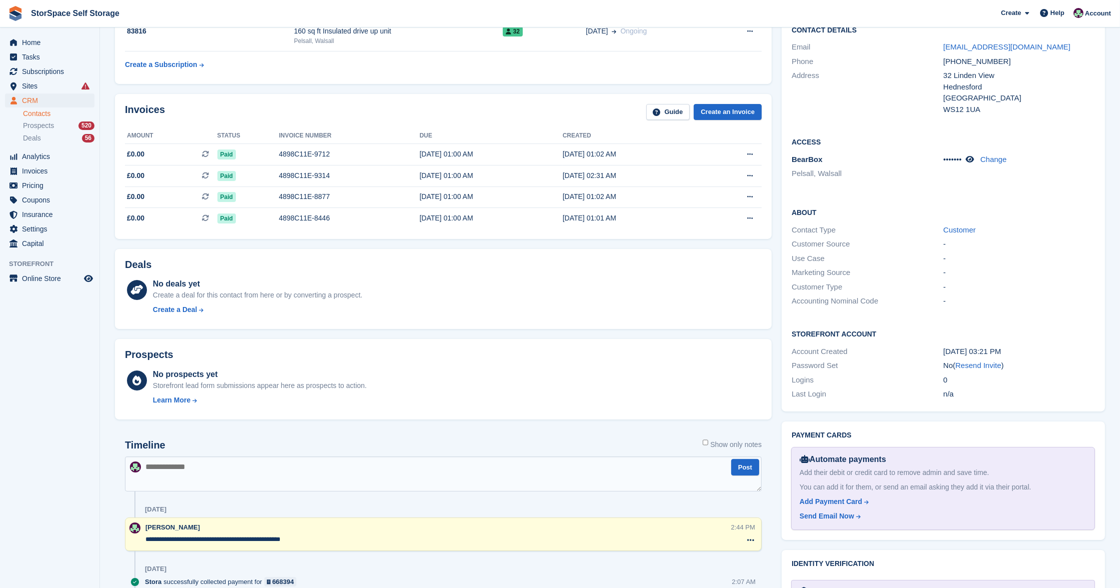
scroll to position [0, 0]
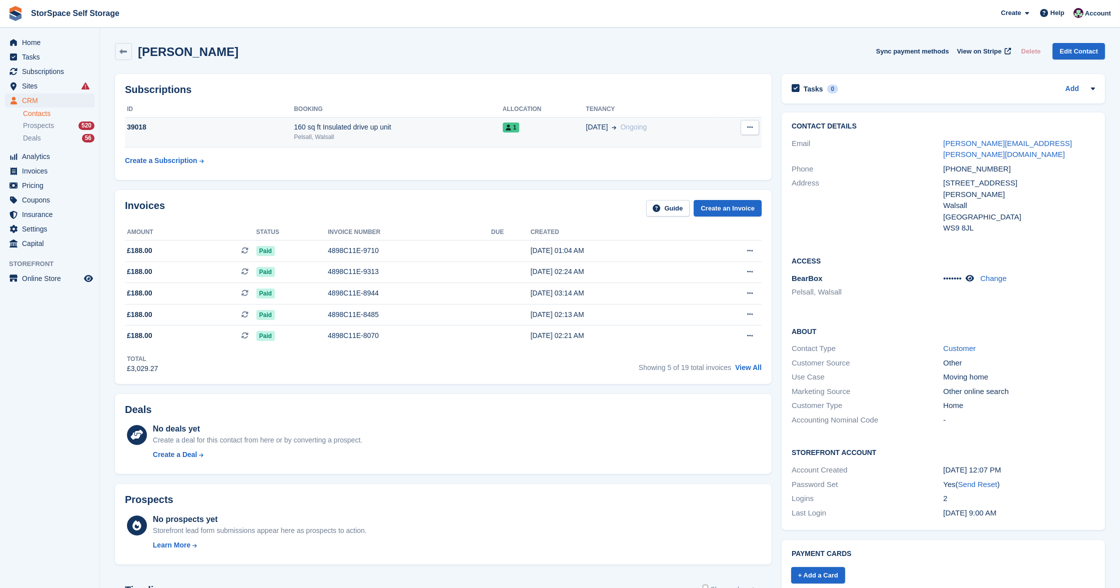
click at [403, 137] on div "Pelsall, Walsall" at bounding box center [398, 136] width 208 height 9
click at [44, 69] on span "Subscriptions" at bounding box center [52, 71] width 60 height 14
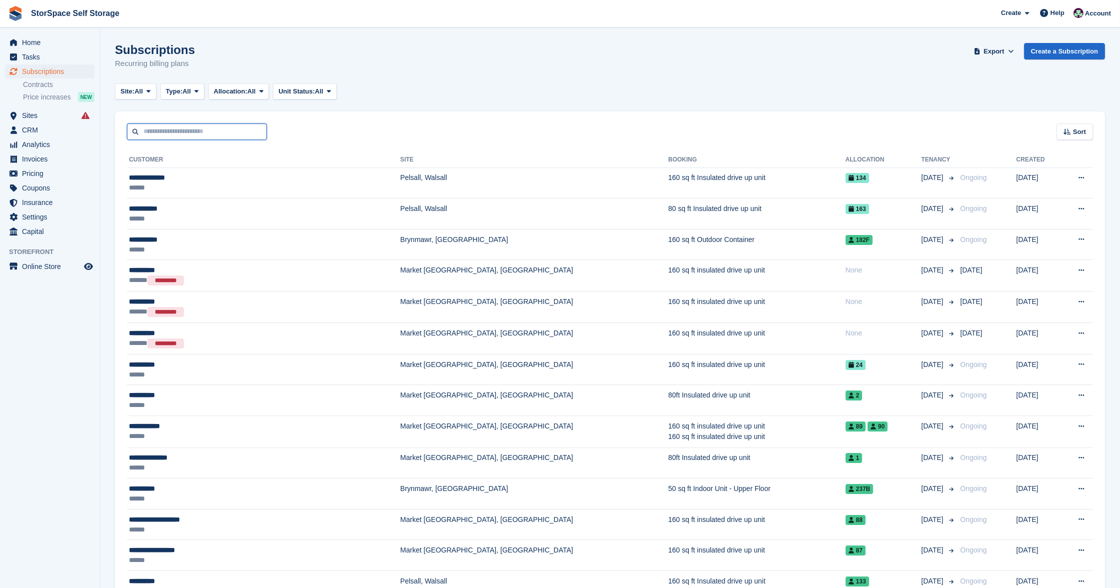
click at [207, 129] on input "text" at bounding box center [197, 131] width 140 height 16
type input "****"
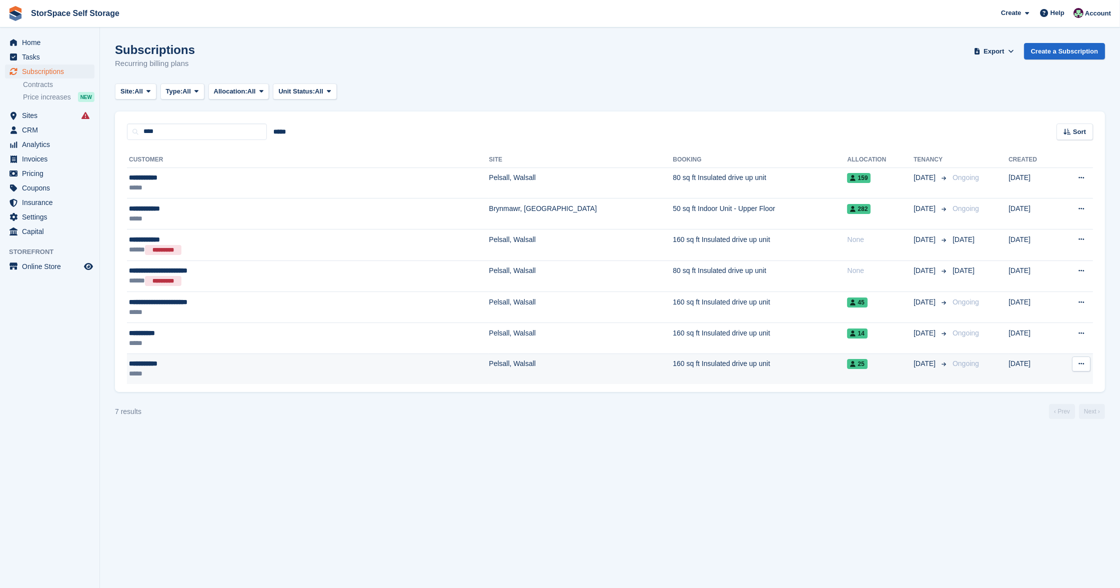
drag, startPoint x: 206, startPoint y: 129, endPoint x: 225, endPoint y: 379, distance: 250.2
click at [225, 379] on td "**********" at bounding box center [308, 368] width 362 height 30
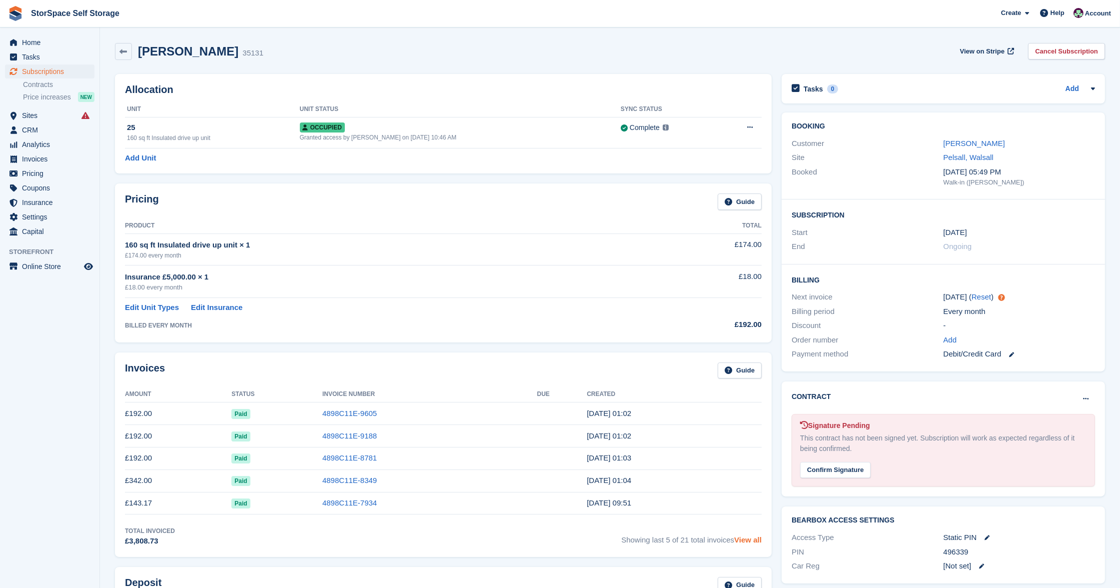
click at [744, 538] on link "View all" at bounding box center [747, 539] width 27 height 8
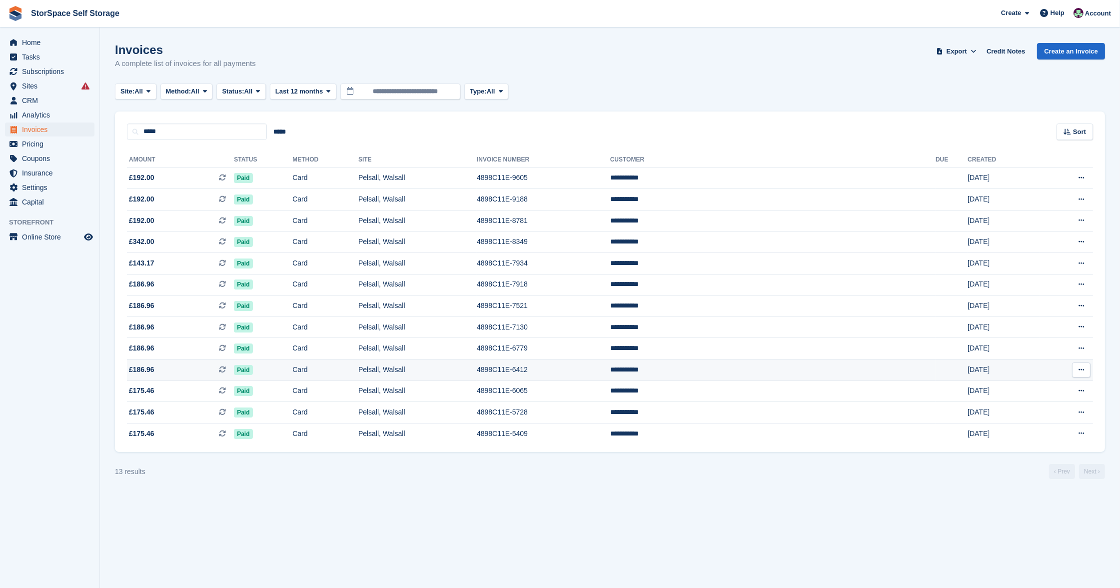
click at [202, 367] on span "£186.96 This is a recurring subscription invoice." at bounding box center [180, 369] width 107 height 10
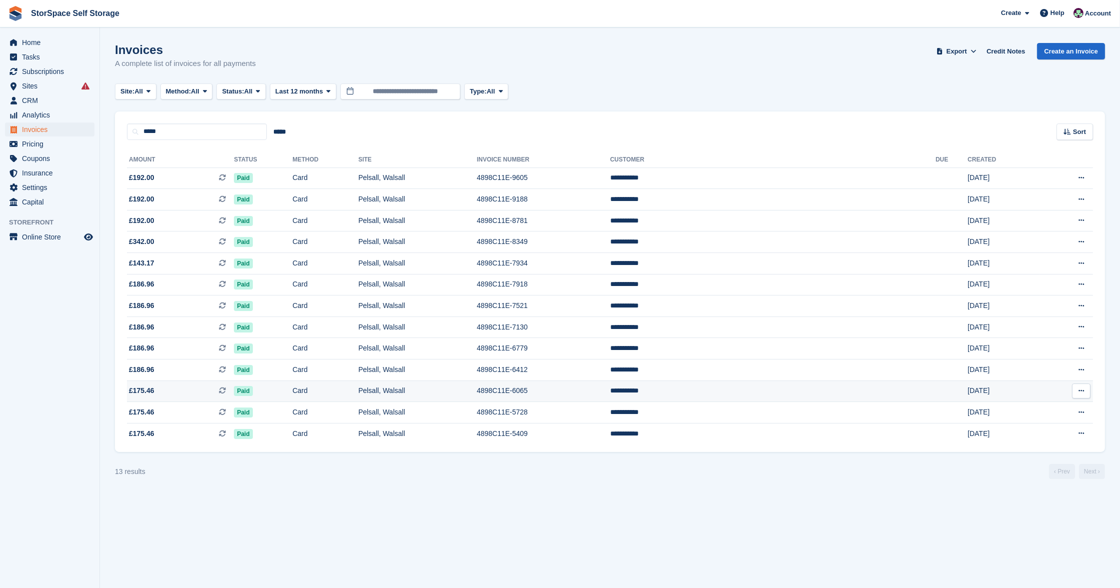
click at [190, 395] on span "£175.46 This is a recurring subscription invoice." at bounding box center [180, 390] width 107 height 10
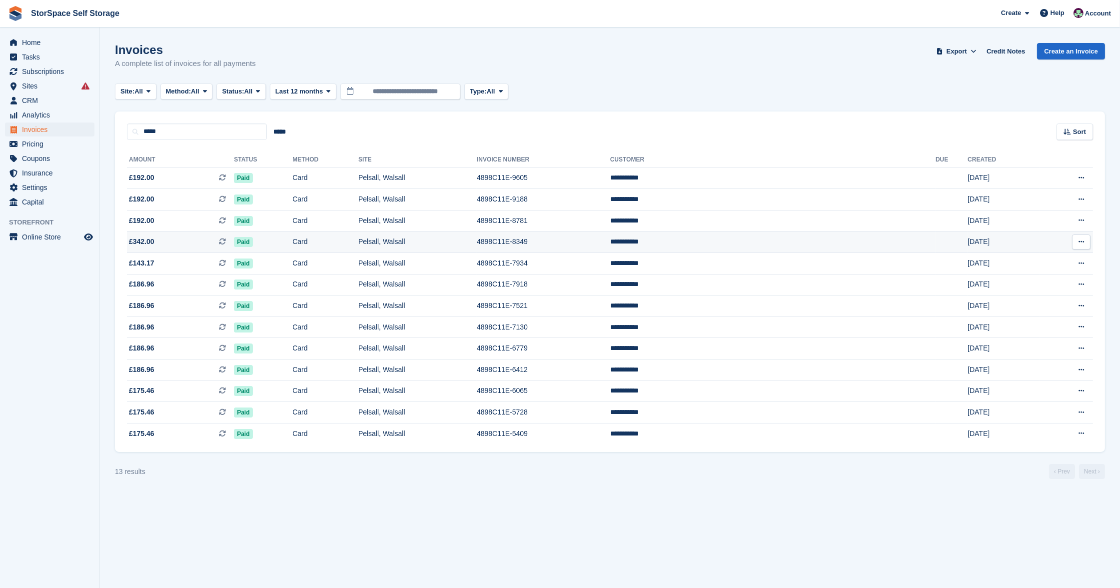
click at [187, 237] on span "£342.00 This is a recurring subscription invoice." at bounding box center [180, 241] width 107 height 10
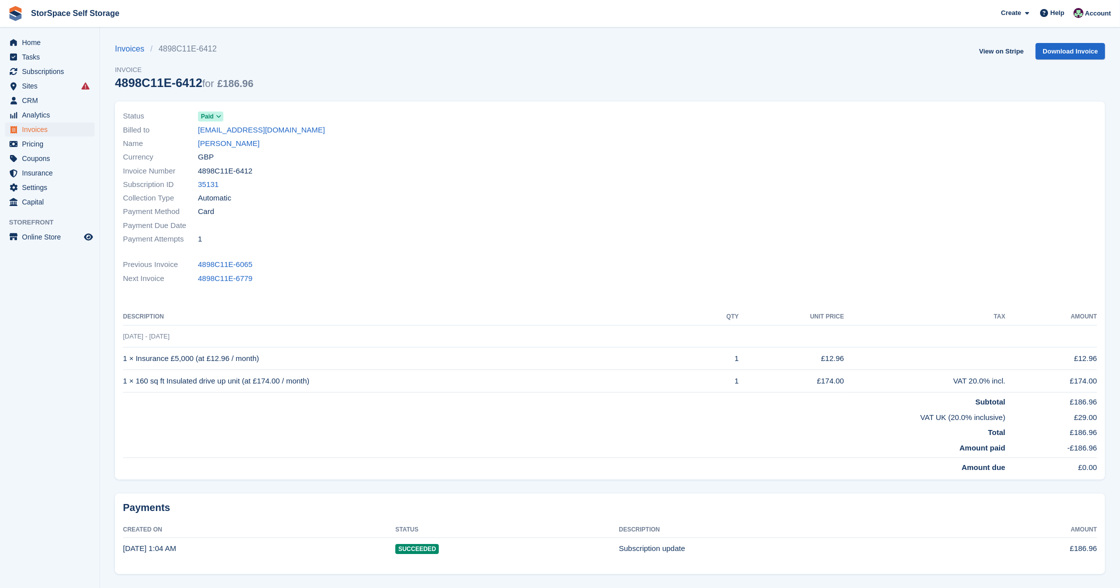
scroll to position [28, 0]
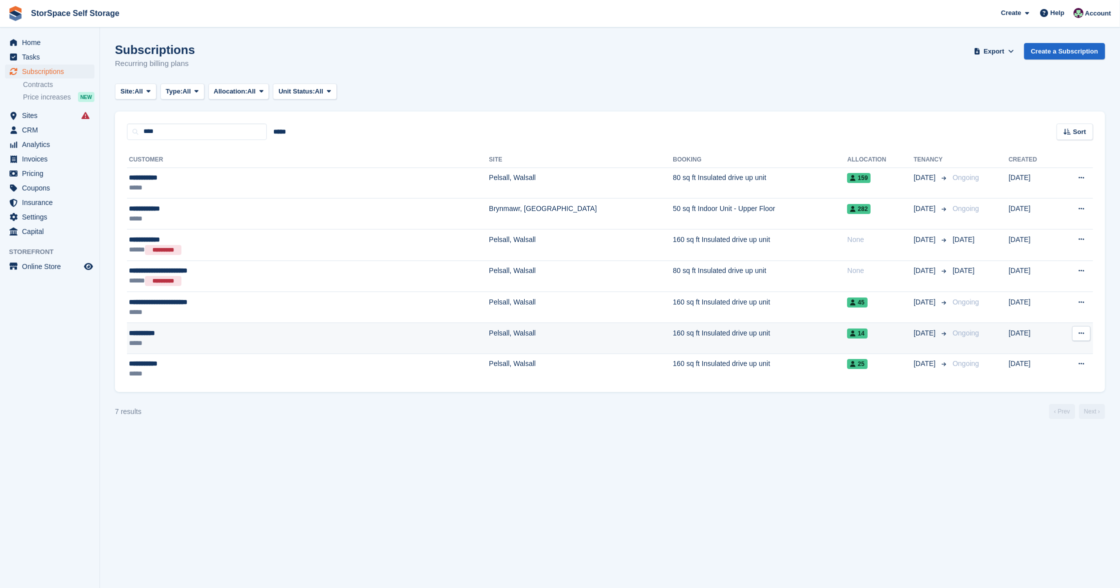
click at [208, 335] on div "**********" at bounding box center [234, 333] width 210 height 10
click at [39, 191] on span "Coupons" at bounding box center [52, 188] width 60 height 14
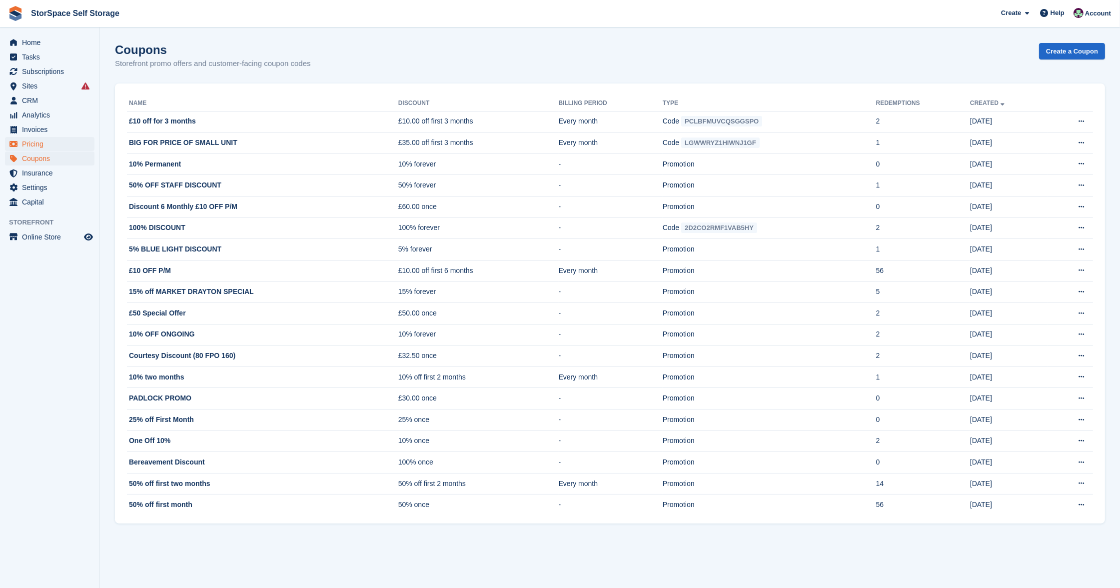
click at [44, 142] on span "Pricing" at bounding box center [52, 144] width 60 height 14
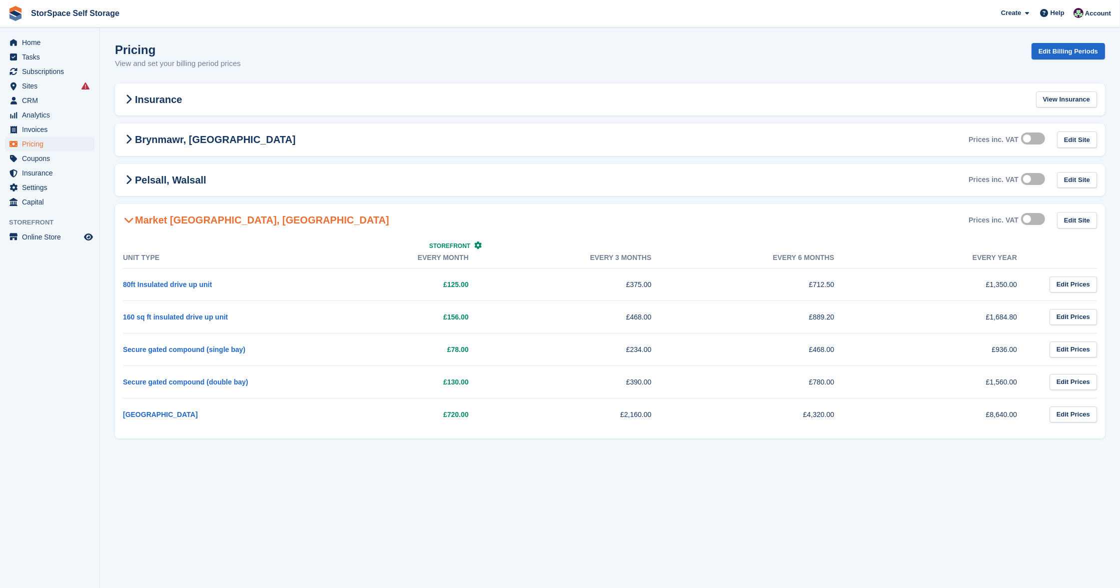
click at [225, 221] on h2 "Market [GEOGRAPHIC_DATA], [GEOGRAPHIC_DATA]" at bounding box center [256, 220] width 266 height 12
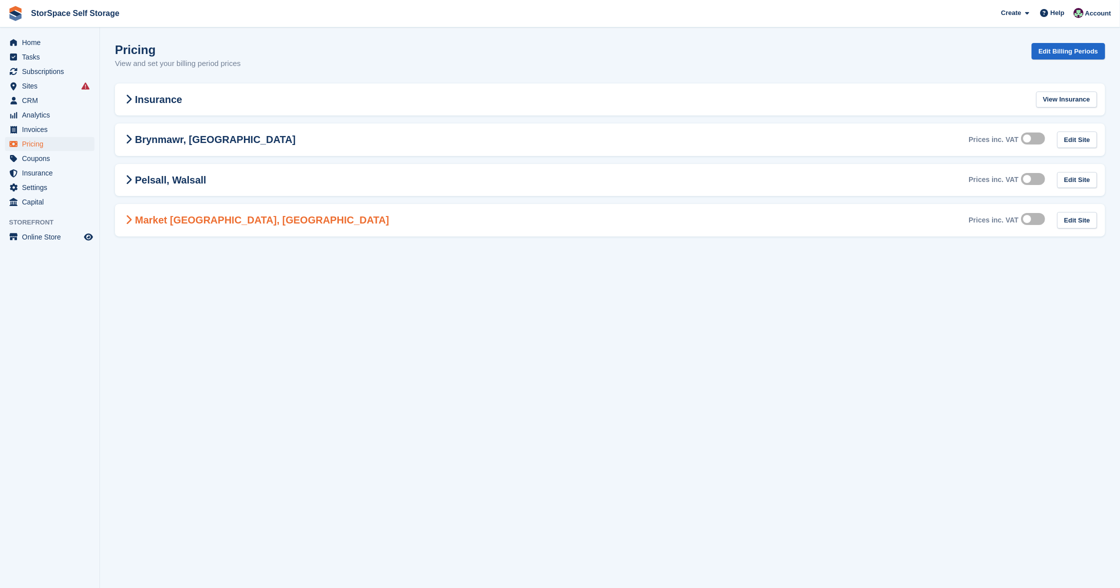
click at [133, 219] on span at bounding box center [129, 220] width 12 height 12
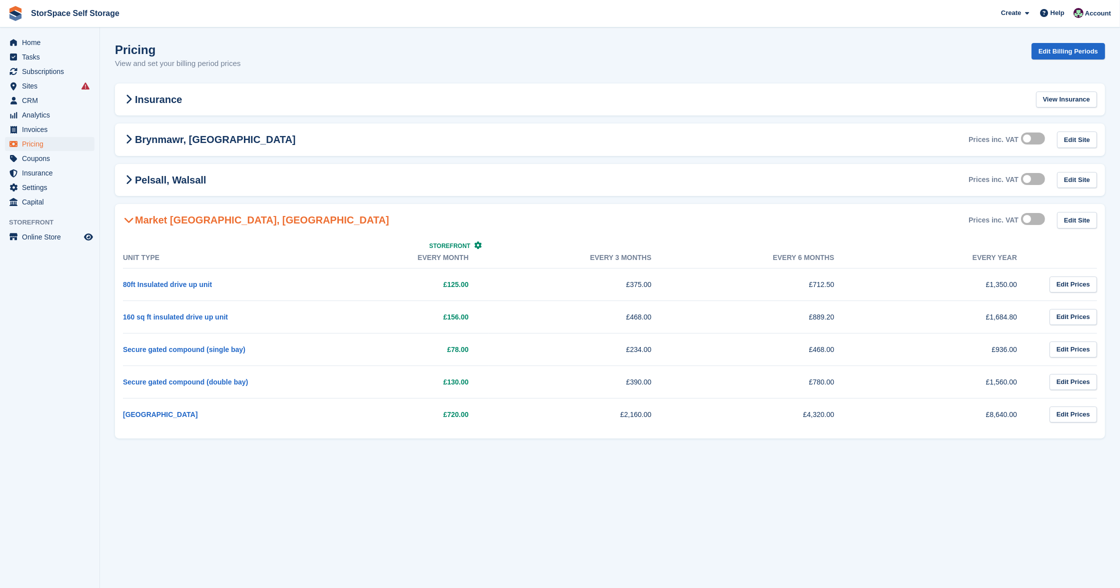
click at [129, 219] on icon at bounding box center [129, 220] width 10 height 10
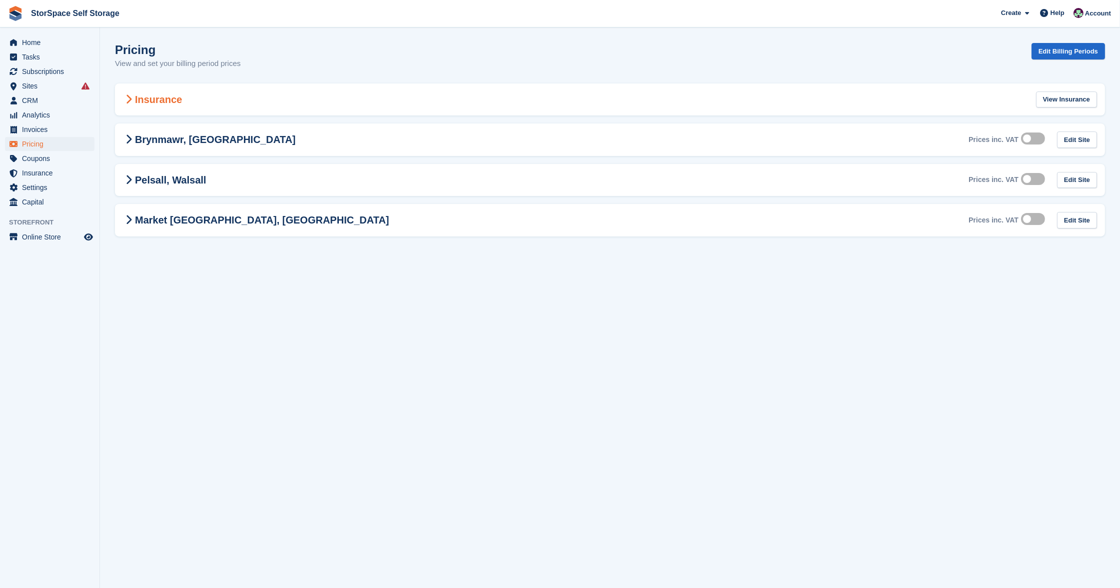
click at [196, 97] on div "Insurance View Insurance" at bounding box center [610, 99] width 990 height 32
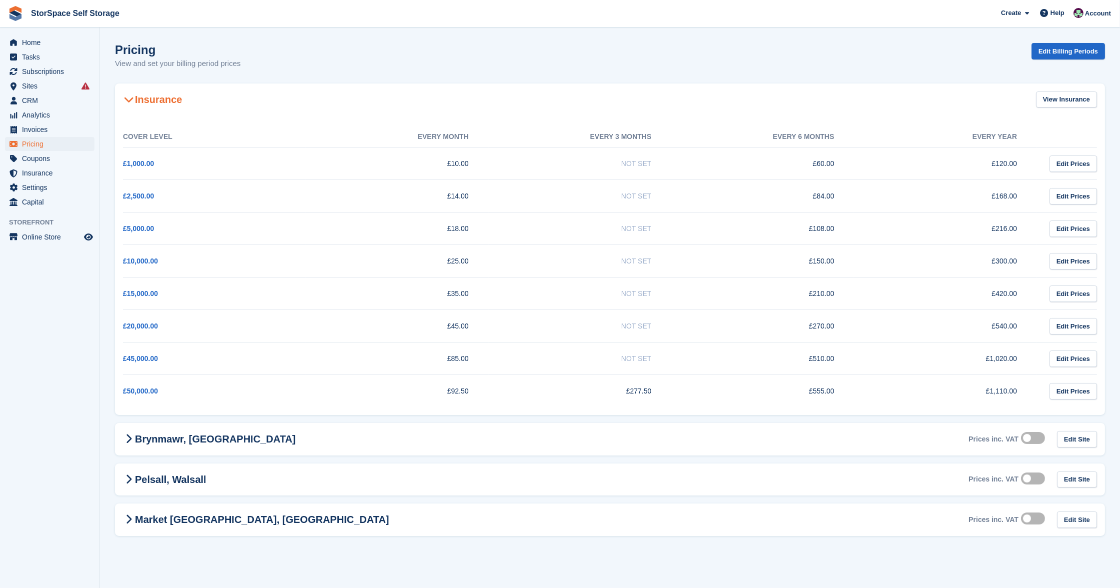
click at [196, 97] on div "Insurance View Insurance" at bounding box center [610, 99] width 990 height 32
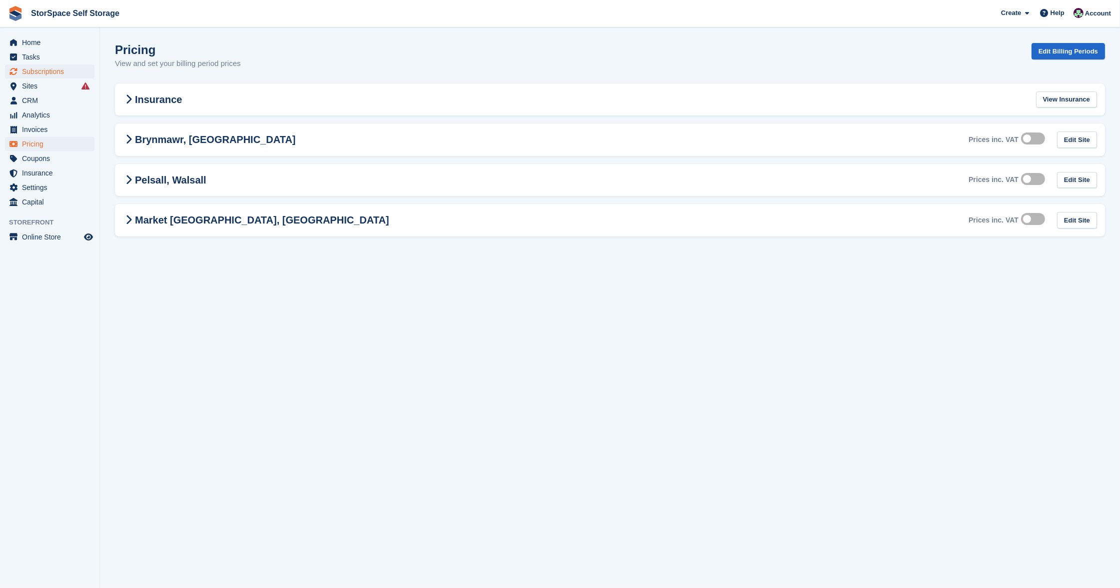
click at [41, 71] on span "Subscriptions" at bounding box center [52, 71] width 60 height 14
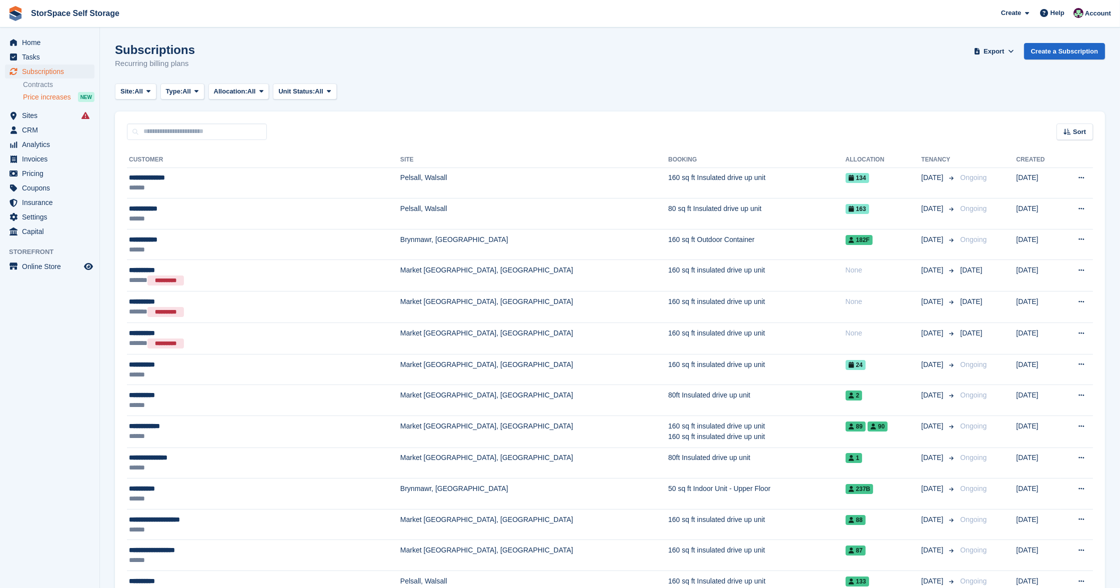
click at [54, 93] on span "Price increases" at bounding box center [47, 96] width 48 height 9
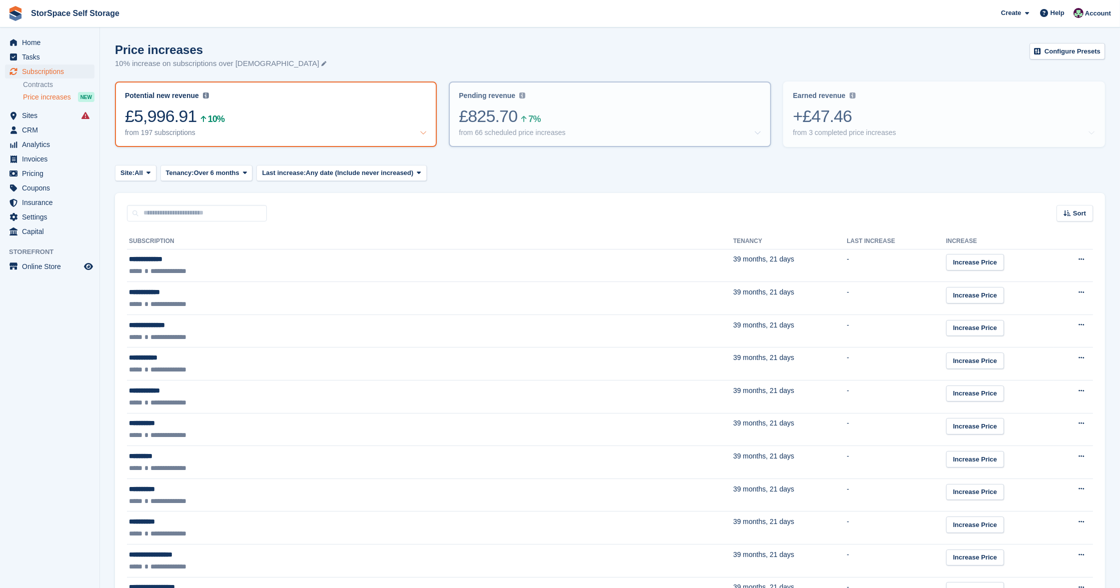
click at [615, 121] on div "£825.70 7%" at bounding box center [610, 116] width 302 height 20
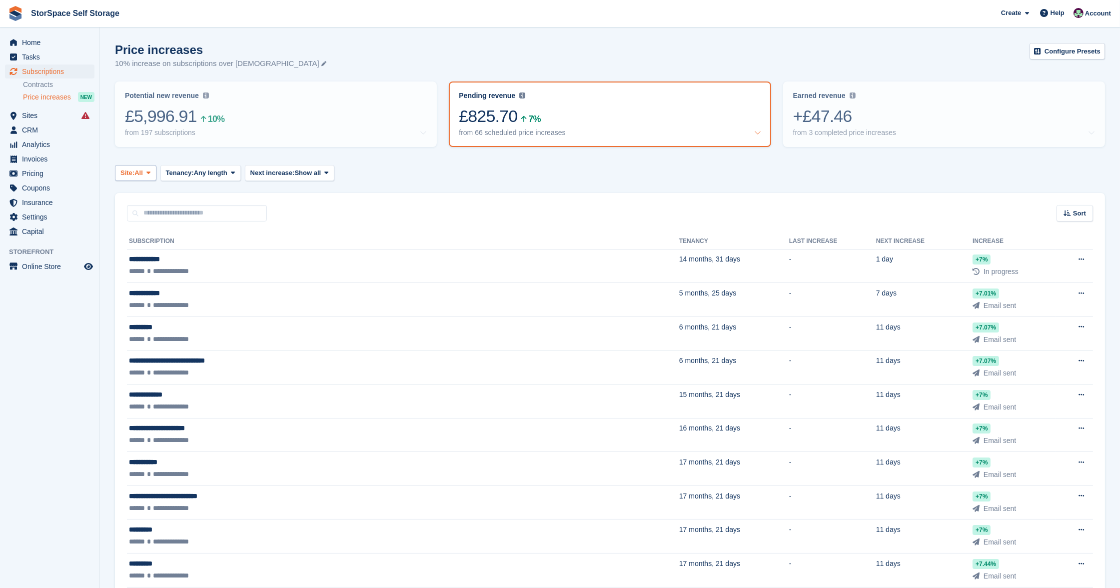
click at [150, 165] on button "Site: All" at bounding box center [135, 173] width 41 height 16
click at [161, 226] on link "Pelsall, Walsall" at bounding box center [217, 232] width 197 height 18
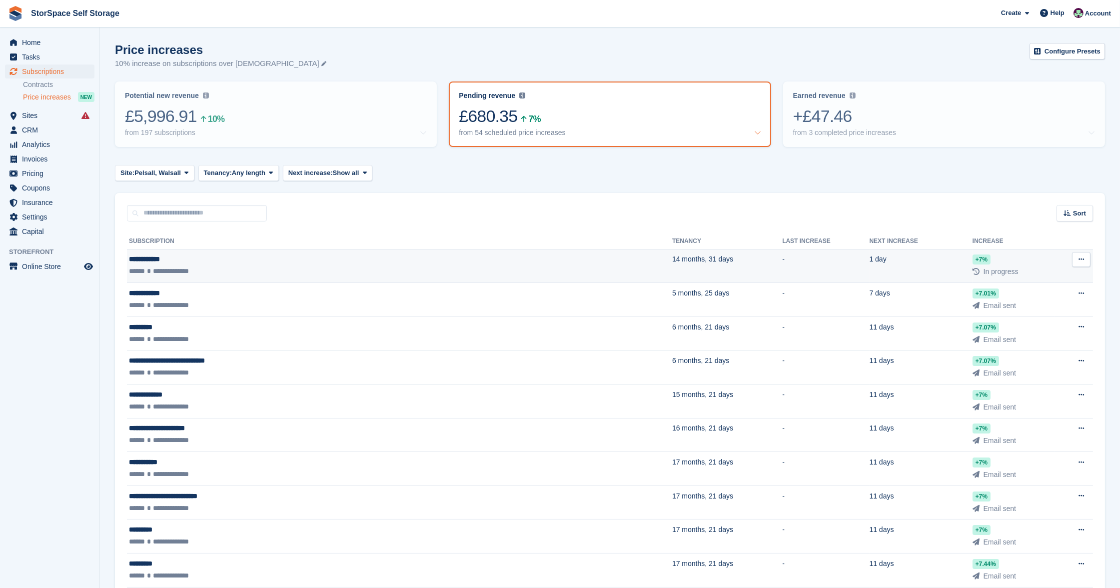
click at [227, 250] on td "**********" at bounding box center [399, 266] width 545 height 34
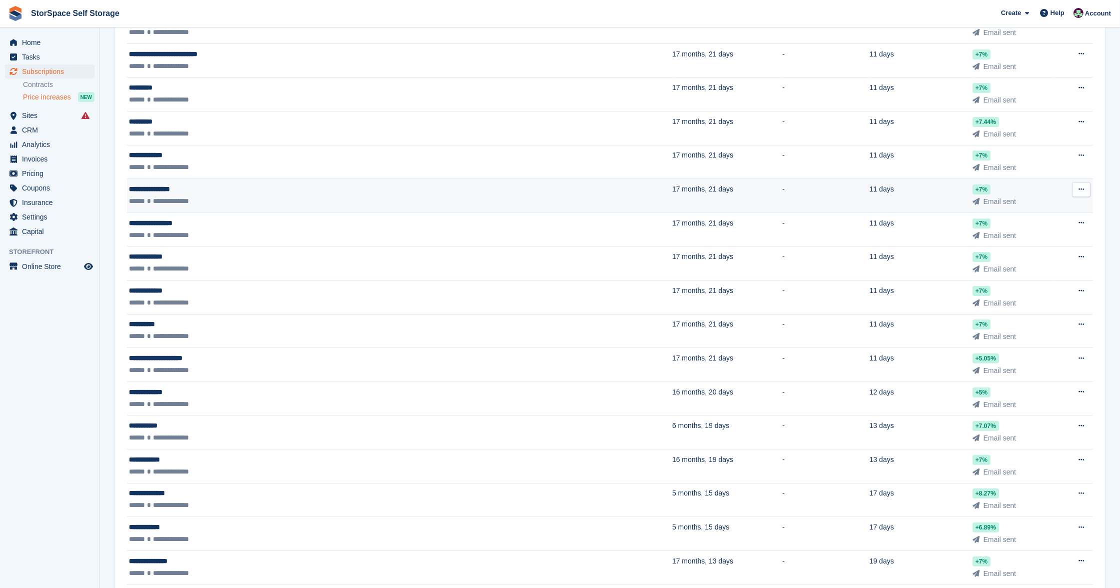
scroll to position [424, 0]
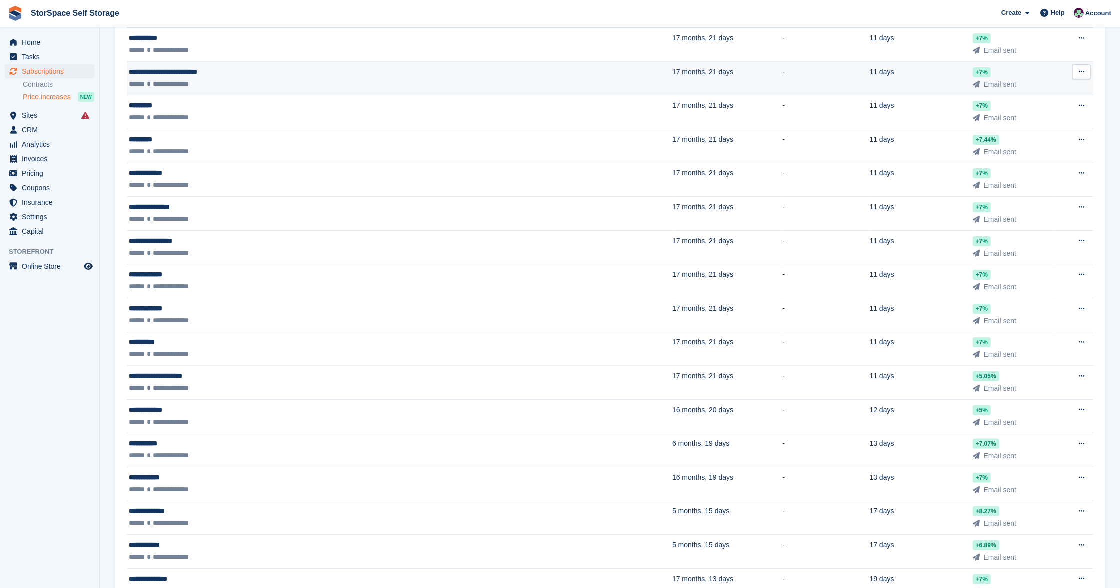
click at [238, 79] on div "**********" at bounding box center [279, 84] width 300 height 10
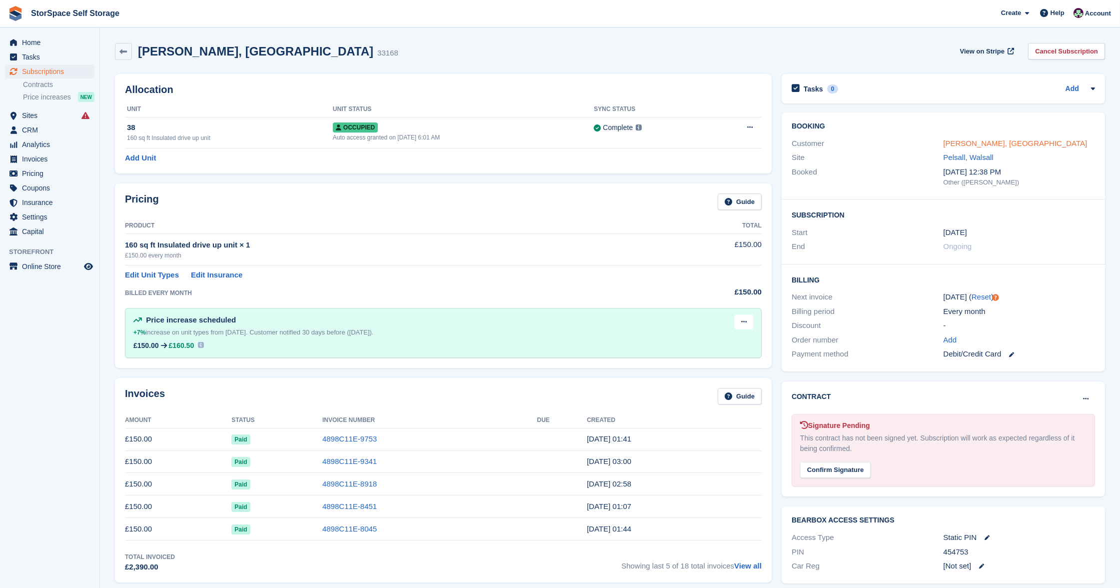
click at [996, 142] on link "[PERSON_NAME], [GEOGRAPHIC_DATA]" at bounding box center [1016, 143] width 144 height 8
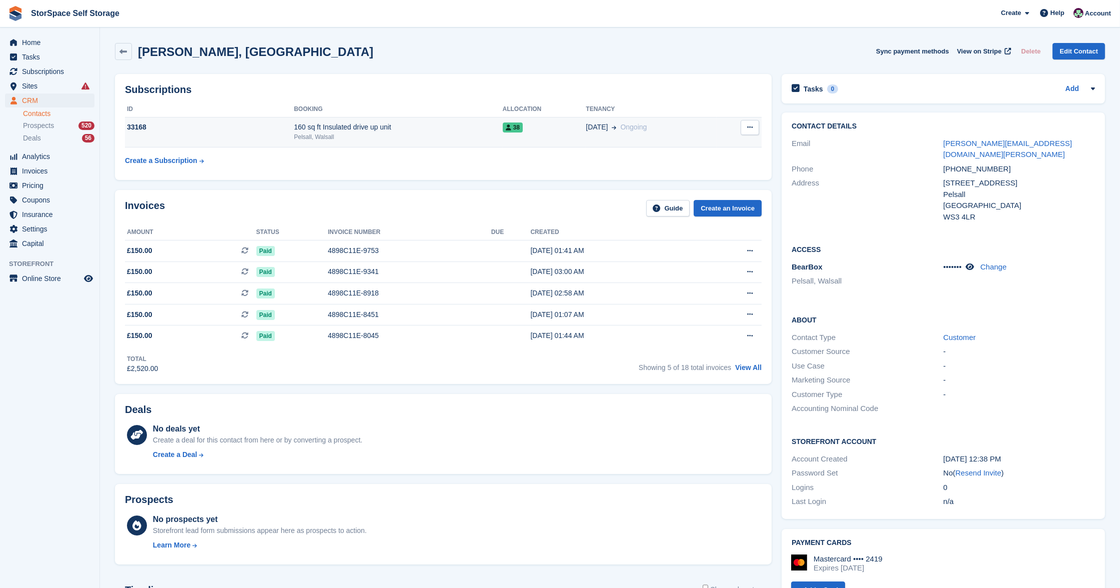
click at [335, 135] on div "Pelsall, Walsall" at bounding box center [398, 136] width 208 height 9
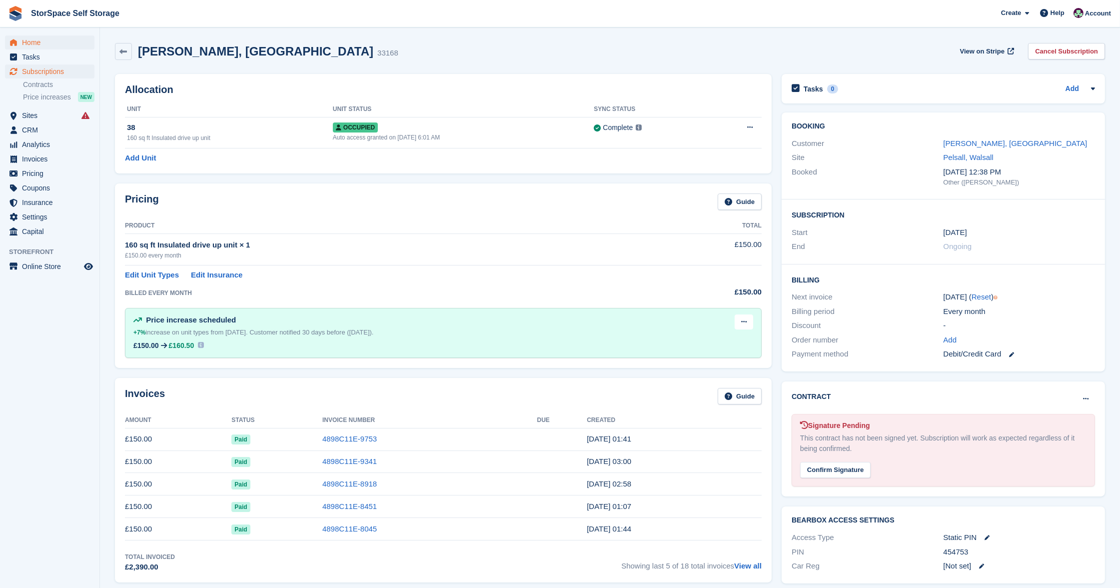
click at [42, 40] on span "Home" at bounding box center [52, 42] width 60 height 14
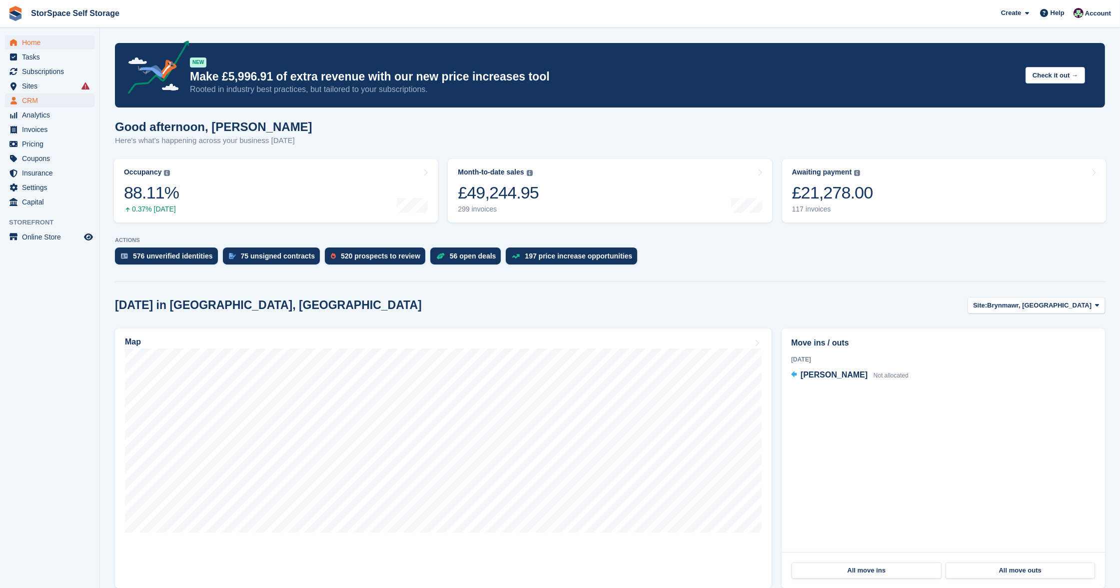
click at [44, 98] on span "CRM" at bounding box center [52, 100] width 60 height 14
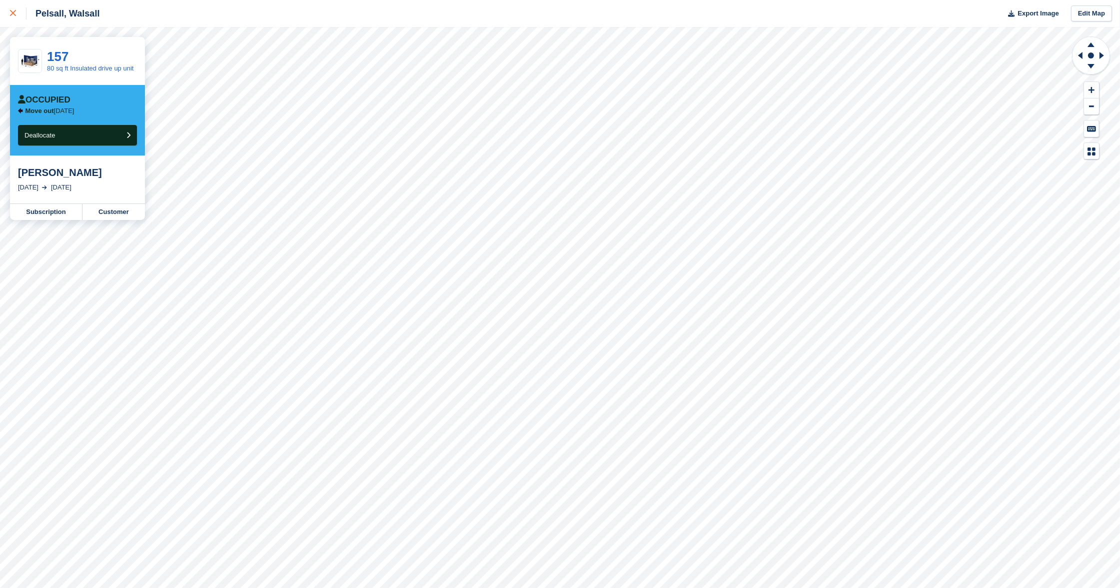
click at [7, 9] on link at bounding box center [13, 13] width 26 height 27
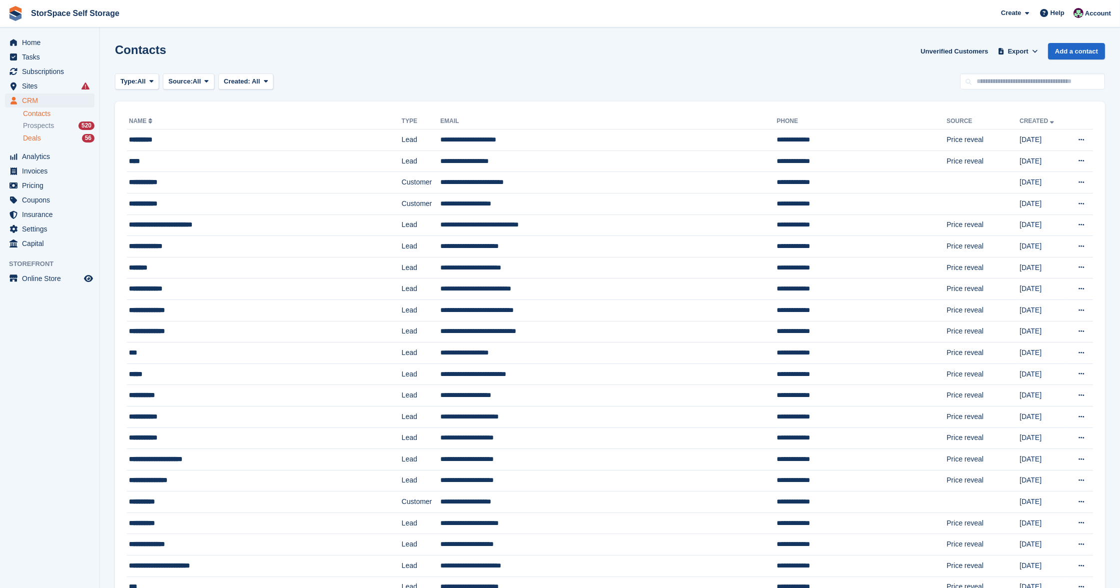
click at [35, 137] on span "Deals" at bounding box center [32, 137] width 18 height 9
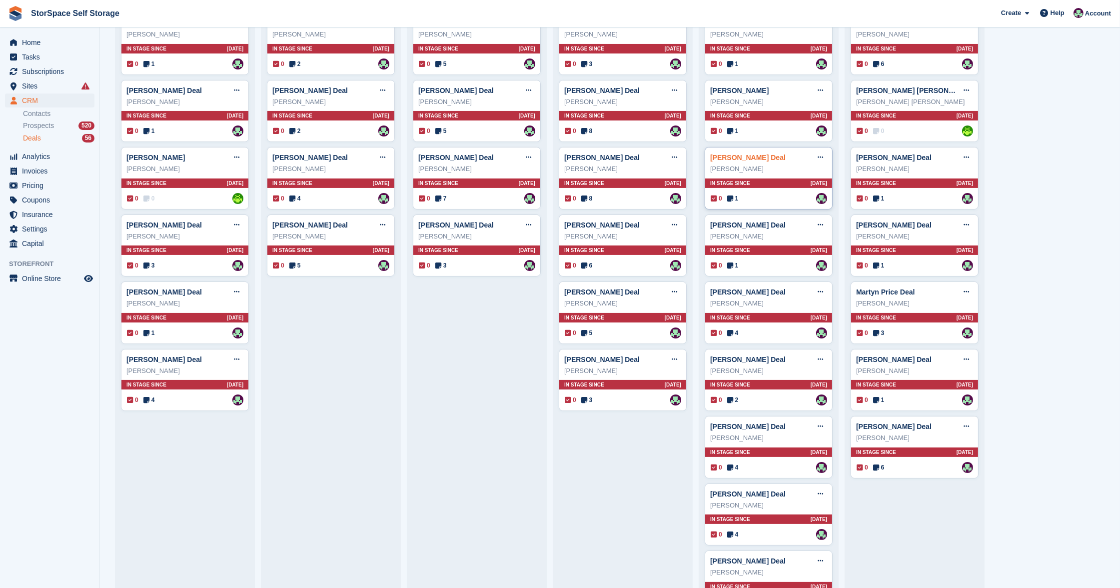
scroll to position [452, 0]
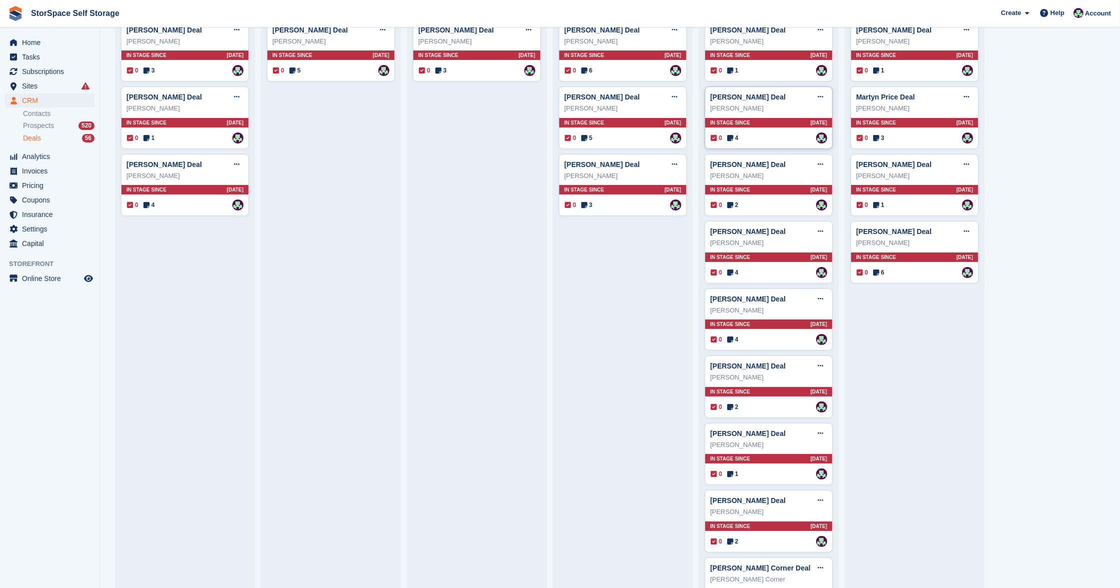
click at [768, 107] on div "[PERSON_NAME]" at bounding box center [768, 108] width 117 height 10
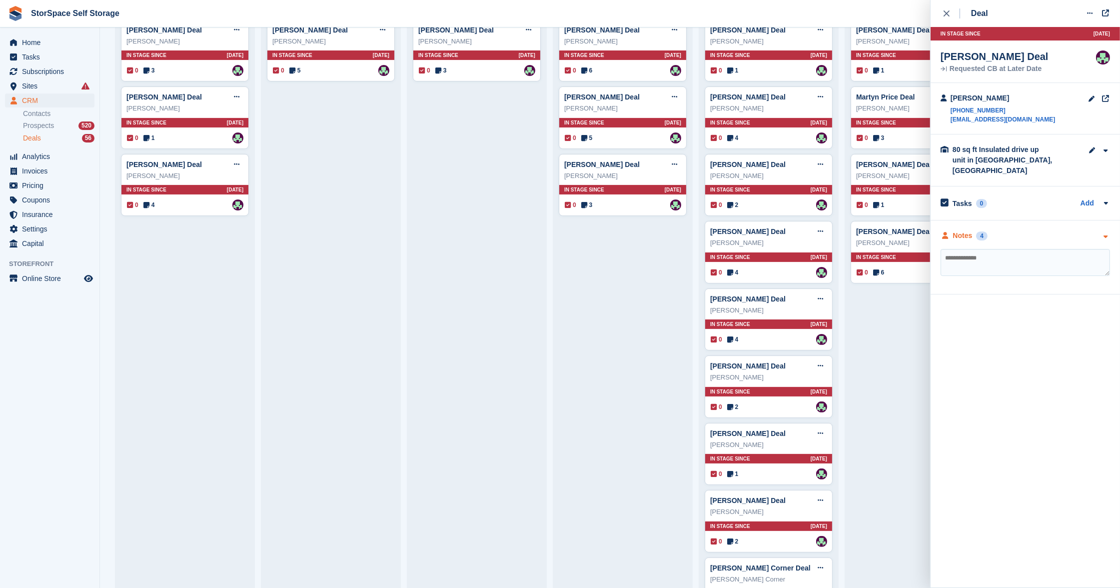
click at [1015, 230] on div "Notes 4" at bounding box center [1025, 235] width 169 height 10
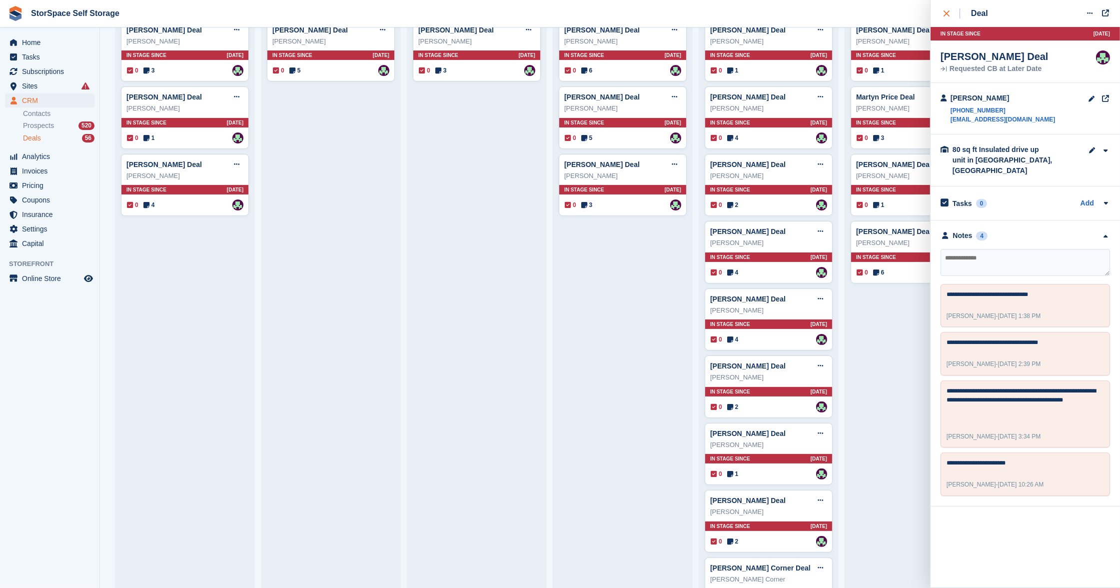
click at [949, 10] on icon "close" at bounding box center [947, 13] width 6 height 6
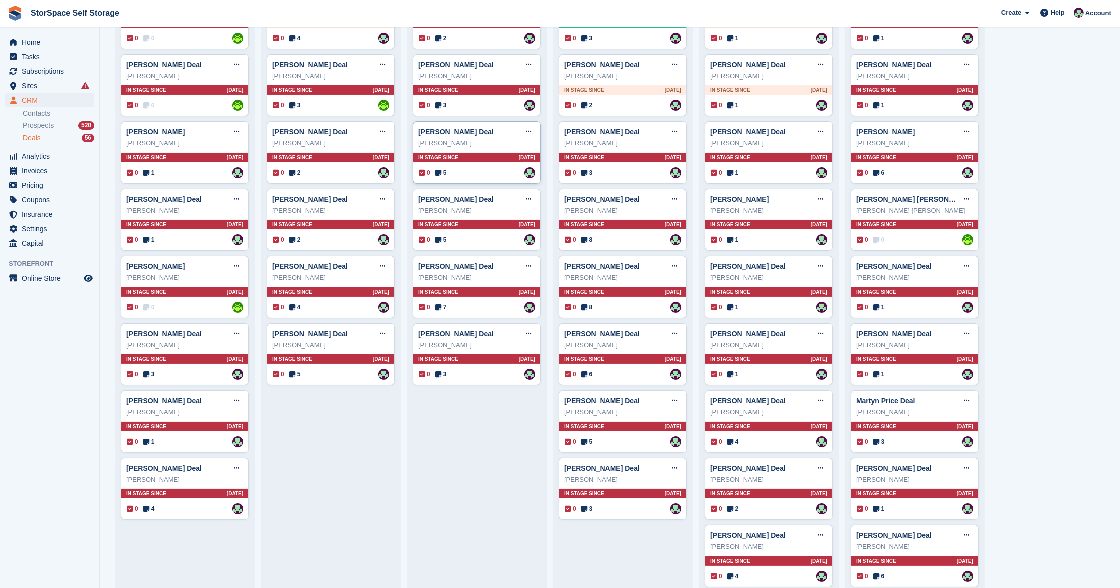
scroll to position [0, 0]
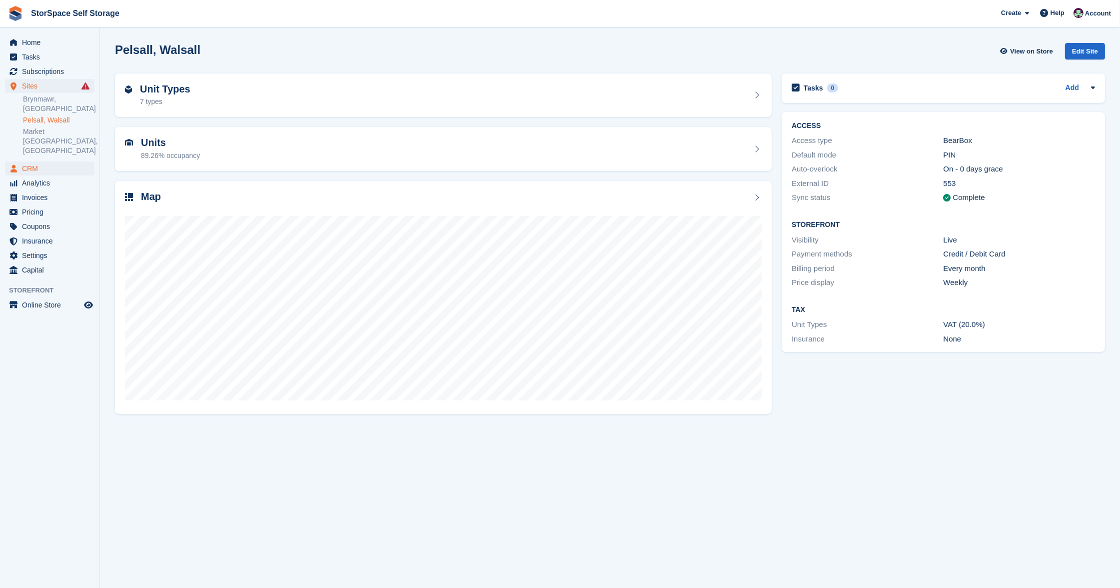
click at [64, 161] on span "CRM" at bounding box center [52, 168] width 60 height 14
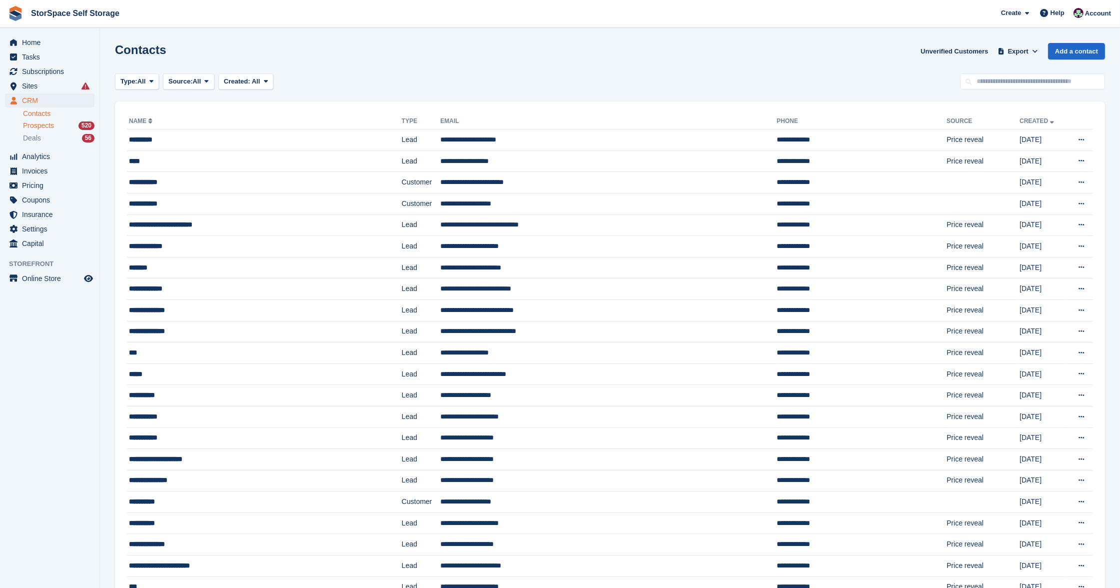
click at [45, 125] on span "Prospects" at bounding box center [38, 125] width 31 height 9
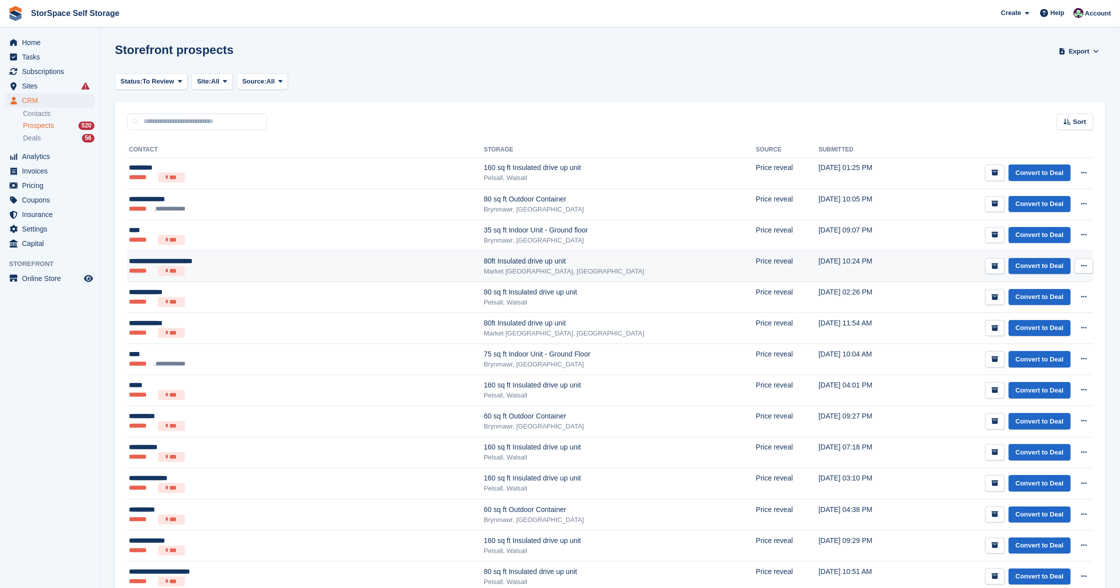
click at [265, 268] on ul "******* ***" at bounding box center [233, 271] width 208 height 10
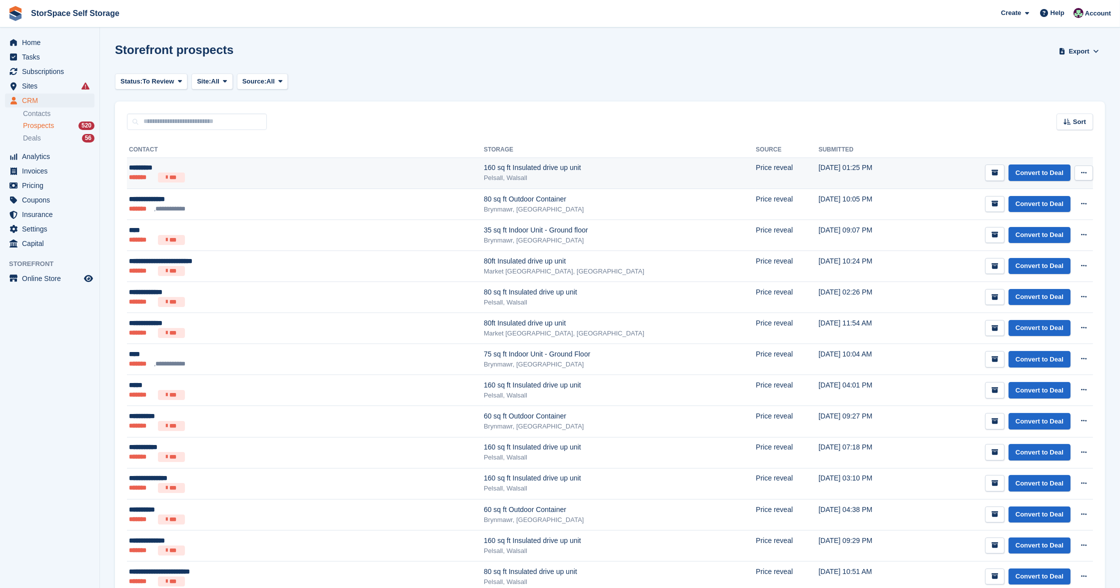
click at [225, 173] on ul "******* ***" at bounding box center [233, 177] width 208 height 10
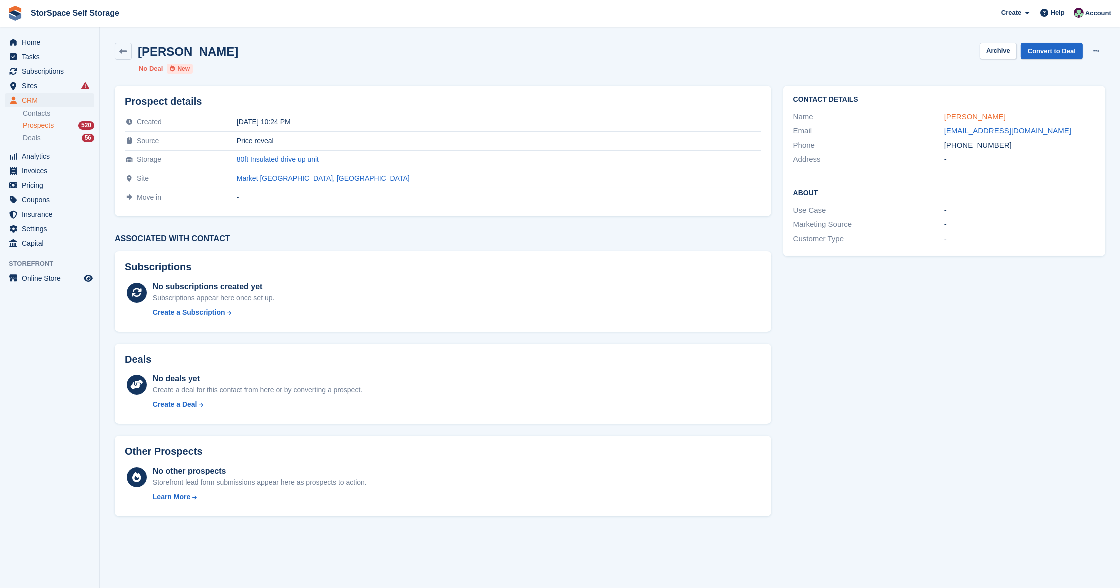
click at [995, 118] on link "[PERSON_NAME]" at bounding box center [974, 116] width 61 height 8
click at [976, 114] on link "[PERSON_NAME]" at bounding box center [974, 116] width 61 height 8
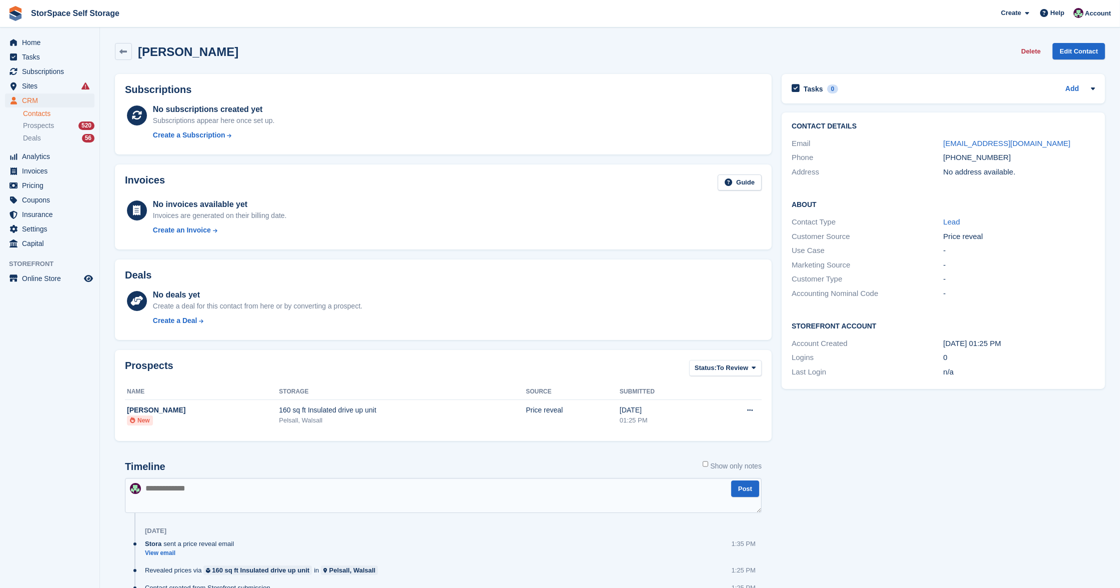
scroll to position [42, 0]
